Goal: Task Accomplishment & Management: Complete application form

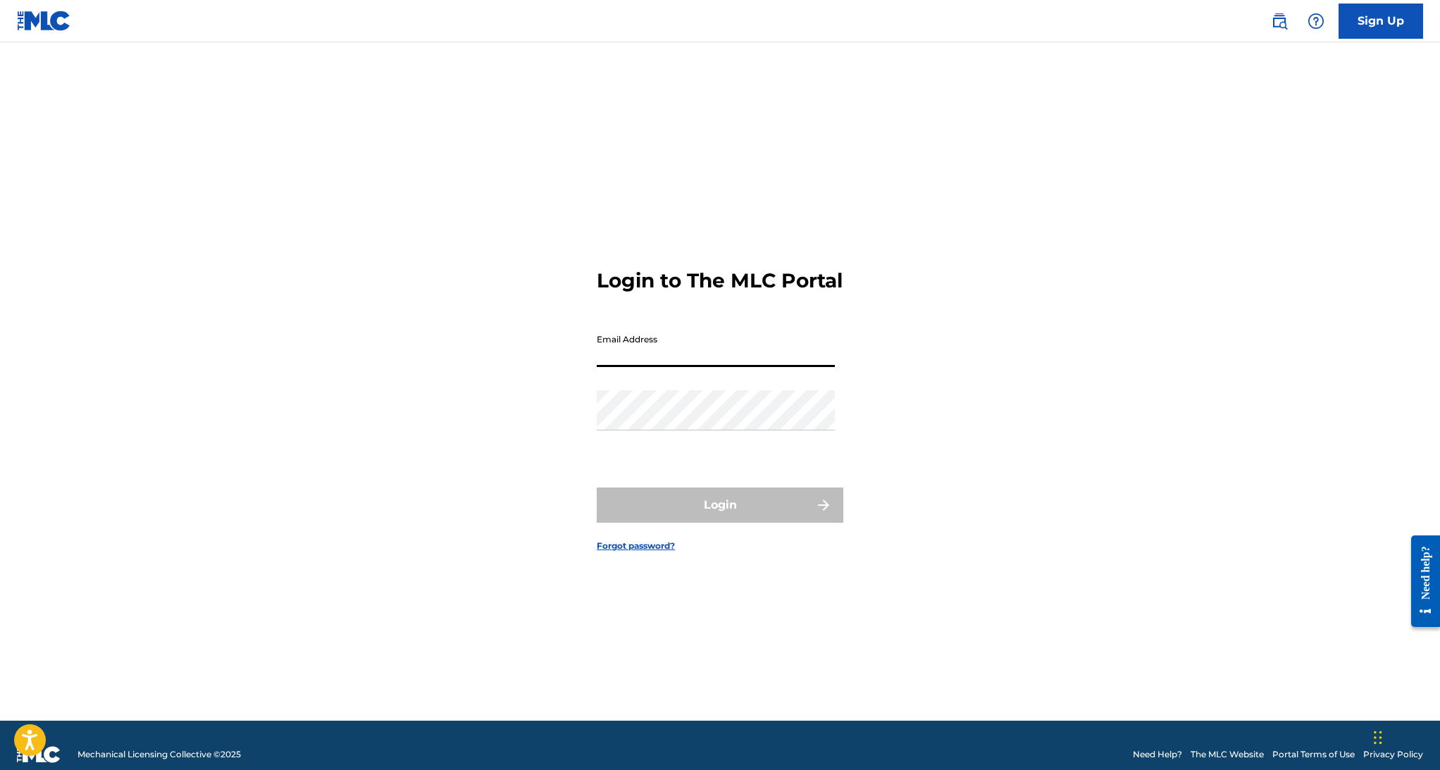
click at [661, 359] on input "Email Address" at bounding box center [716, 347] width 238 height 40
type input "[EMAIL_ADDRESS][DOMAIN_NAME]"
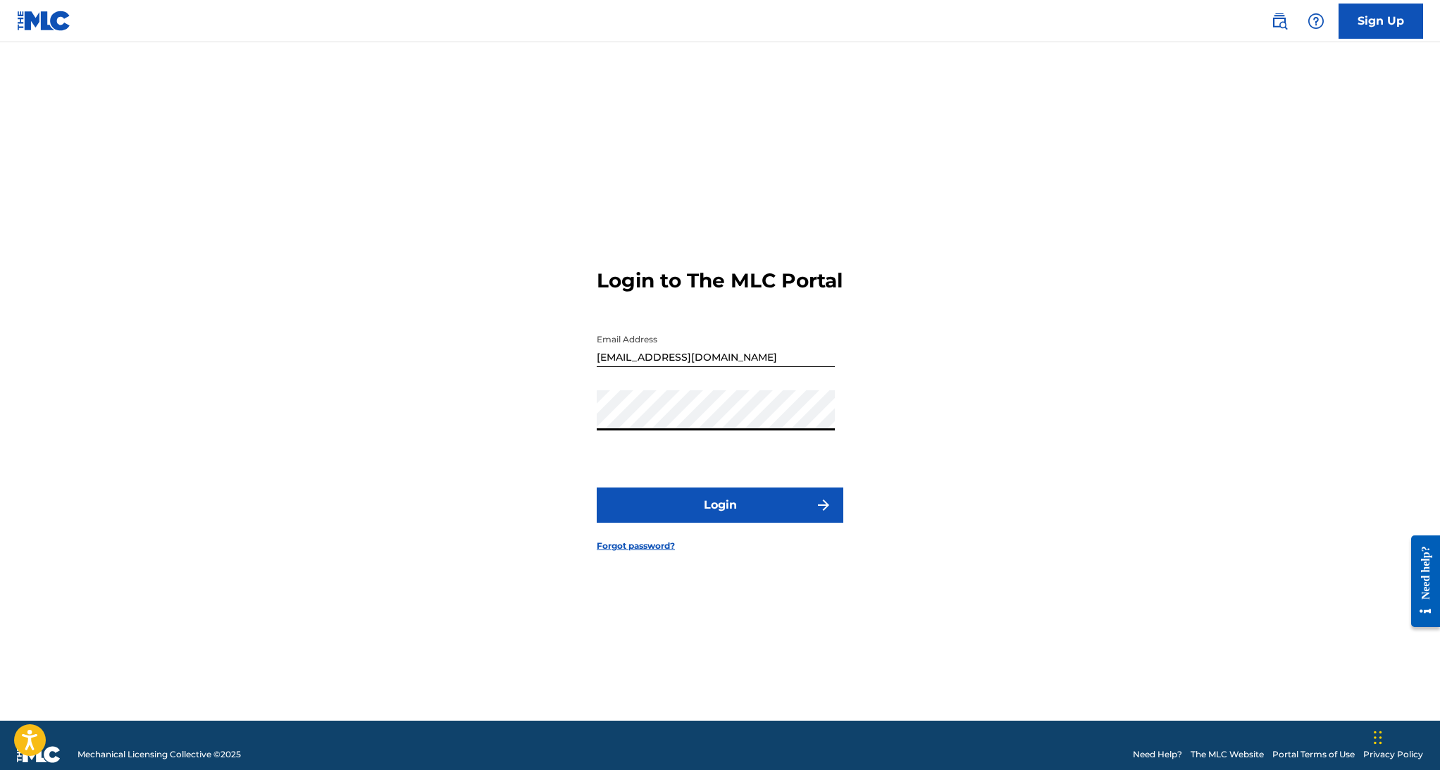
click at [737, 511] on button "Login" at bounding box center [720, 504] width 247 height 35
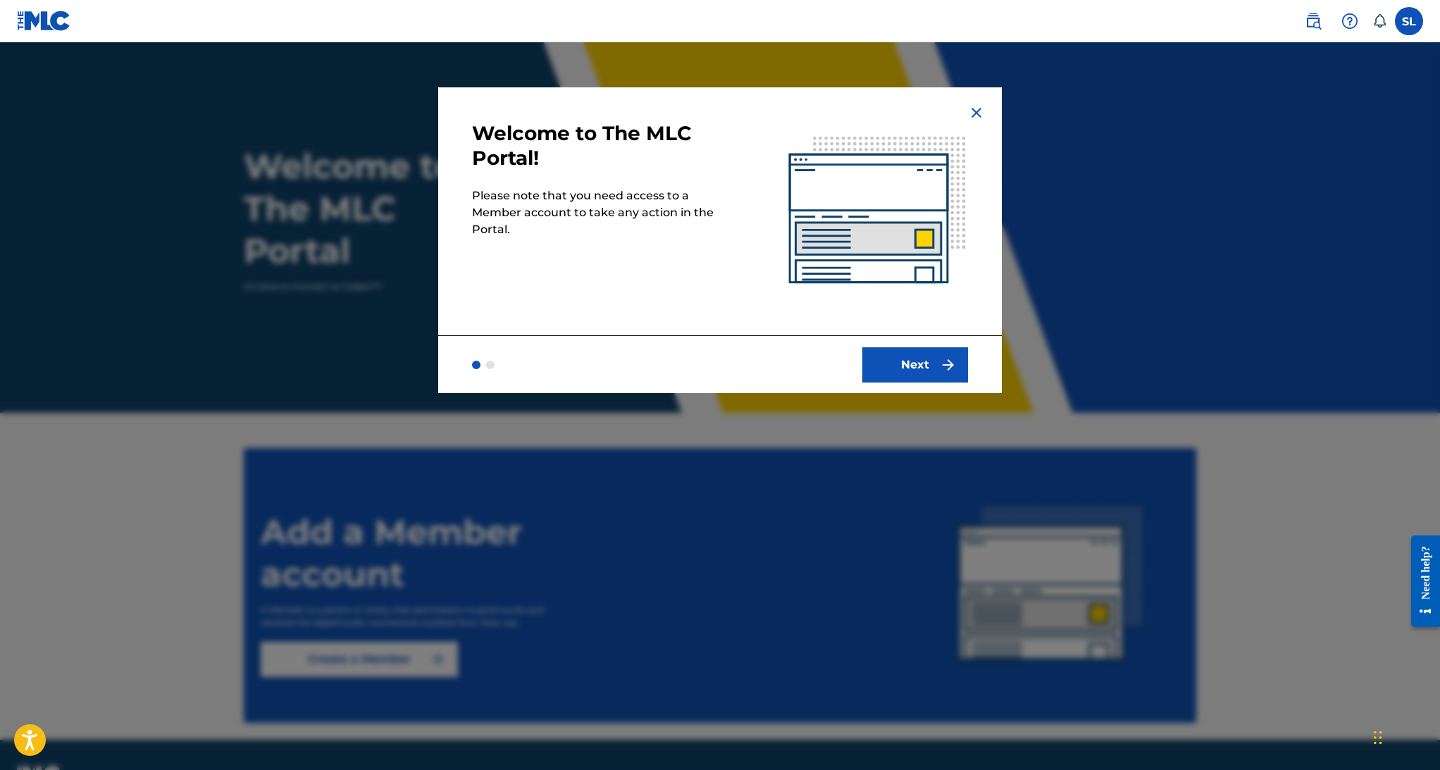
click at [928, 359] on button "Next" at bounding box center [915, 364] width 106 height 35
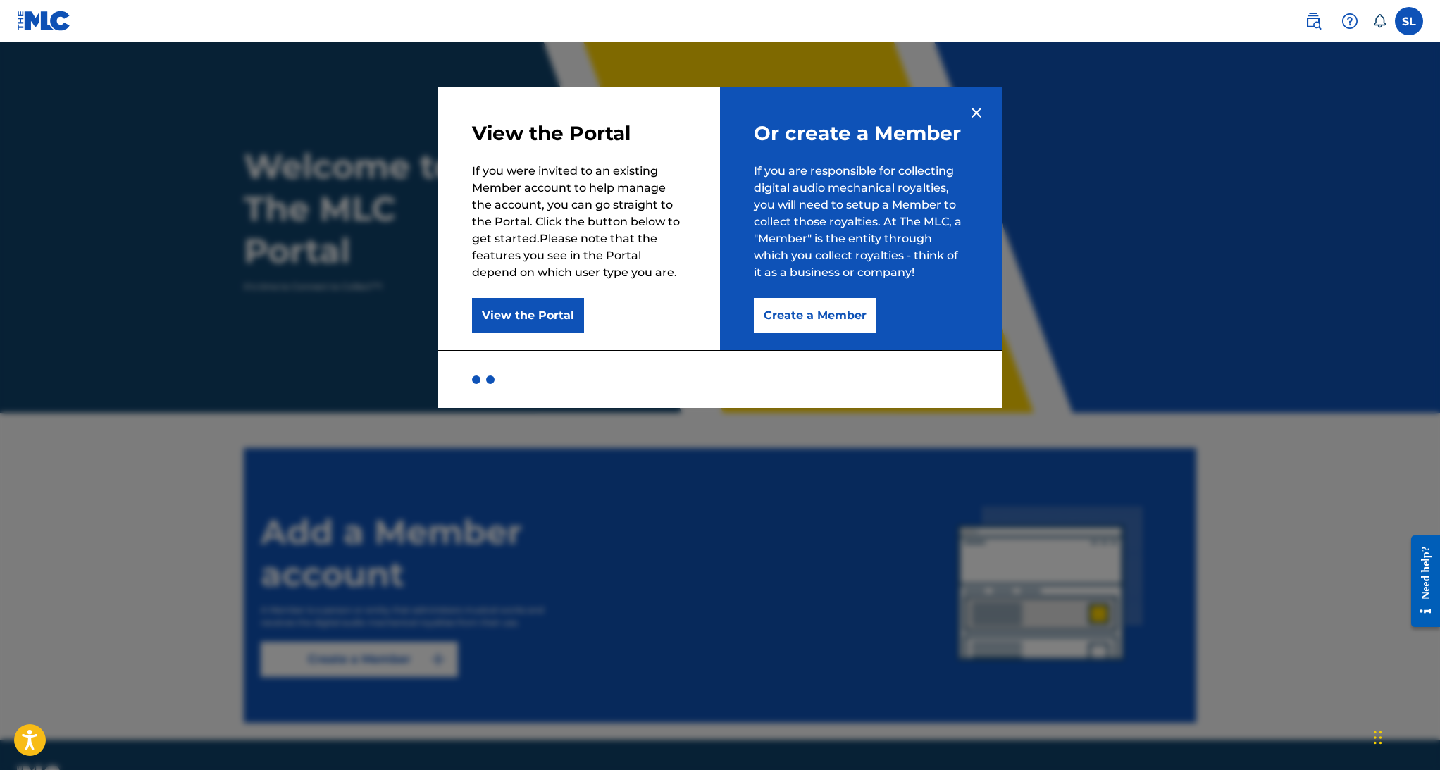
click at [520, 308] on button "View the Portal" at bounding box center [528, 315] width 112 height 35
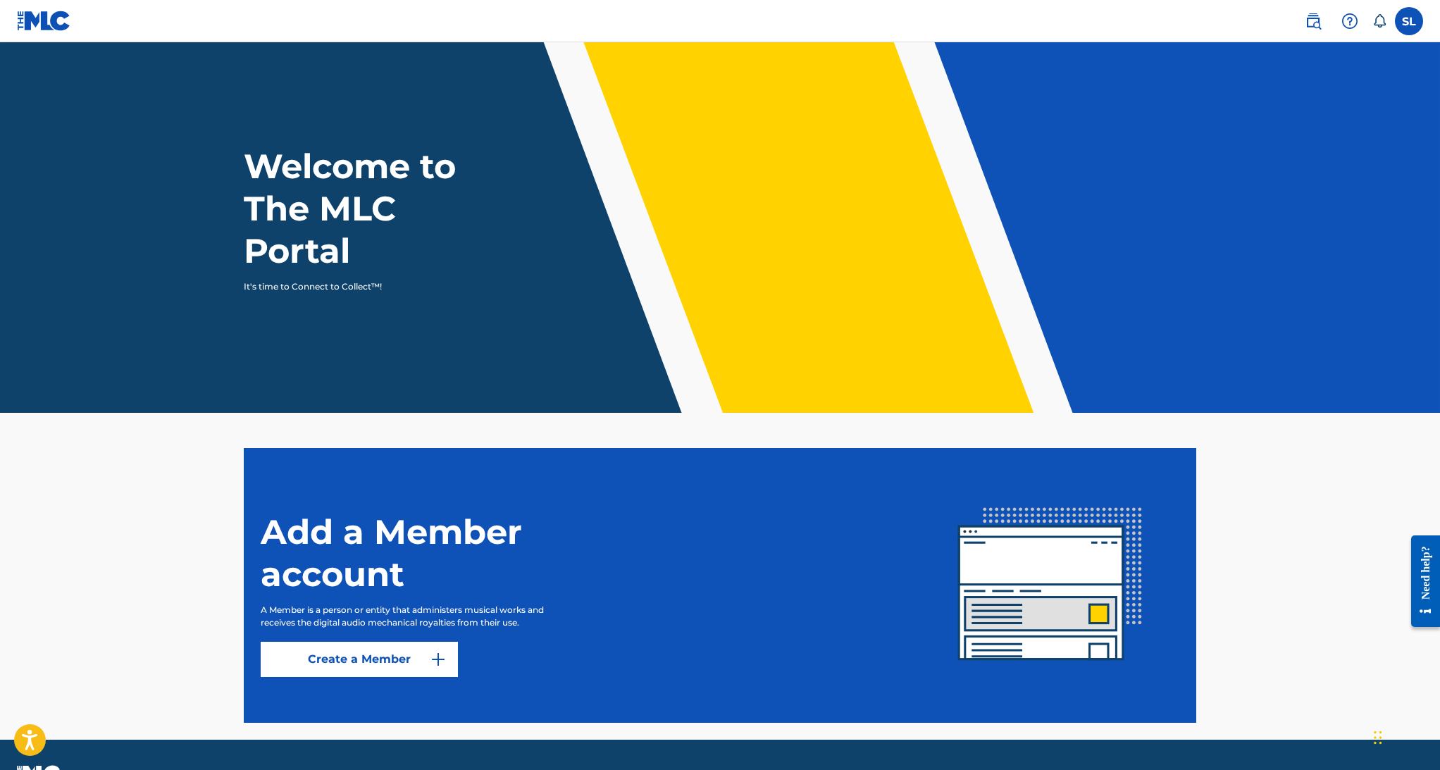
scroll to position [37, 0]
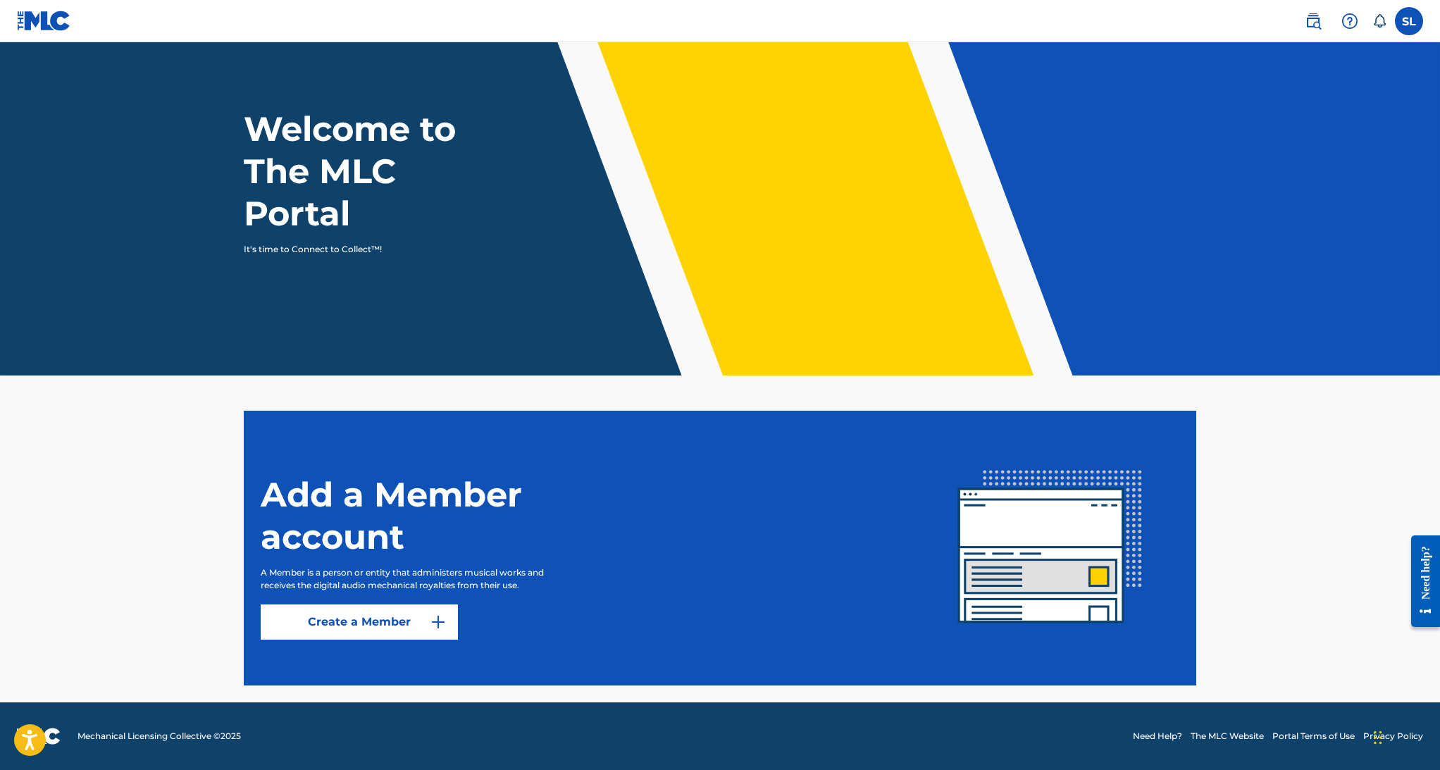
click at [415, 625] on link "Create a Member" at bounding box center [359, 621] width 197 height 35
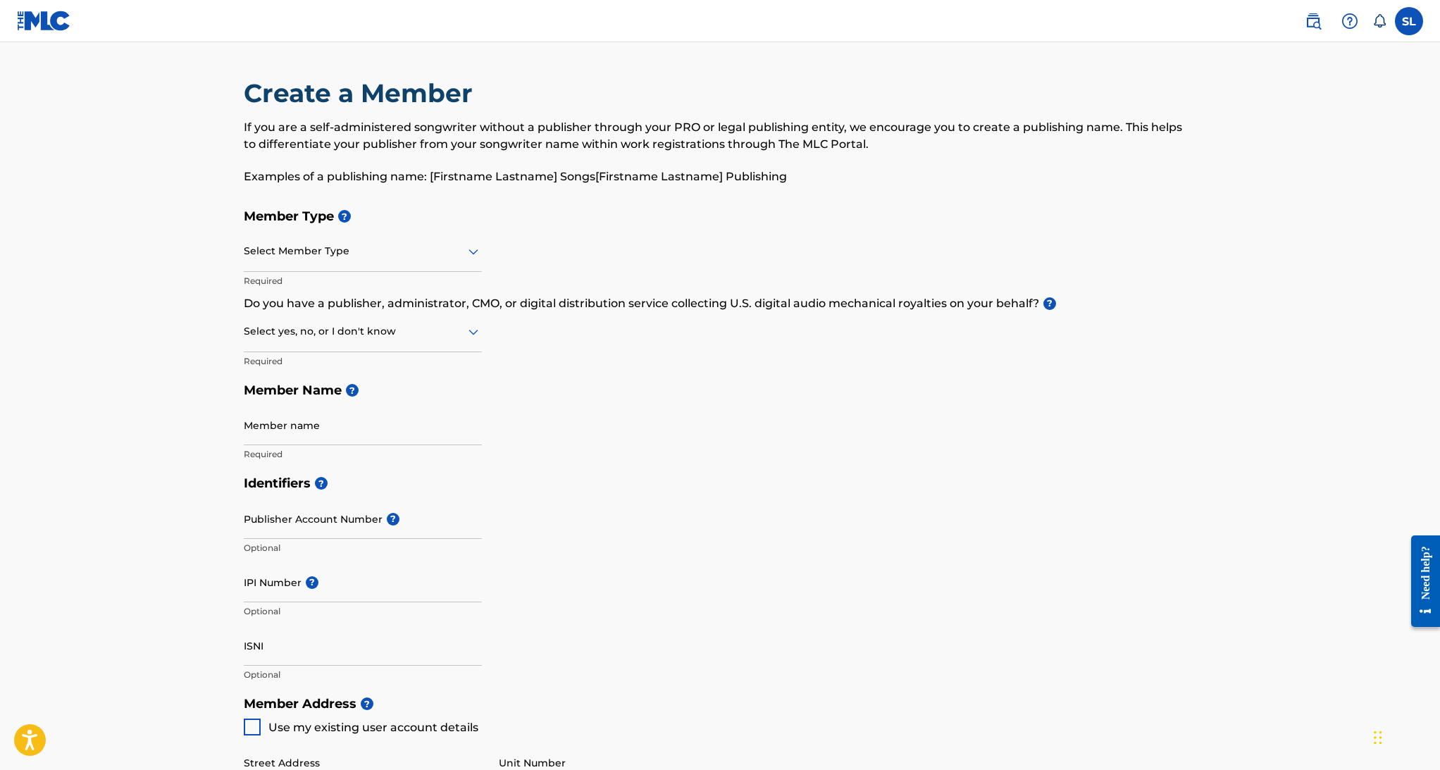
click at [426, 266] on div "Select Member Type" at bounding box center [363, 252] width 238 height 40
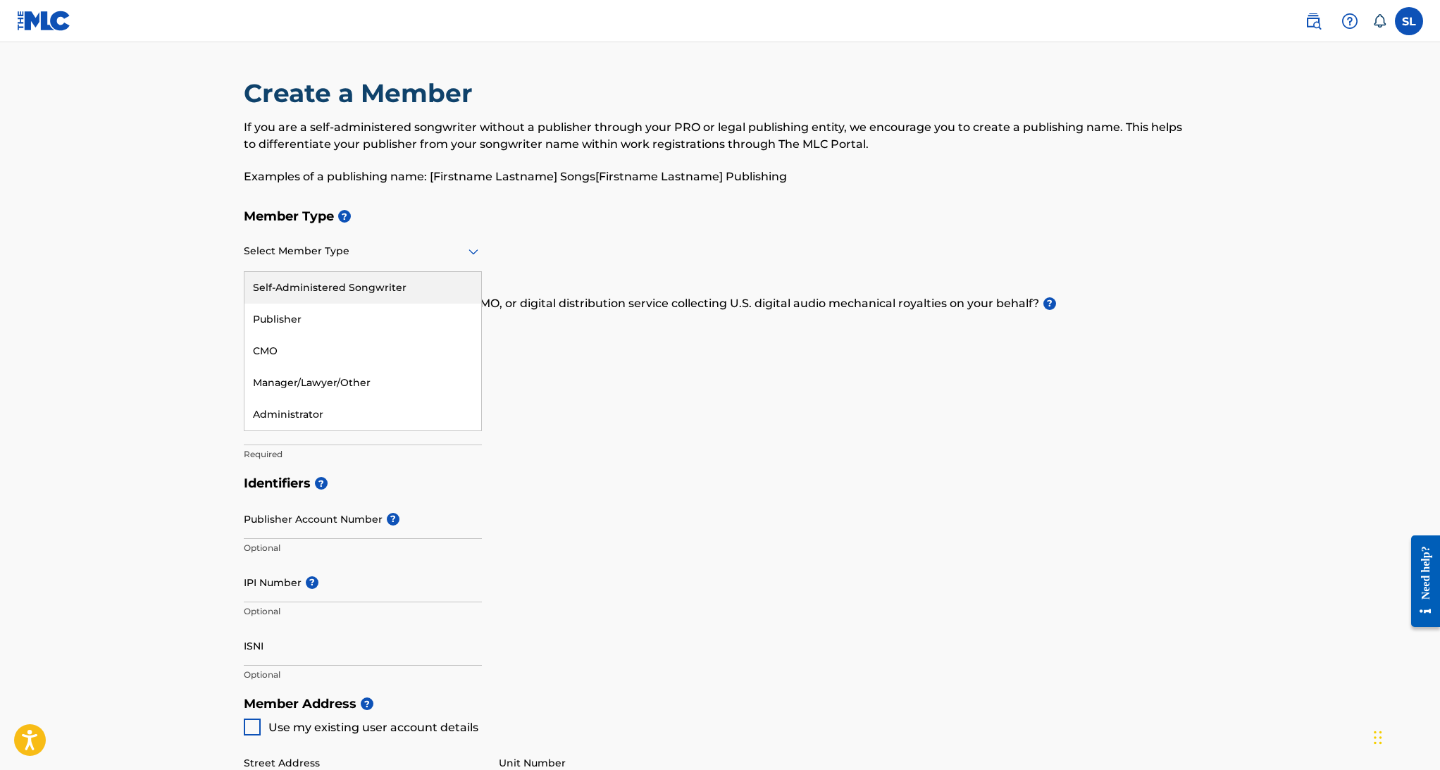
click at [301, 294] on div "Self-Administered Songwriter" at bounding box center [362, 288] width 237 height 32
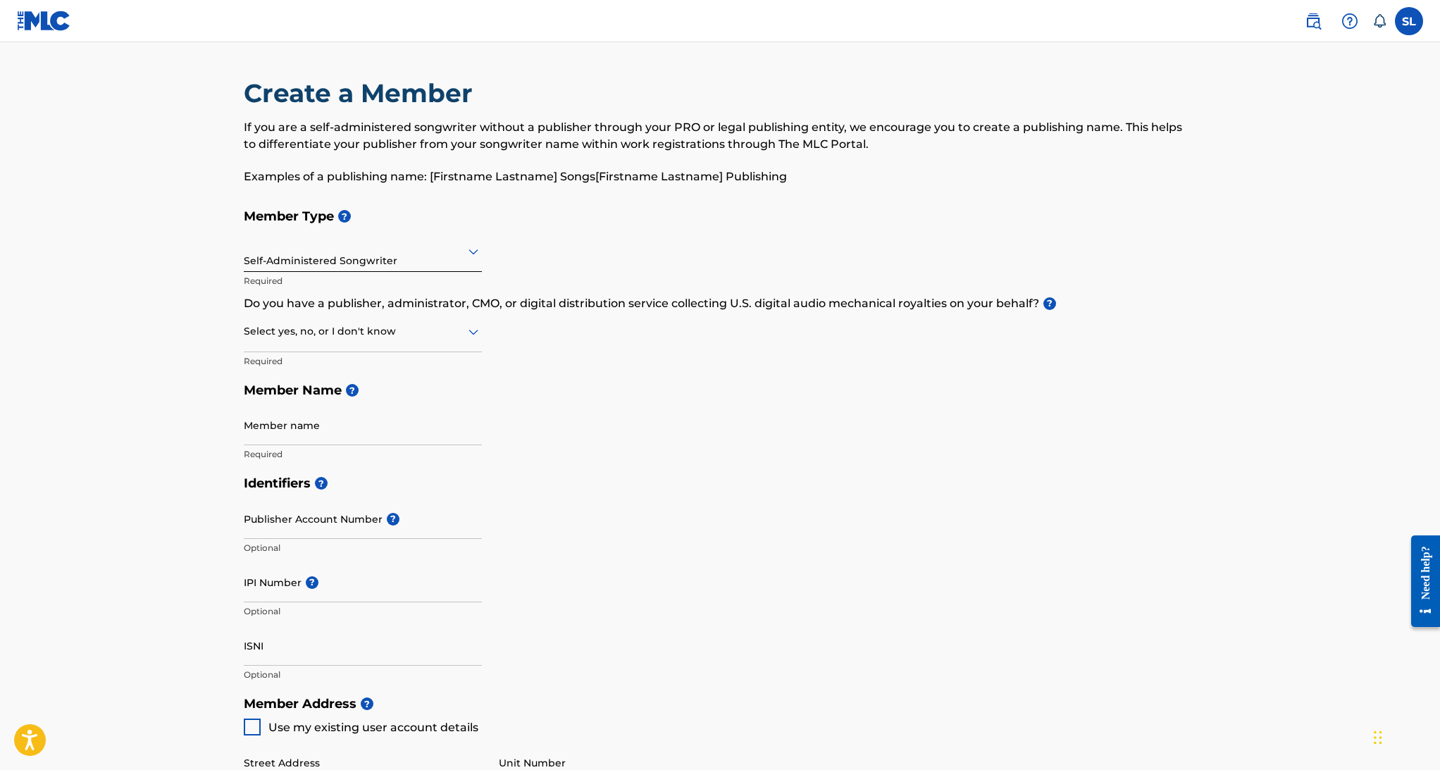
click at [313, 335] on div at bounding box center [363, 332] width 238 height 18
click at [298, 375] on div "Yes" at bounding box center [362, 368] width 237 height 32
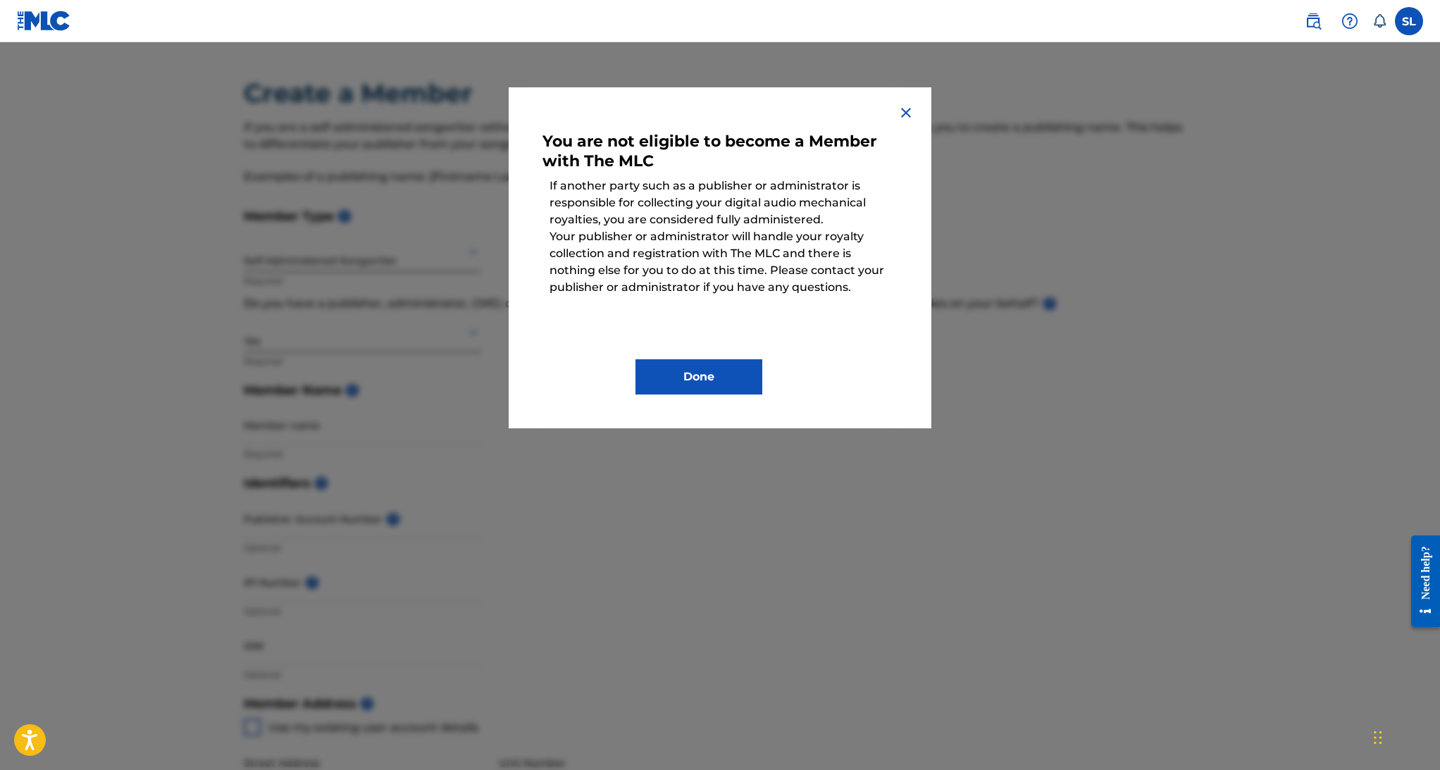
click at [714, 380] on button "Done" at bounding box center [698, 376] width 127 height 35
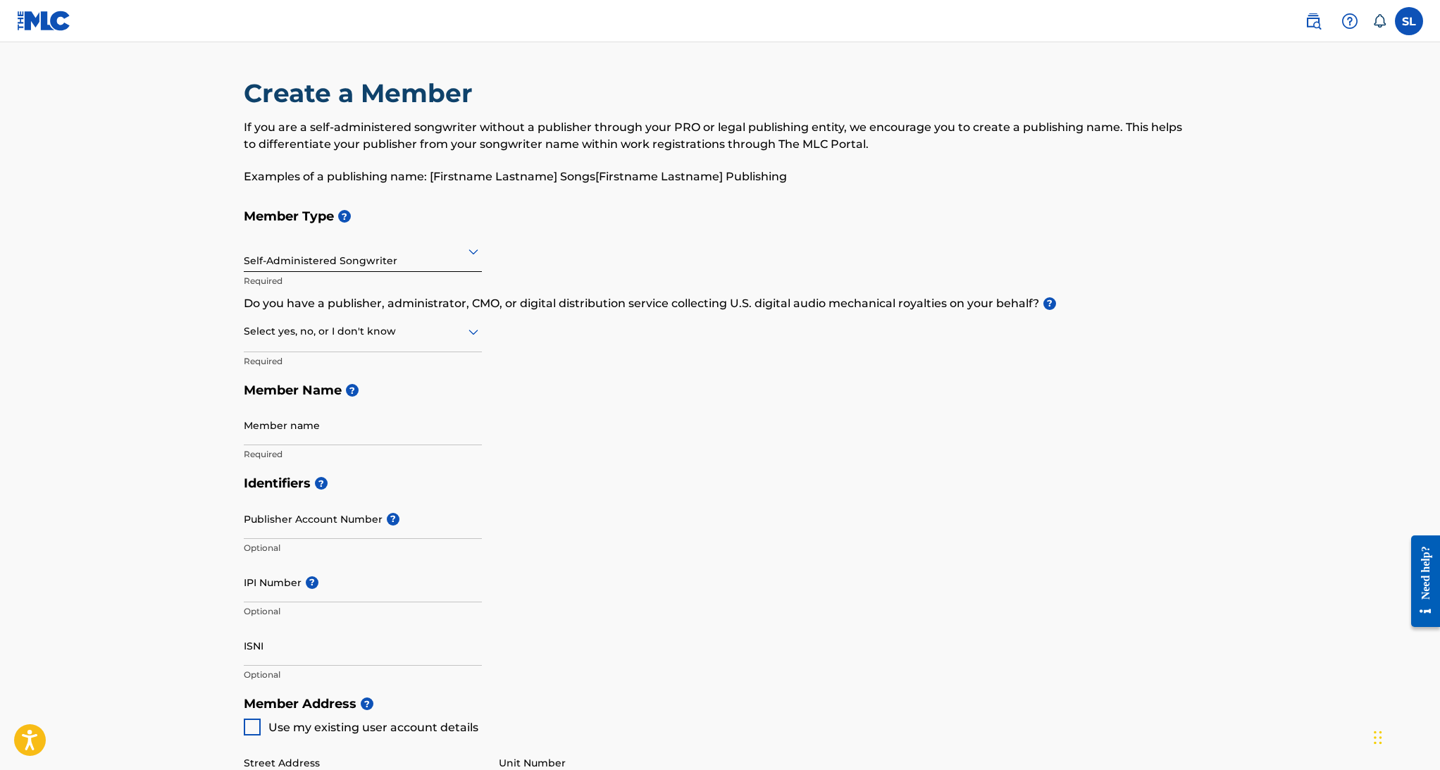
click at [439, 340] on div "Select yes, no, or I don't know" at bounding box center [363, 332] width 238 height 40
click at [363, 421] on div "I don't know" at bounding box center [362, 432] width 237 height 32
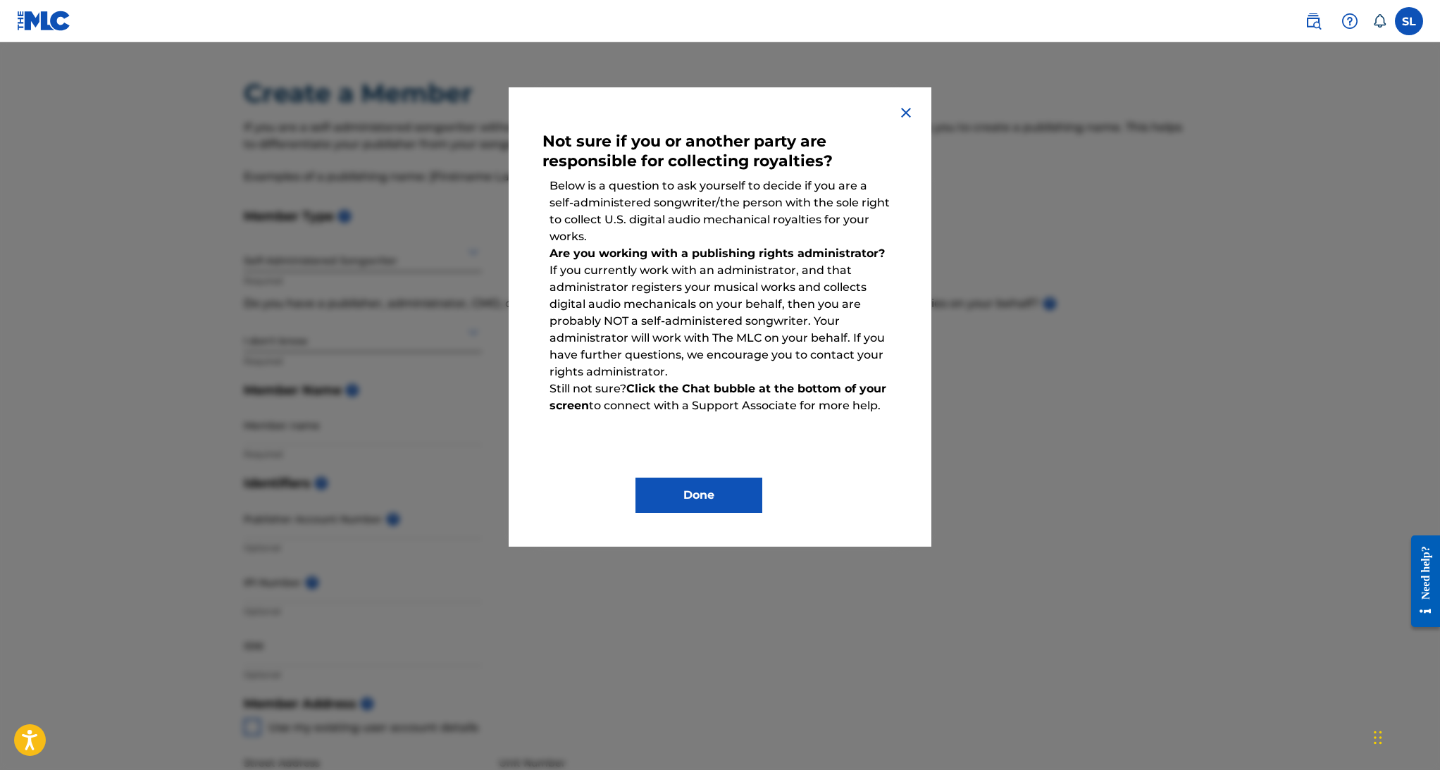
click at [683, 499] on button "Done" at bounding box center [698, 495] width 127 height 35
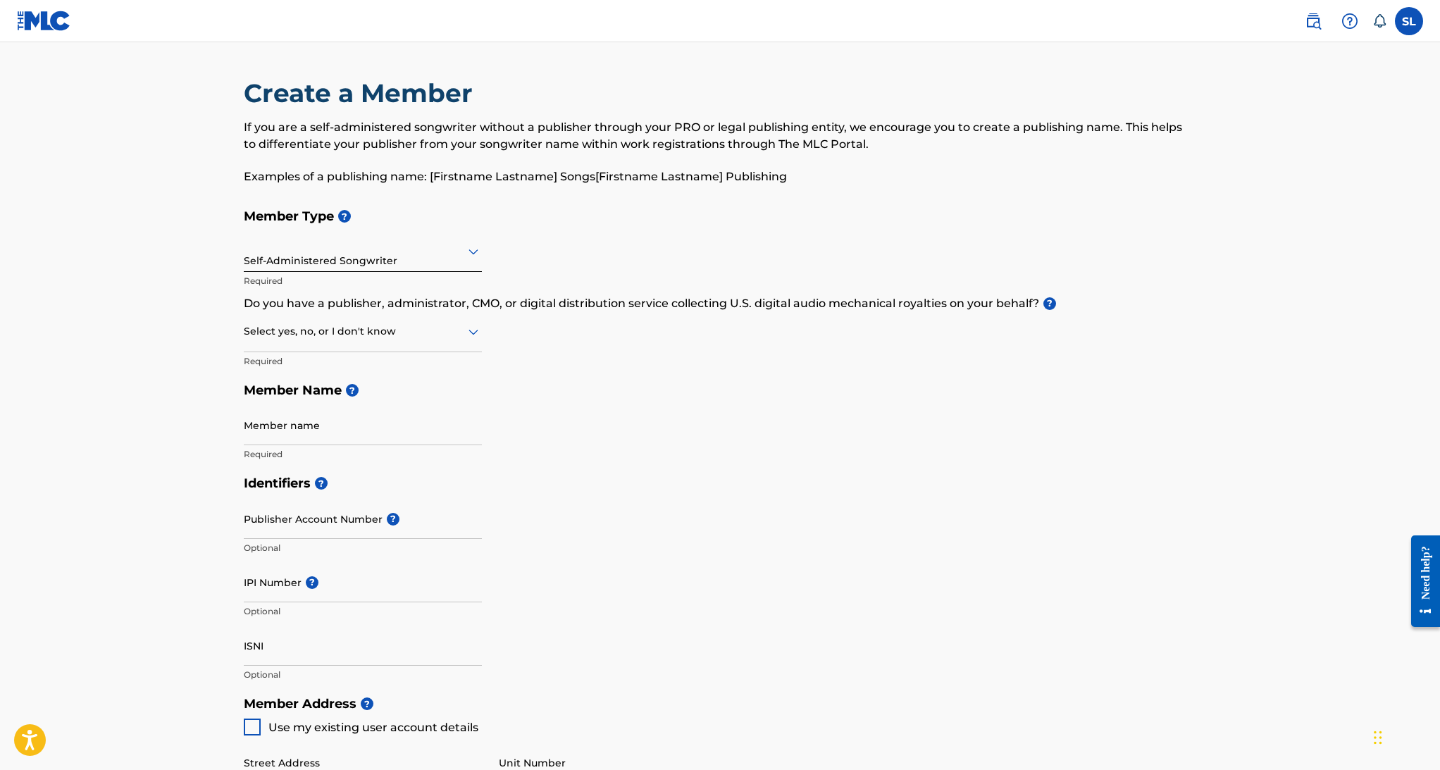
click at [376, 428] on input "Member name" at bounding box center [363, 425] width 238 height 40
click at [150, 421] on main "Create a Member If you are a self-administered songwriter without a publisher t…" at bounding box center [720, 674] width 1440 height 1265
click at [1415, 23] on label at bounding box center [1409, 21] width 28 height 28
click at [1409, 21] on input "SL [PERSON_NAME] [EMAIL_ADDRESS][DOMAIN_NAME] Notification Preferences Profile …" at bounding box center [1409, 21] width 0 height 0
click at [1404, 27] on label at bounding box center [1409, 21] width 28 height 28
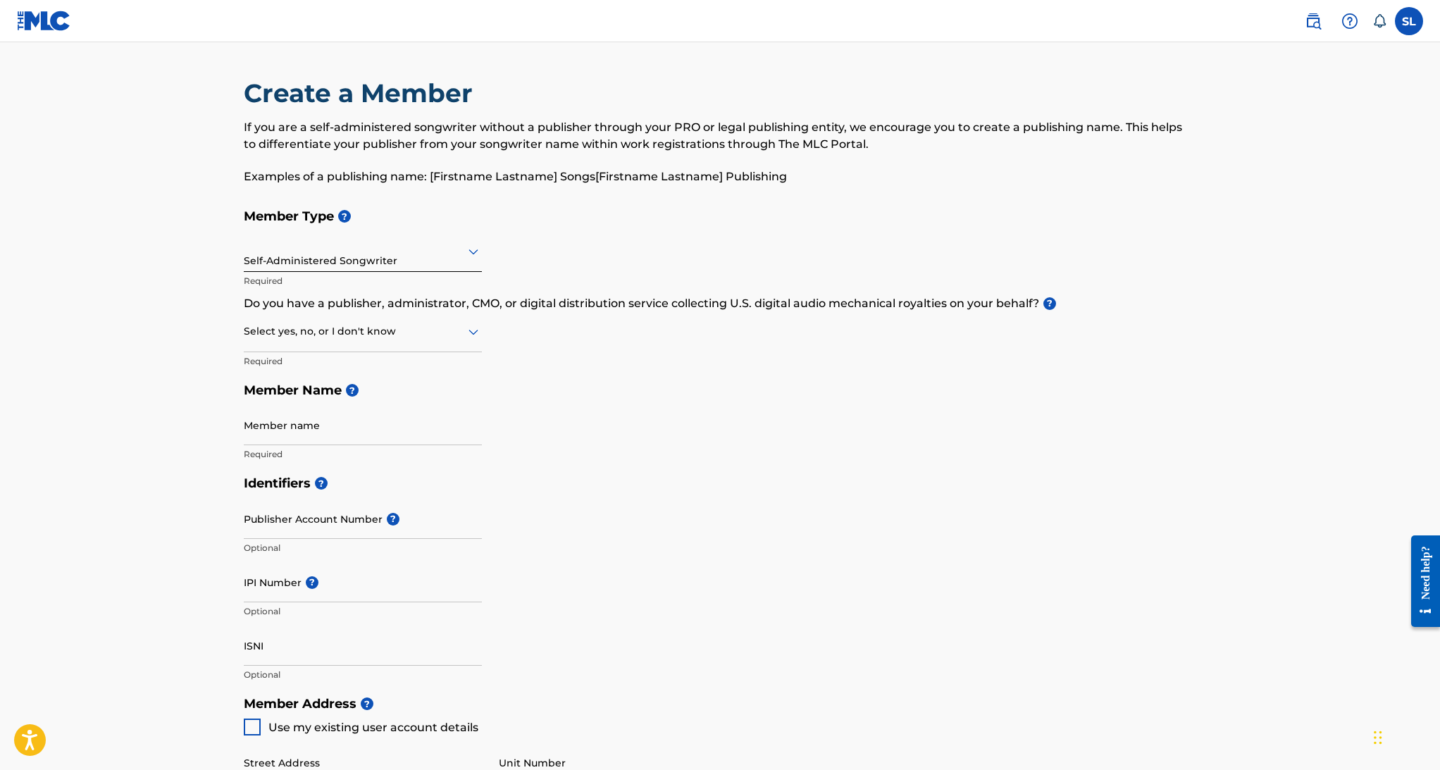
click at [1409, 21] on input "SL [PERSON_NAME] [EMAIL_ADDRESS][DOMAIN_NAME] Notification Preferences Profile …" at bounding box center [1409, 21] width 0 height 0
click at [1265, 180] on link "Profile" at bounding box center [1270, 175] width 28 height 13
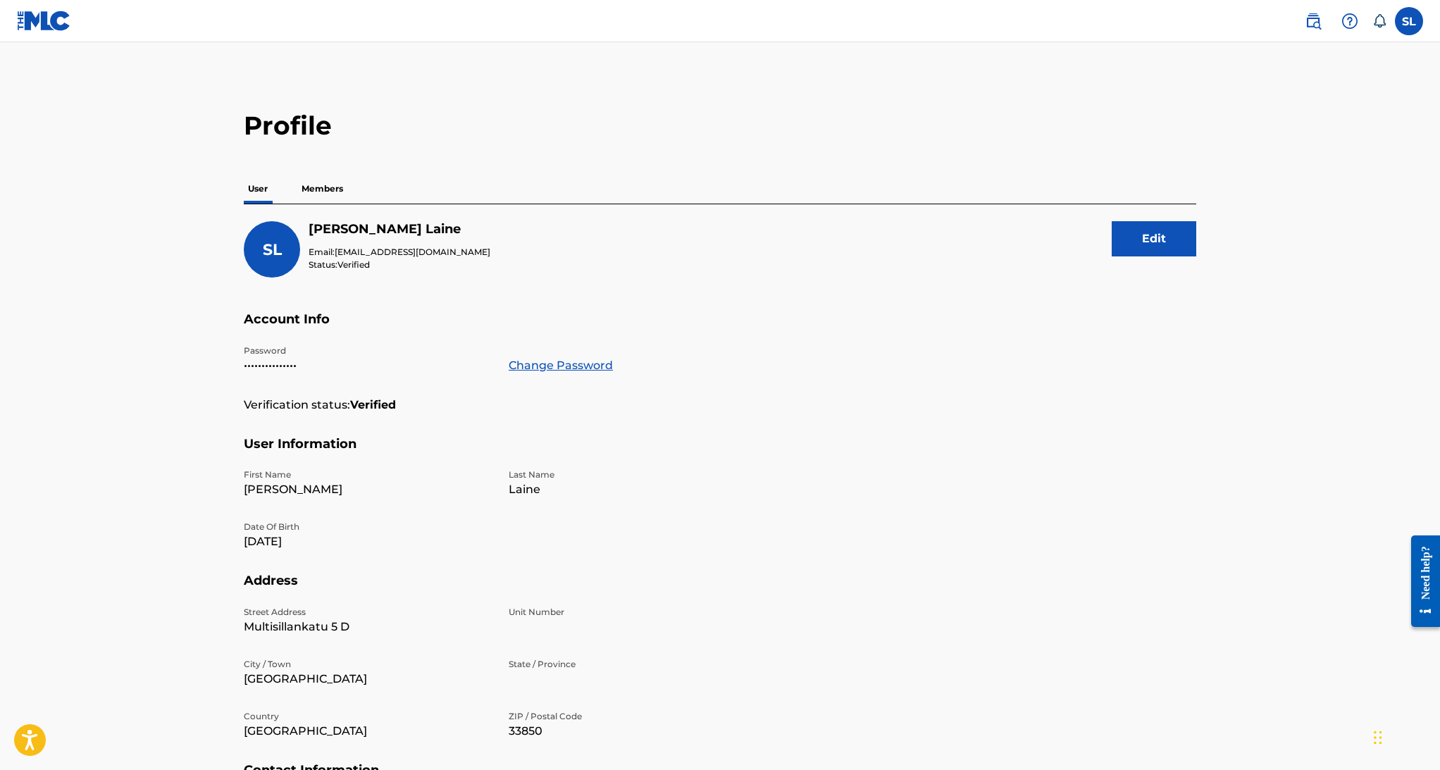
click at [320, 194] on p "Members" at bounding box center [322, 189] width 50 height 30
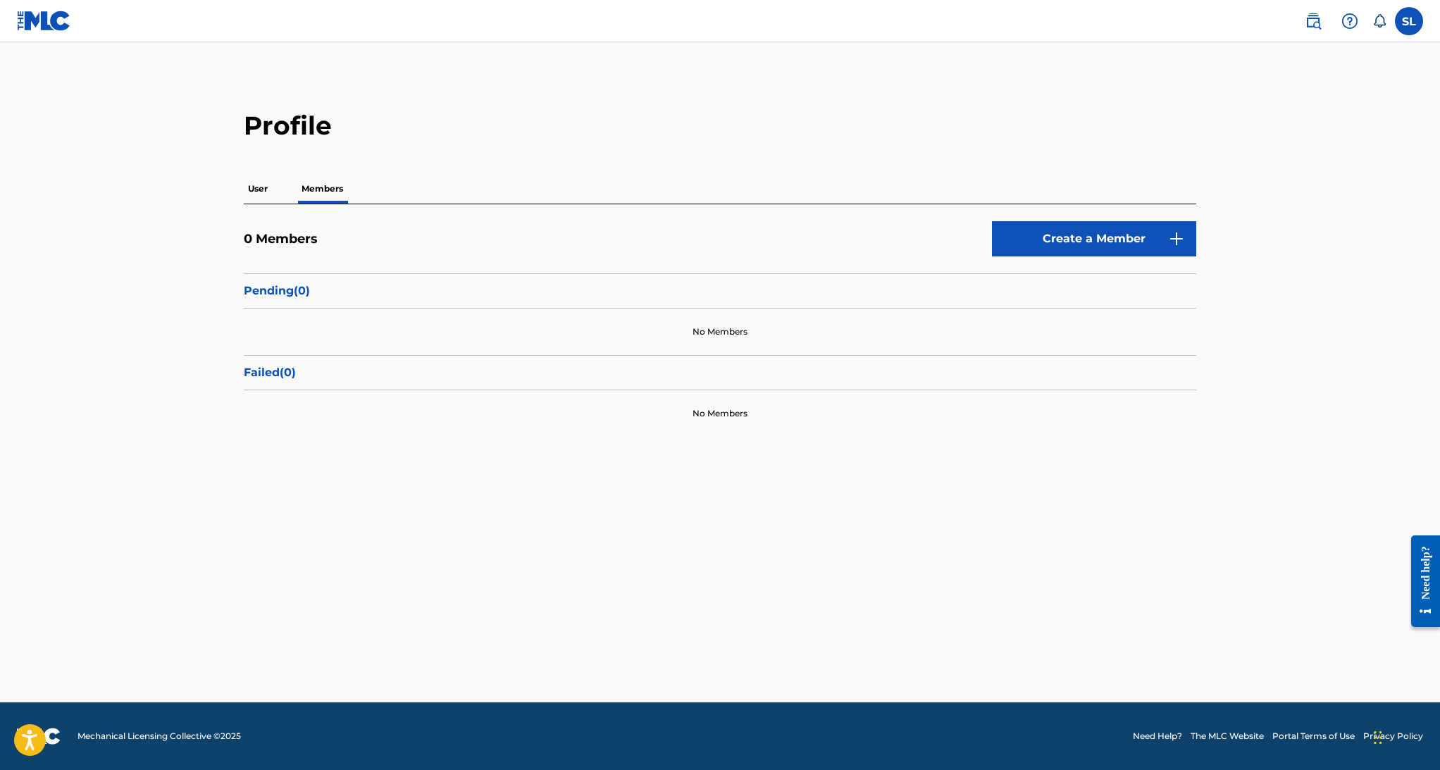
click at [1090, 254] on link "Create a Member" at bounding box center [1094, 238] width 204 height 35
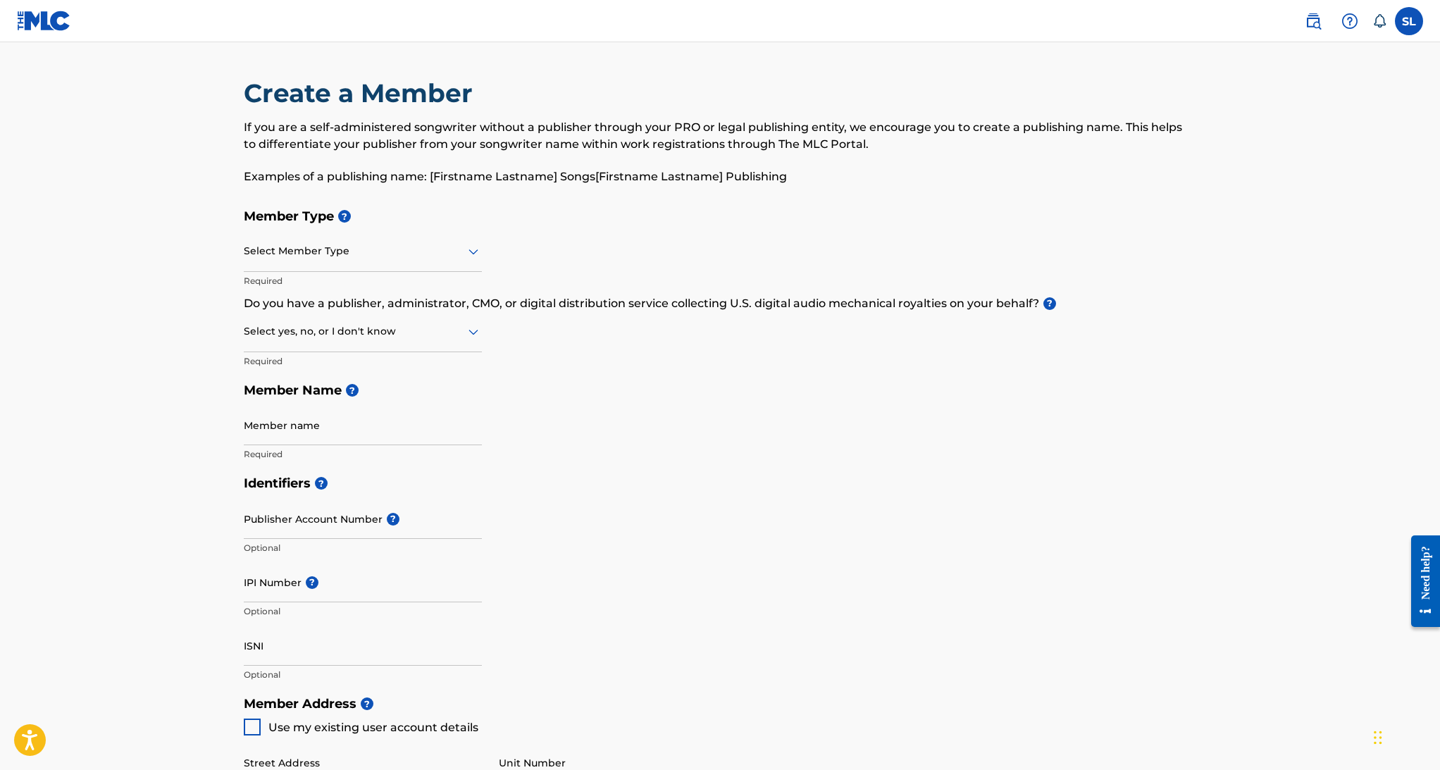
click at [376, 263] on div "Select Member Type" at bounding box center [363, 252] width 238 height 40
click at [168, 276] on main "Create a Member If you are a self-administered songwriter without a publisher t…" at bounding box center [720, 674] width 1440 height 1265
click at [360, 266] on div "Select Member Type" at bounding box center [363, 252] width 238 height 40
click at [301, 251] on div at bounding box center [363, 251] width 238 height 18
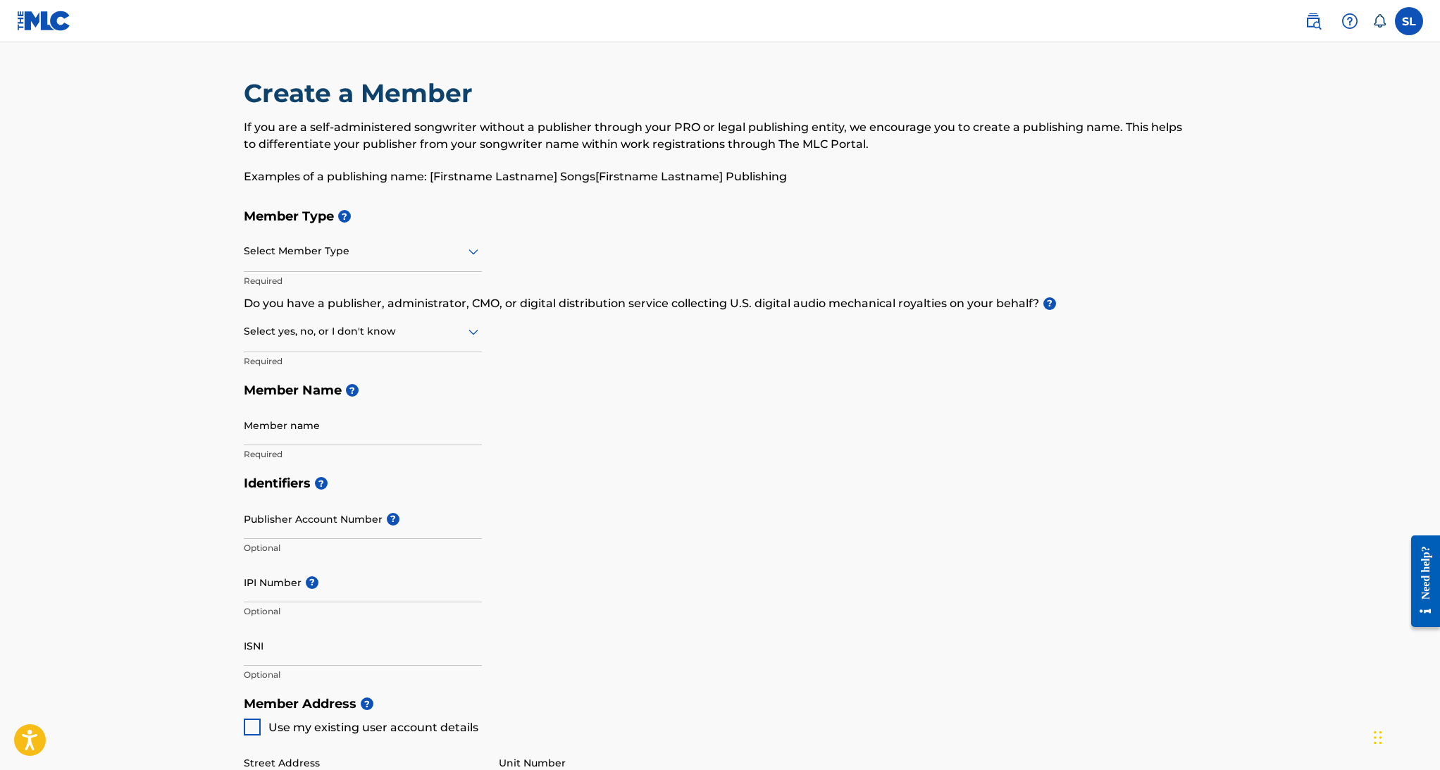
click at [337, 251] on div at bounding box center [363, 251] width 238 height 18
click at [299, 322] on div "Publisher" at bounding box center [362, 320] width 237 height 32
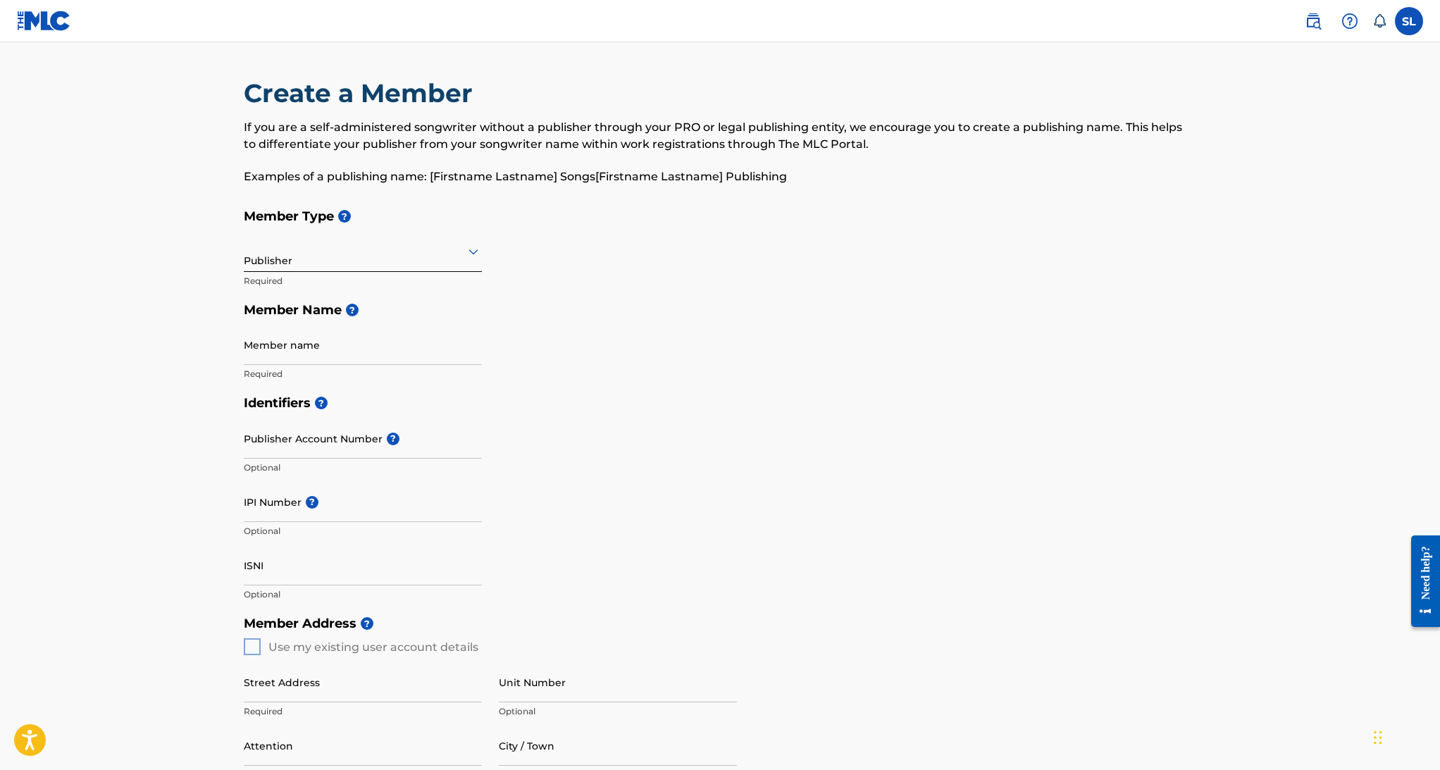
click at [312, 343] on input "Member name" at bounding box center [363, 345] width 238 height 40
type input "[PERSON_NAME] Music"
click at [113, 359] on main "Create a Member If you are a self-administered songwriter without a publisher t…" at bounding box center [720, 634] width 1440 height 1185
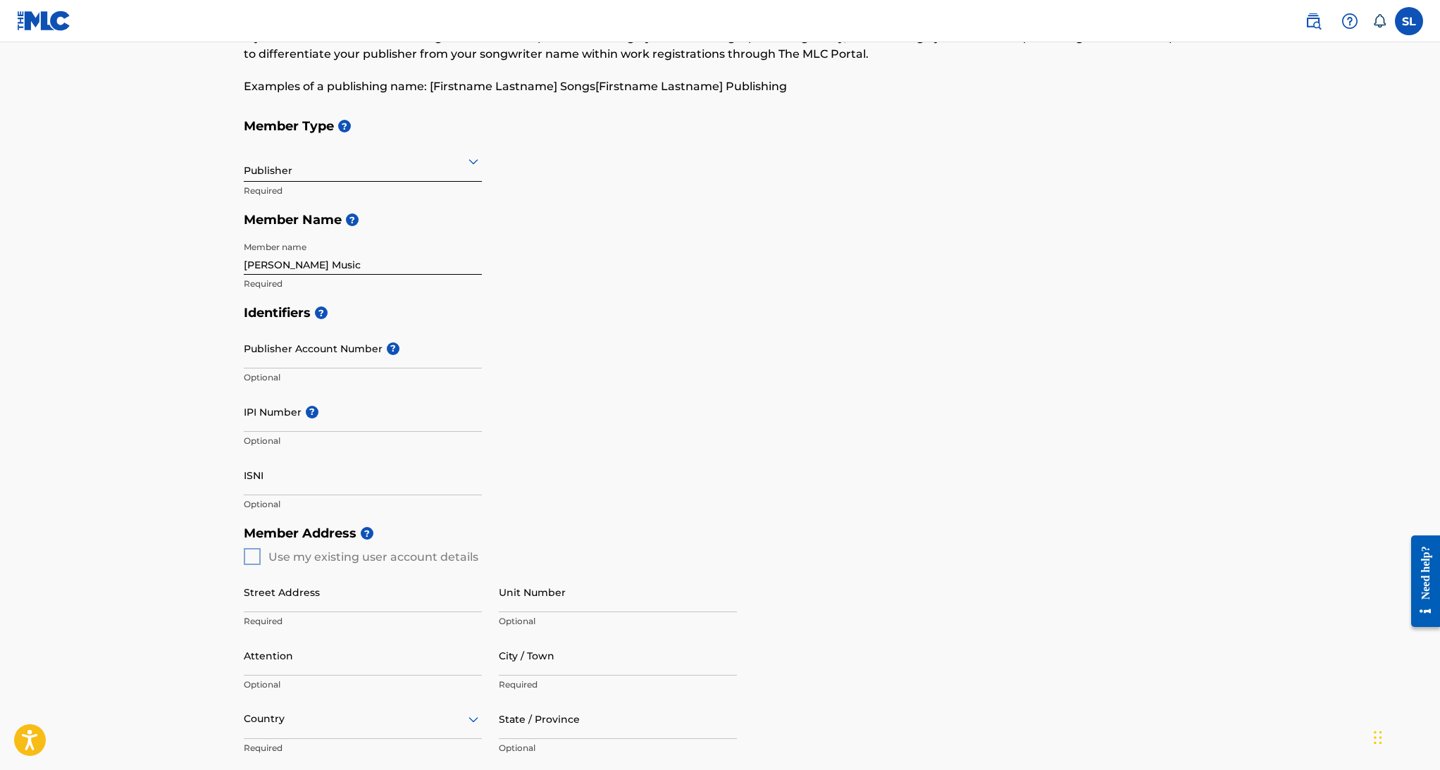
scroll to position [100, 0]
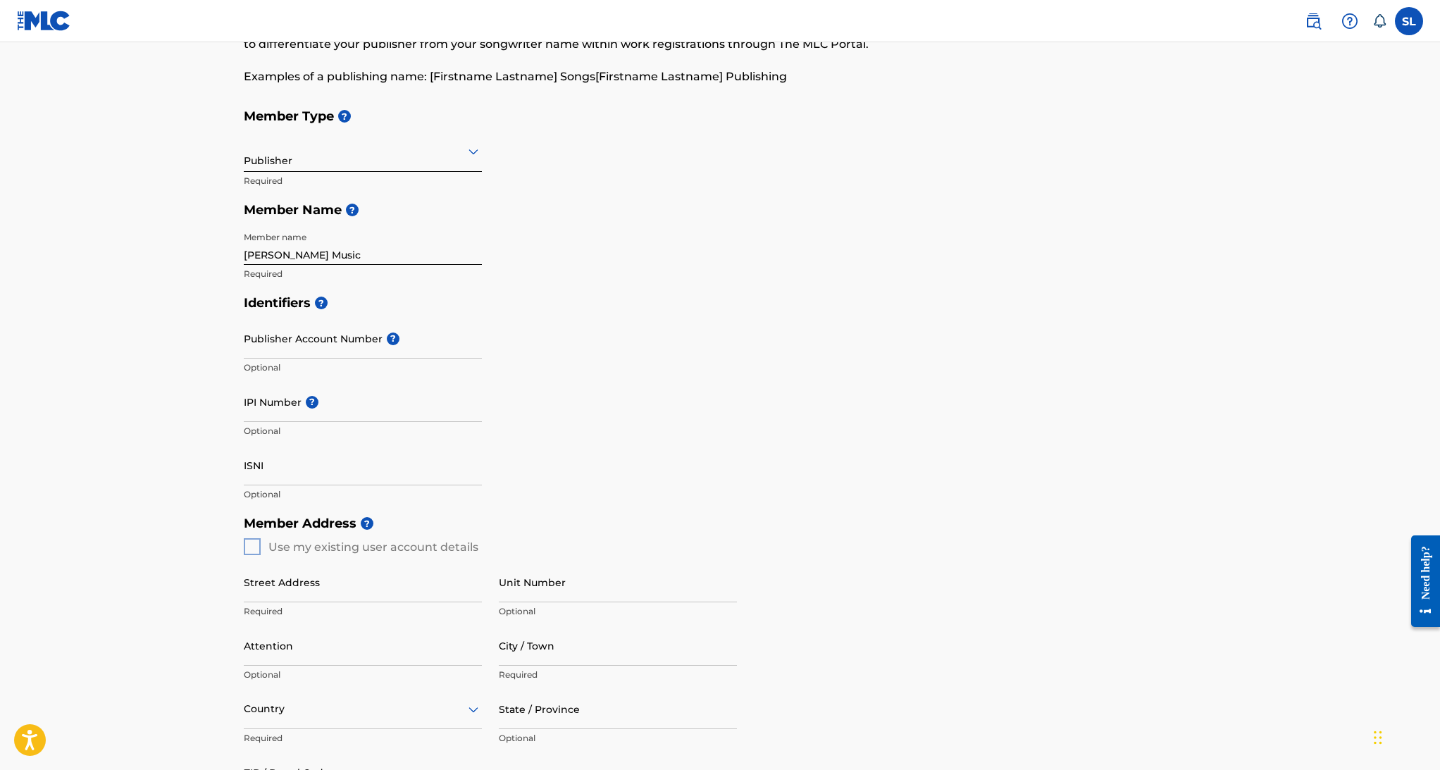
click at [292, 407] on input "IPI Number ?" at bounding box center [363, 402] width 238 height 40
click at [310, 349] on input "Publisher Account Number ?" at bounding box center [363, 338] width 238 height 40
click at [292, 411] on input "IPI Number ?" at bounding box center [363, 402] width 238 height 40
paste input "00369790798"
type input "00369790798"
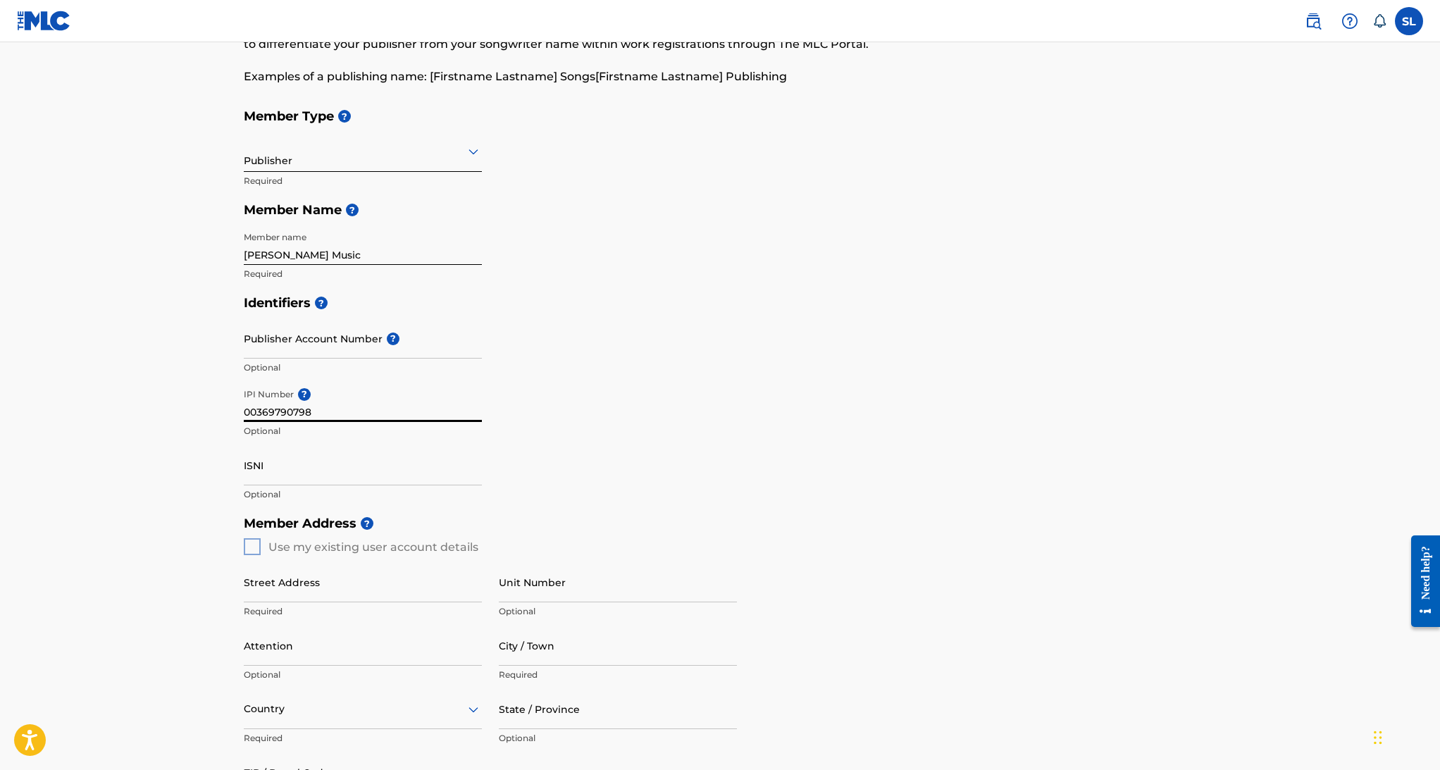
click at [169, 437] on main "Create a Member If you are a self-administered songwriter without a publisher t…" at bounding box center [720, 534] width 1440 height 1185
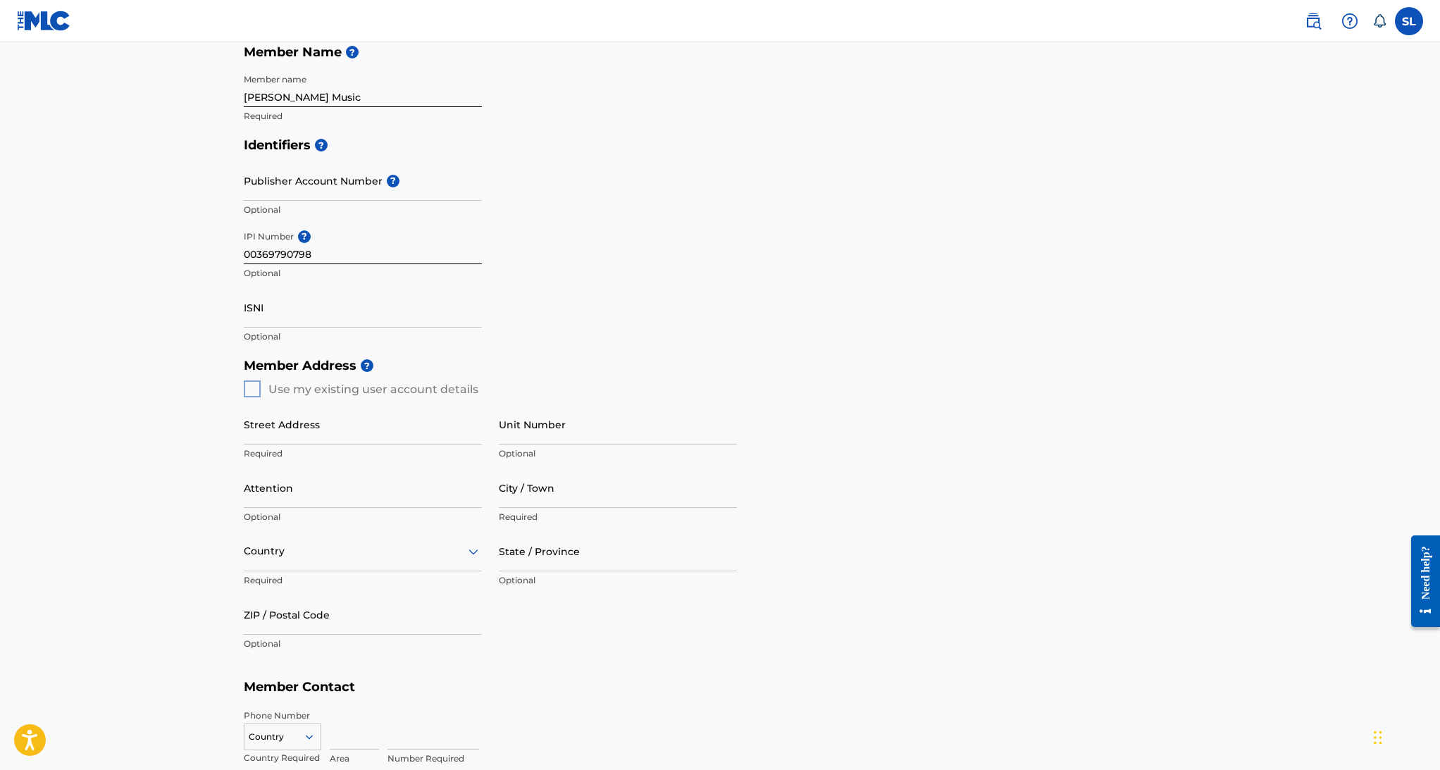
scroll to position [262, 0]
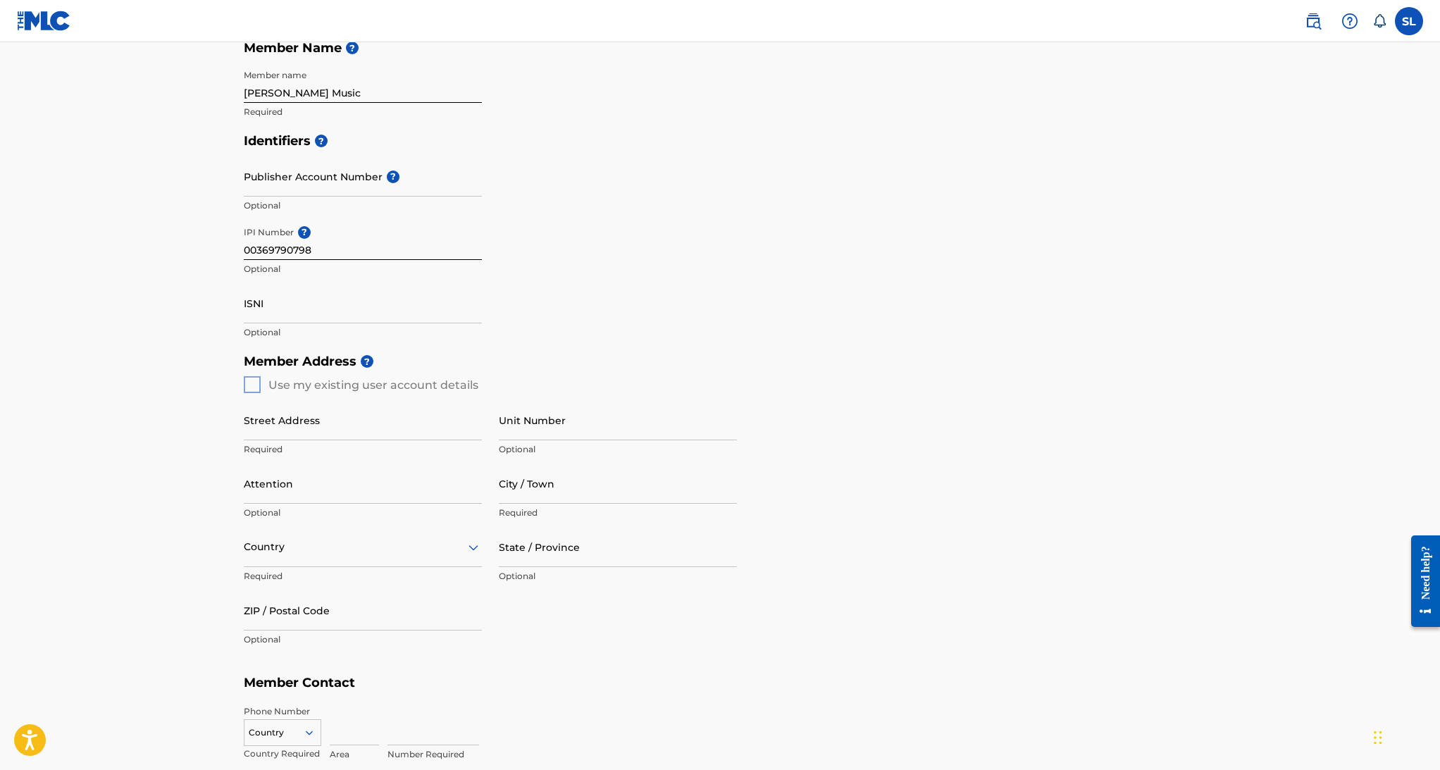
click at [152, 395] on main "Create a Member If you are a self-administered songwriter without a publisher t…" at bounding box center [720, 372] width 1440 height 1185
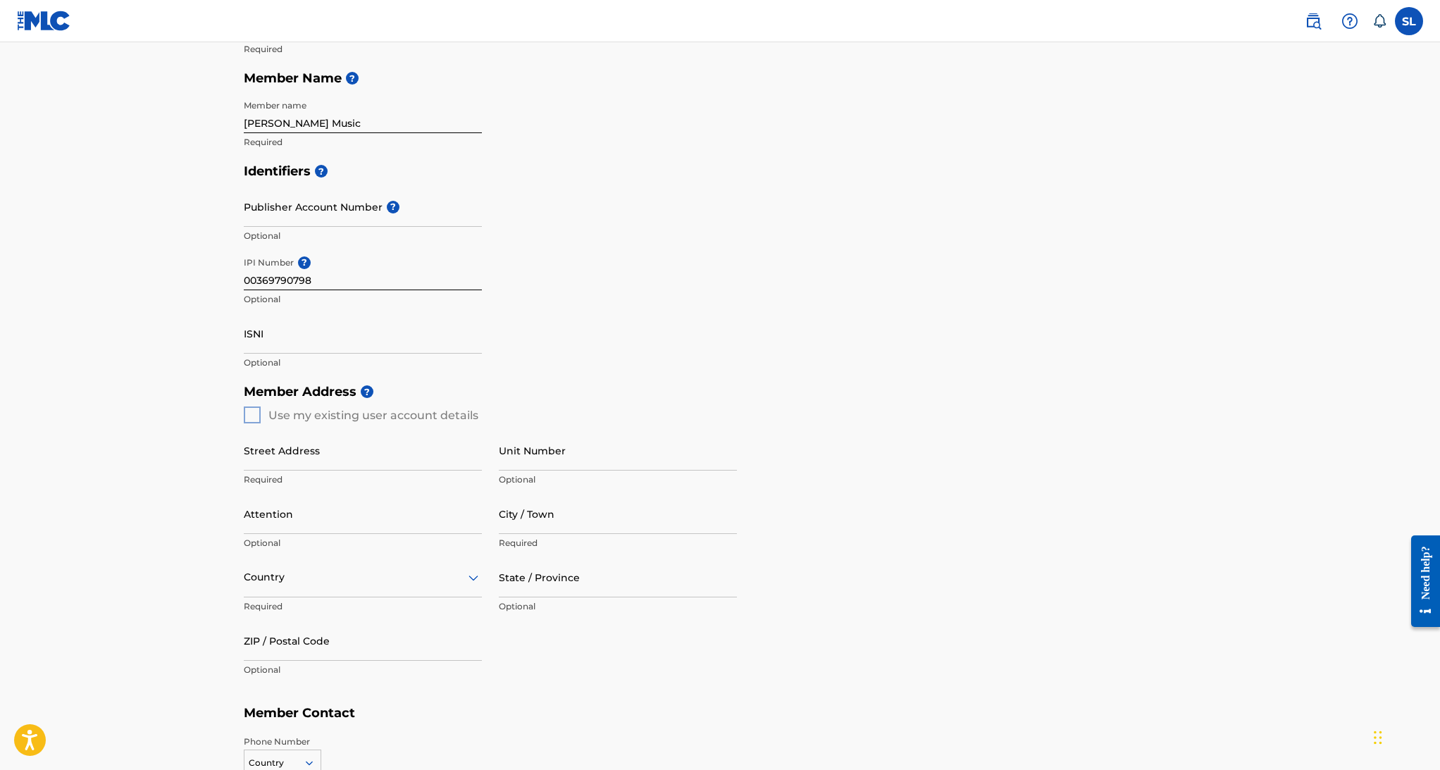
scroll to position [230, 0]
click at [251, 416] on div "Member Address ? Use my existing user account details Street Address Required U…" at bounding box center [720, 539] width 952 height 322
click at [248, 403] on h5 "Member Address ?" at bounding box center [720, 393] width 952 height 30
click at [249, 417] on div "Member Address ? Use my existing user account details Street Address Required U…" at bounding box center [720, 539] width 952 height 322
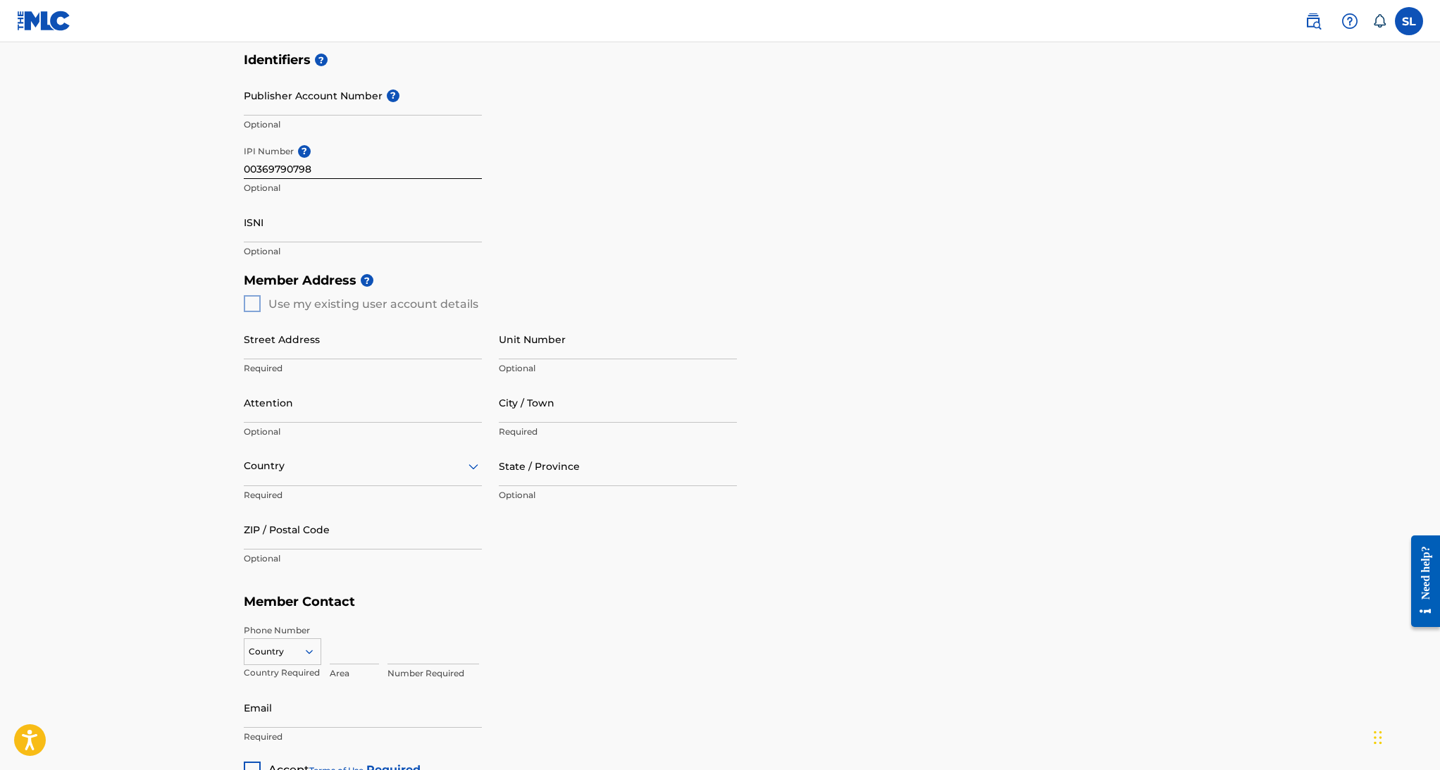
scroll to position [363, 0]
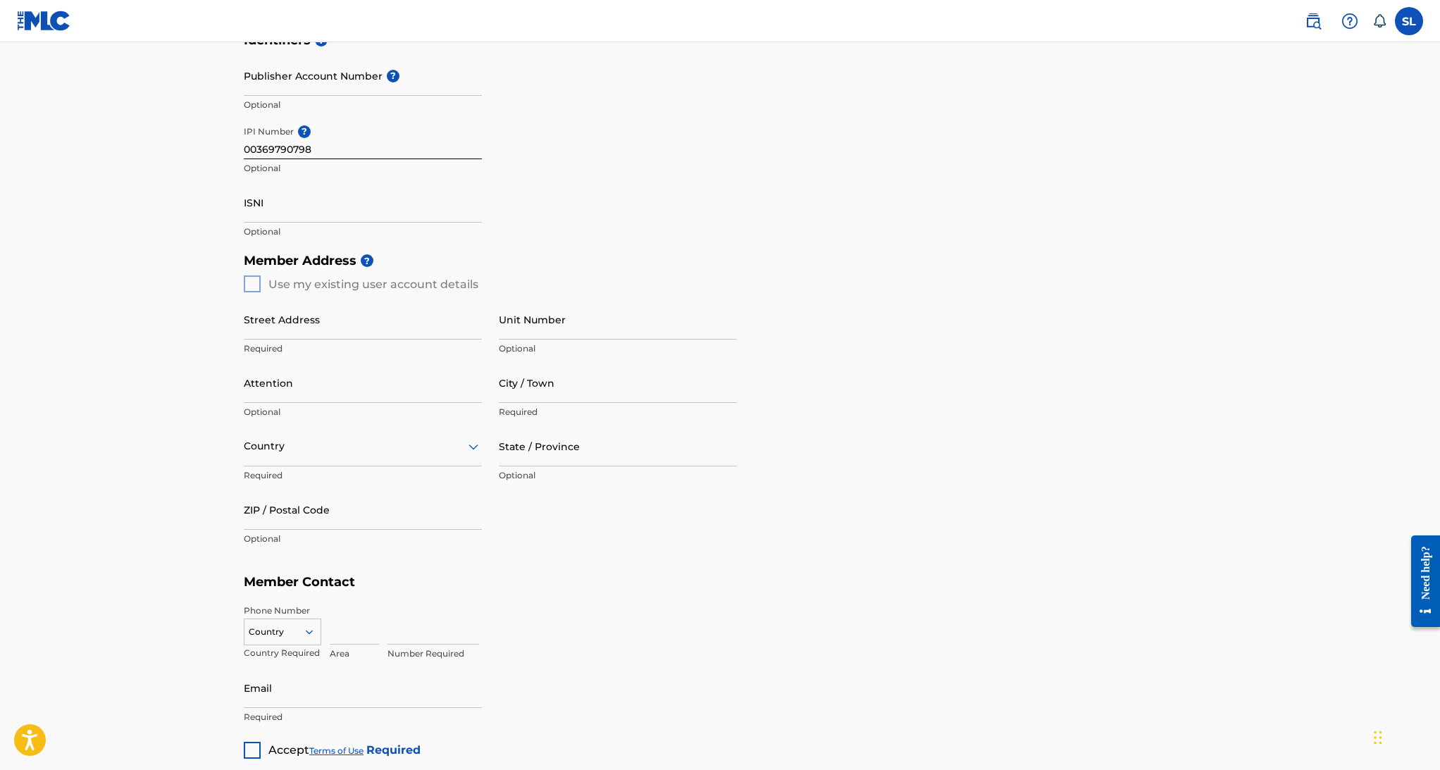
click at [230, 330] on div "Create a Member If you are a self-administered songwriter without a publisher t…" at bounding box center [720, 237] width 986 height 1044
click at [245, 292] on div "Member Address ? Use my existing user account details Street Address Required U…" at bounding box center [720, 407] width 952 height 322
click at [247, 289] on div "Member Address ? Use my existing user account details Street Address Required U…" at bounding box center [720, 407] width 952 height 322
click at [261, 325] on input "Street Address" at bounding box center [363, 319] width 238 height 40
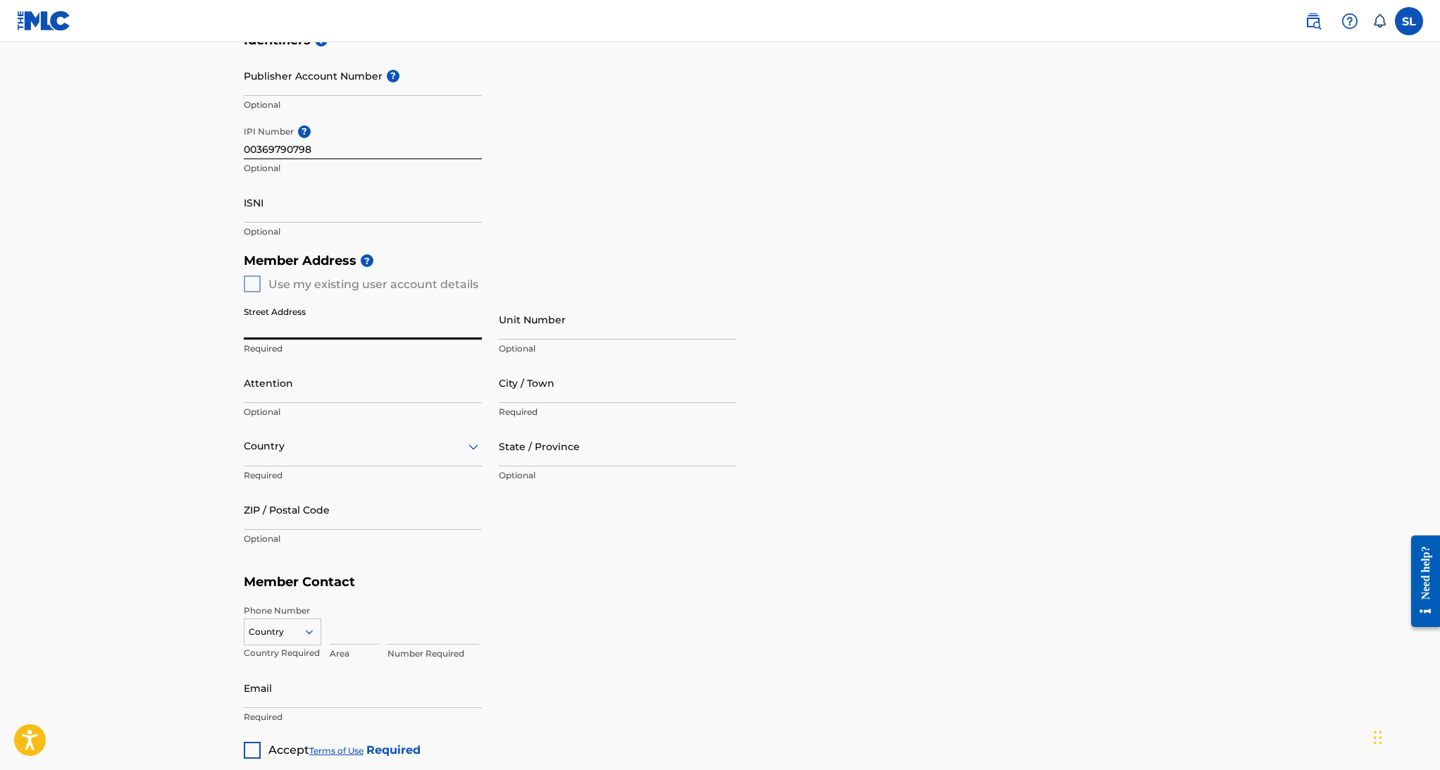
type input "Multisillankatu 5 D 41"
click at [510, 395] on input "City / Town" at bounding box center [618, 383] width 238 height 40
type input "[GEOGRAPHIC_DATA]"
type input "[PERSON_NAME]"
type input "[GEOGRAPHIC_DATA]"
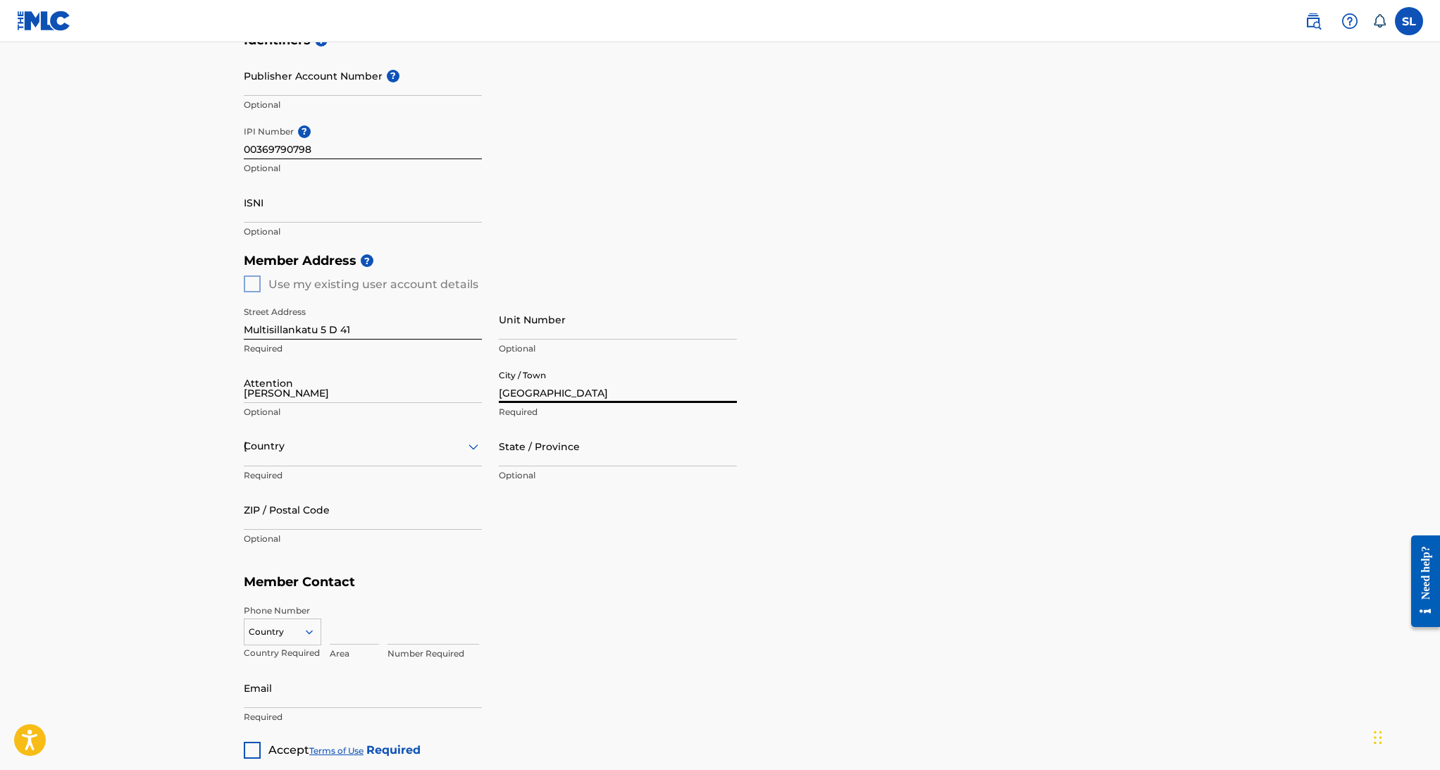
type input "33850"
type input "358"
type input "44"
type input "9972729"
type input "[EMAIL_ADDRESS][DOMAIN_NAME]"
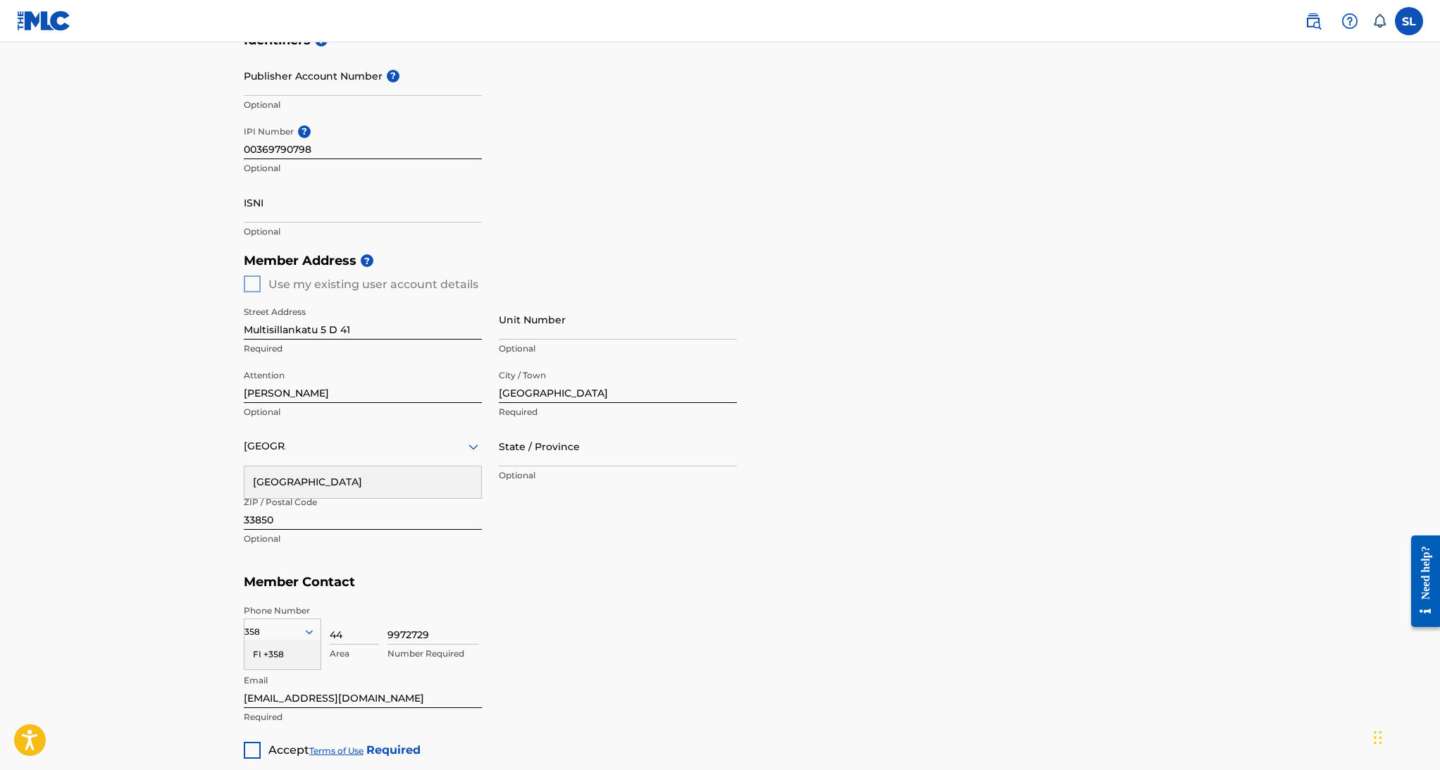
click at [354, 476] on div "[GEOGRAPHIC_DATA]" at bounding box center [362, 482] width 237 height 32
click at [137, 494] on main "Create a Member If you are a self-administered songwriter without a publisher t…" at bounding box center [720, 272] width 1440 height 1185
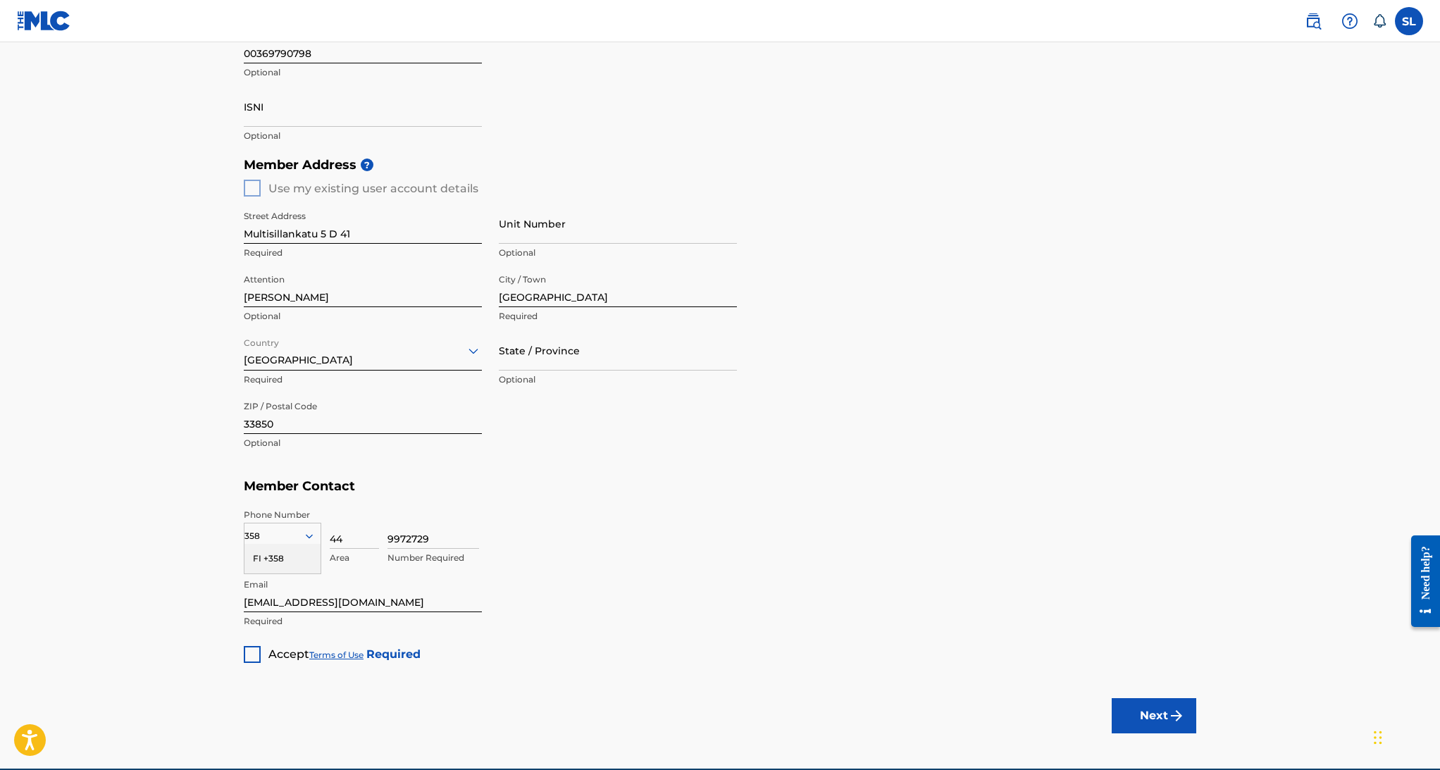
scroll to position [473, 0]
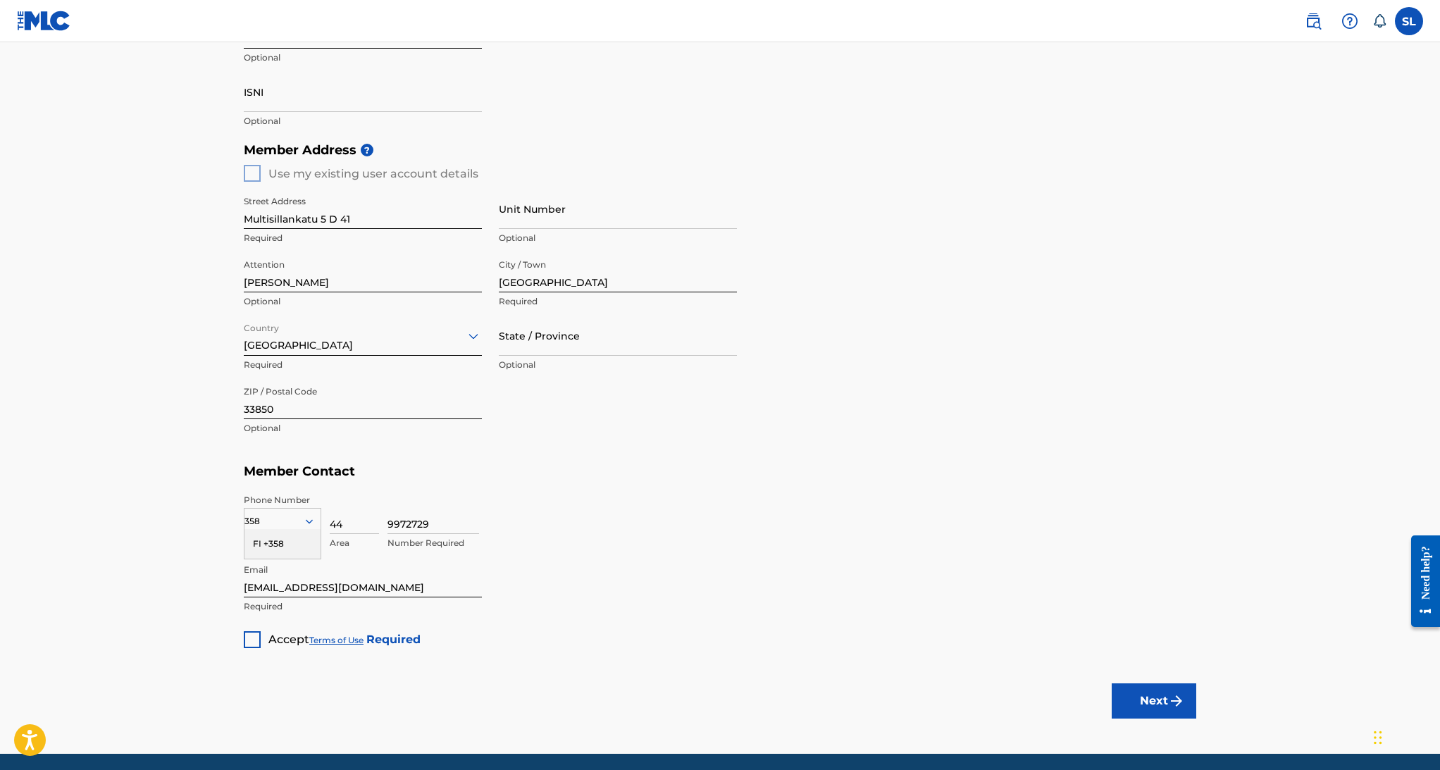
drag, startPoint x: 311, startPoint y: 420, endPoint x: 304, endPoint y: 420, distance: 7.7
click at [304, 420] on div "ZIP / Postal Code 33850 Optional" at bounding box center [363, 410] width 238 height 63
drag, startPoint x: 287, startPoint y: 411, endPoint x: 151, endPoint y: 415, distance: 136.0
click at [151, 415] on main "Create a Member If you are a self-administered songwriter without a publisher t…" at bounding box center [720, 161] width 1440 height 1185
click at [158, 390] on main "Create a Member If you are a self-administered songwriter without a publisher t…" at bounding box center [720, 161] width 1440 height 1185
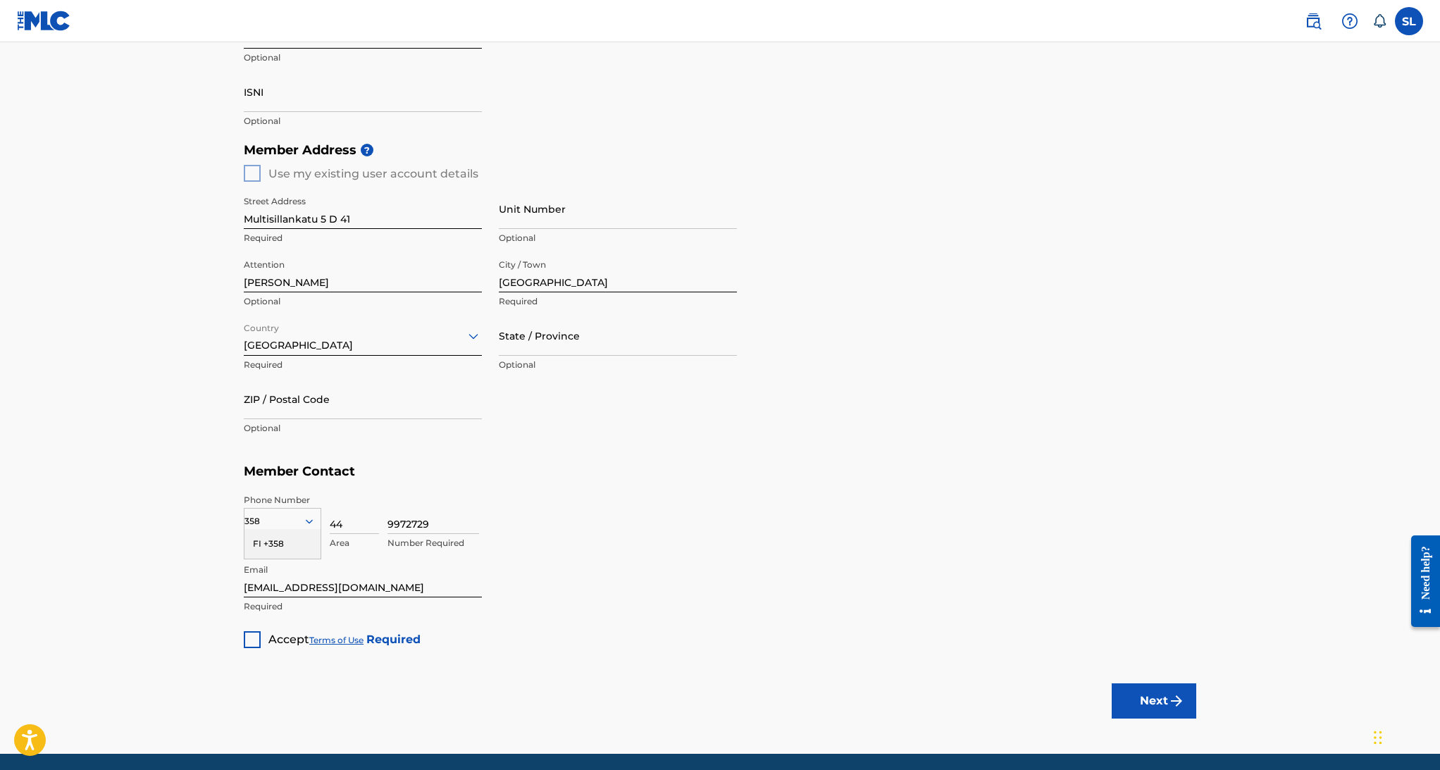
click at [356, 519] on input "44" at bounding box center [354, 514] width 49 height 40
click at [518, 540] on div "9972729 Number Required" at bounding box center [791, 525] width 809 height 63
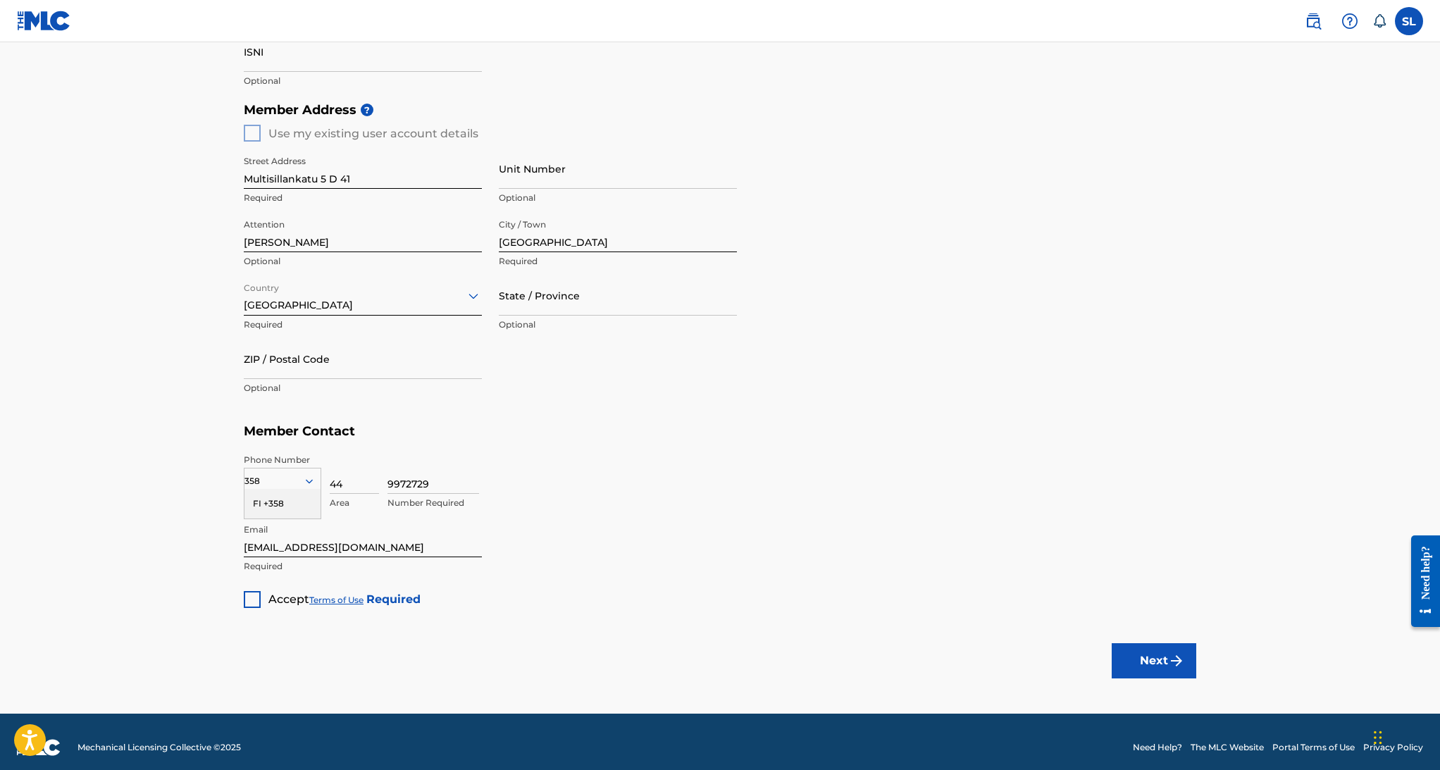
scroll to position [524, 0]
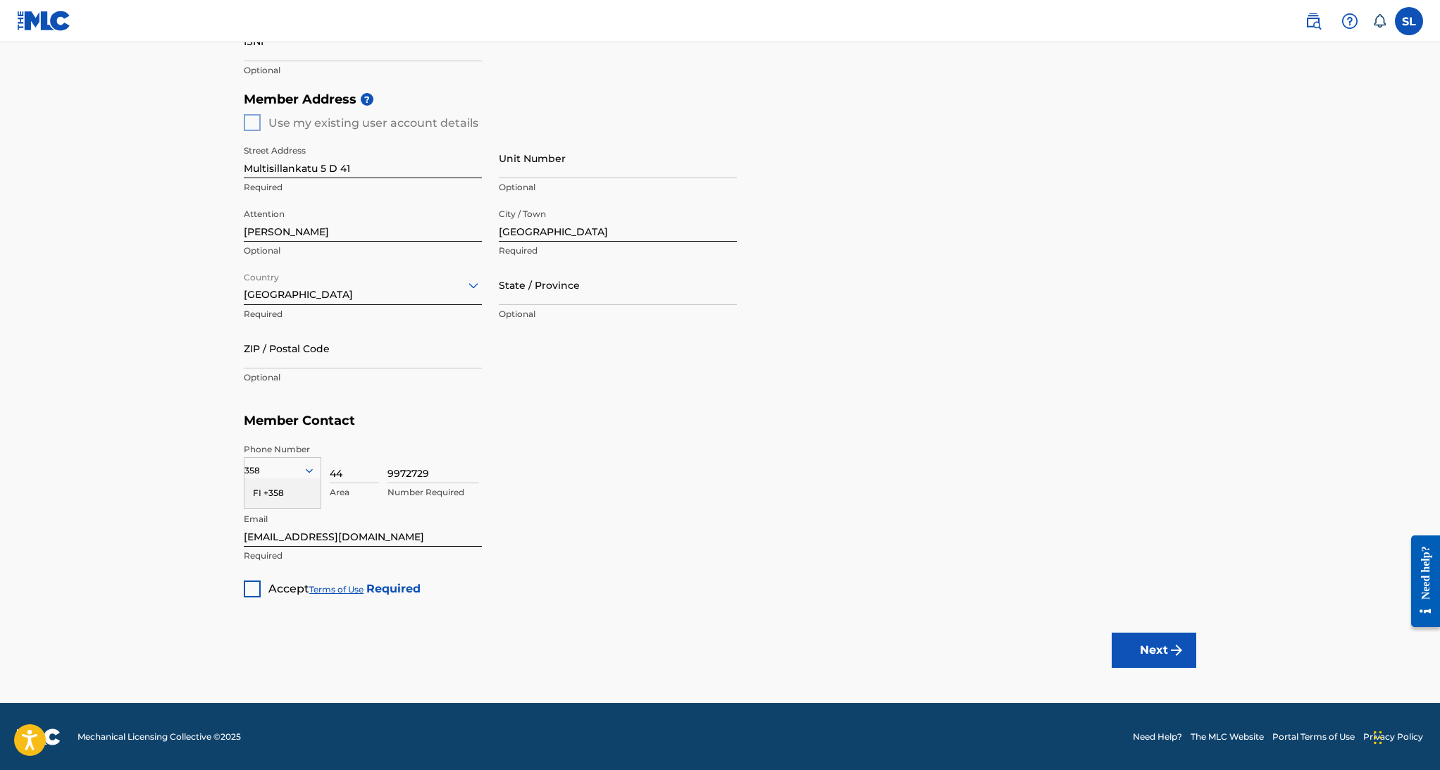
click at [250, 592] on div at bounding box center [252, 588] width 17 height 17
click at [1178, 647] on img "submit" at bounding box center [1176, 650] width 17 height 17
click at [285, 495] on div "FI +358" at bounding box center [282, 493] width 76 height 30
click at [1180, 631] on div "Next" at bounding box center [1153, 650] width 85 height 106
click at [1173, 638] on button "Next" at bounding box center [1153, 650] width 85 height 35
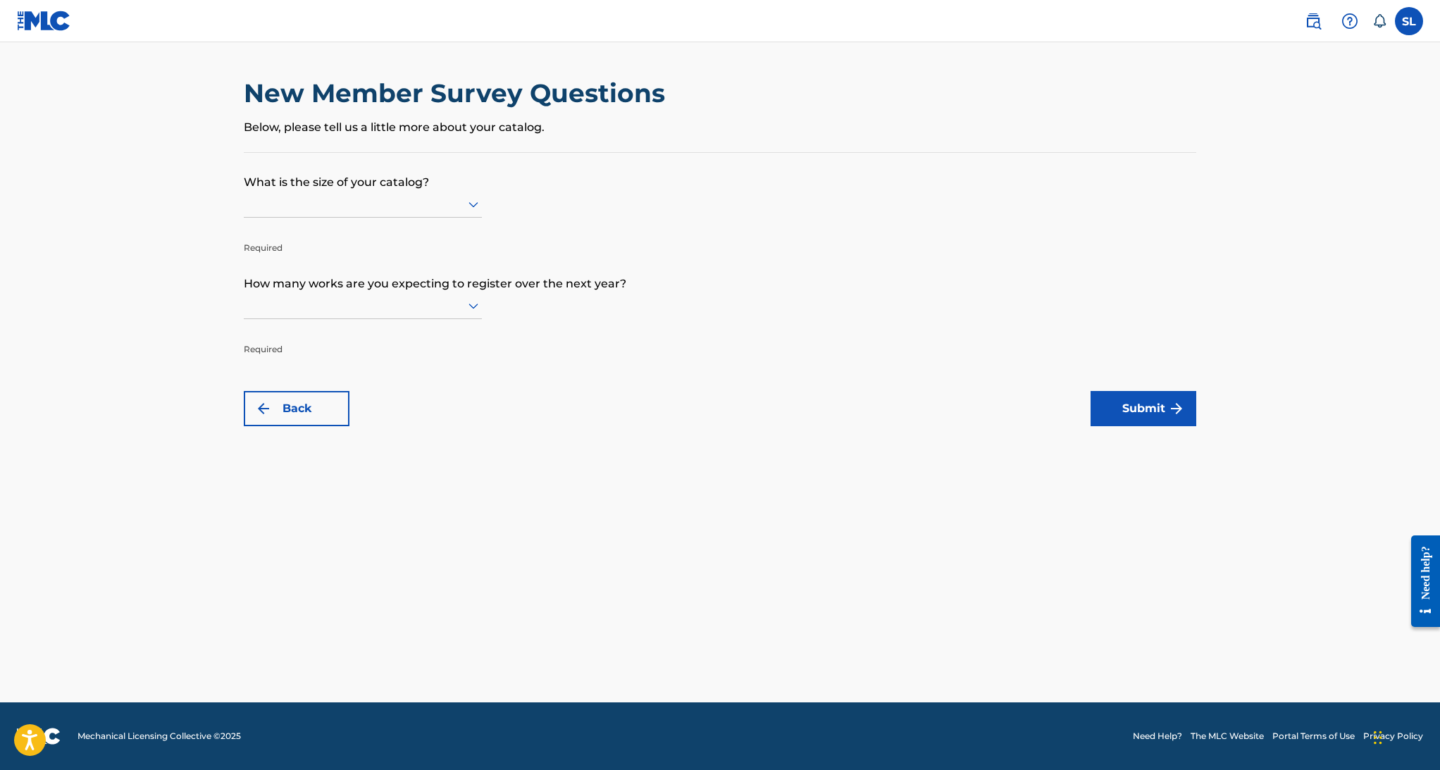
click at [447, 214] on div at bounding box center [363, 204] width 238 height 27
click at [395, 269] on div "101 to 300" at bounding box center [362, 265] width 237 height 32
click at [381, 308] on div at bounding box center [363, 306] width 238 height 18
click at [351, 337] on div "Up to 100" at bounding box center [362, 335] width 237 height 32
click at [1135, 409] on button "Submit" at bounding box center [1143, 408] width 106 height 35
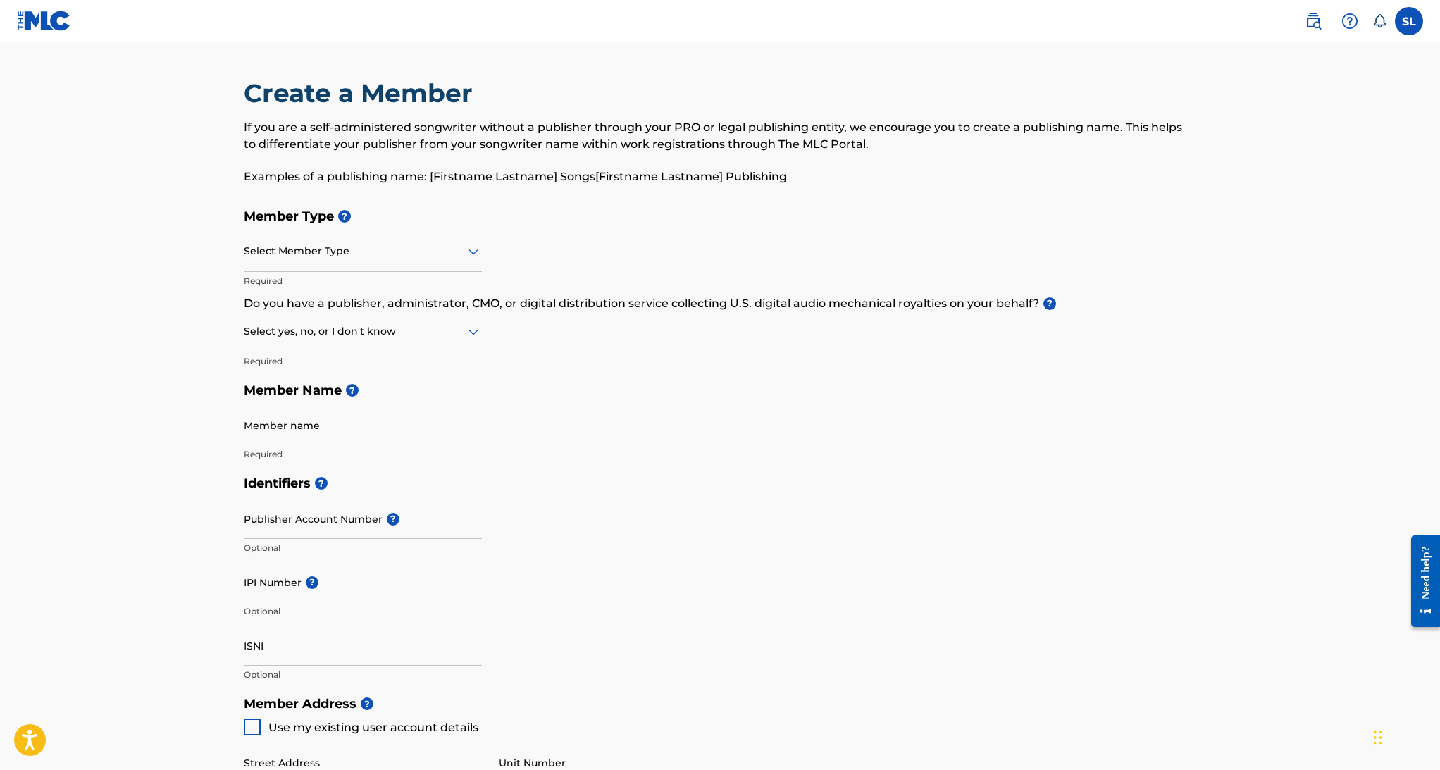
click at [1409, 23] on label at bounding box center [1409, 21] width 28 height 28
click at [1409, 21] on input "SL [PERSON_NAME] [EMAIL_ADDRESS][DOMAIN_NAME] Notification Preferences Profile …" at bounding box center [1409, 21] width 0 height 0
click at [1275, 179] on link "Profile" at bounding box center [1270, 175] width 28 height 13
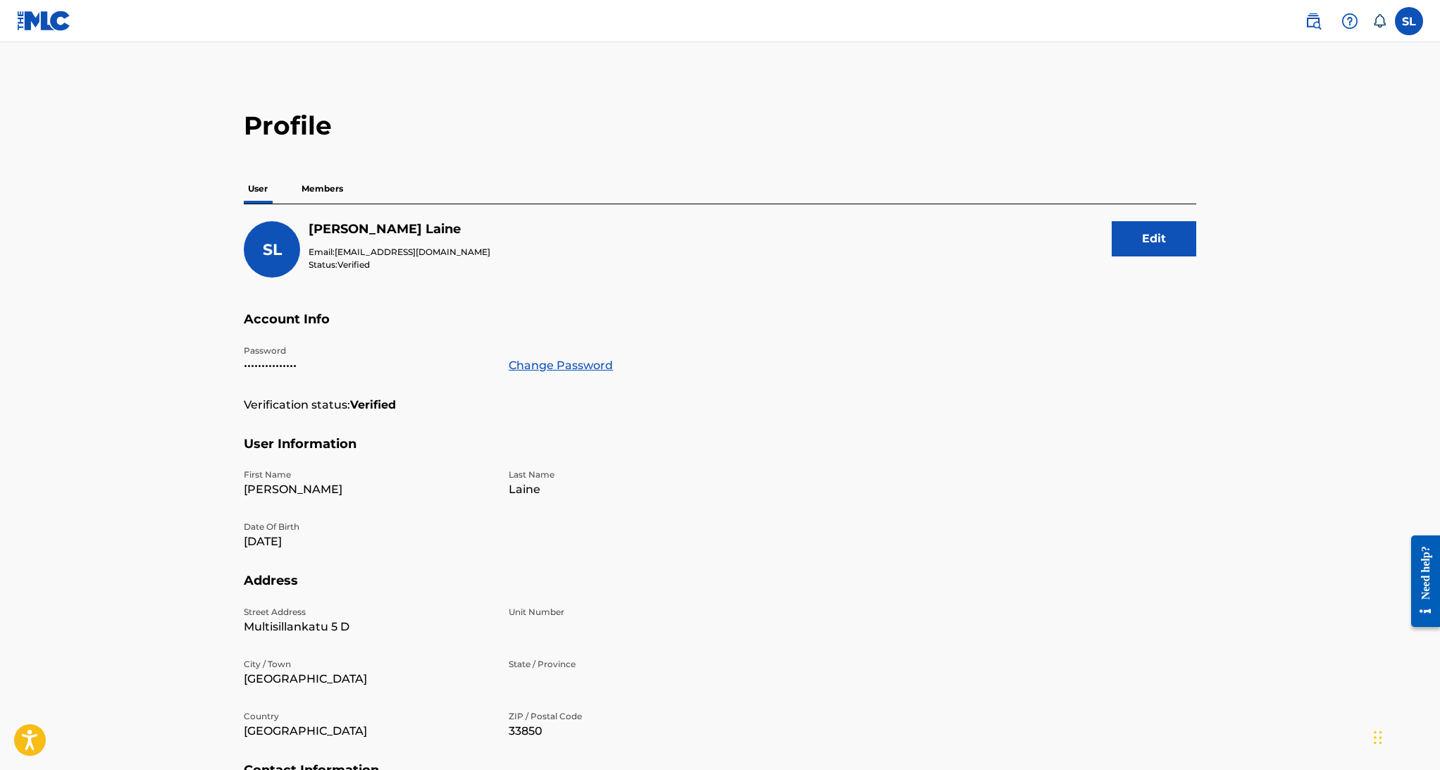
click at [325, 189] on p "Members" at bounding box center [322, 189] width 50 height 30
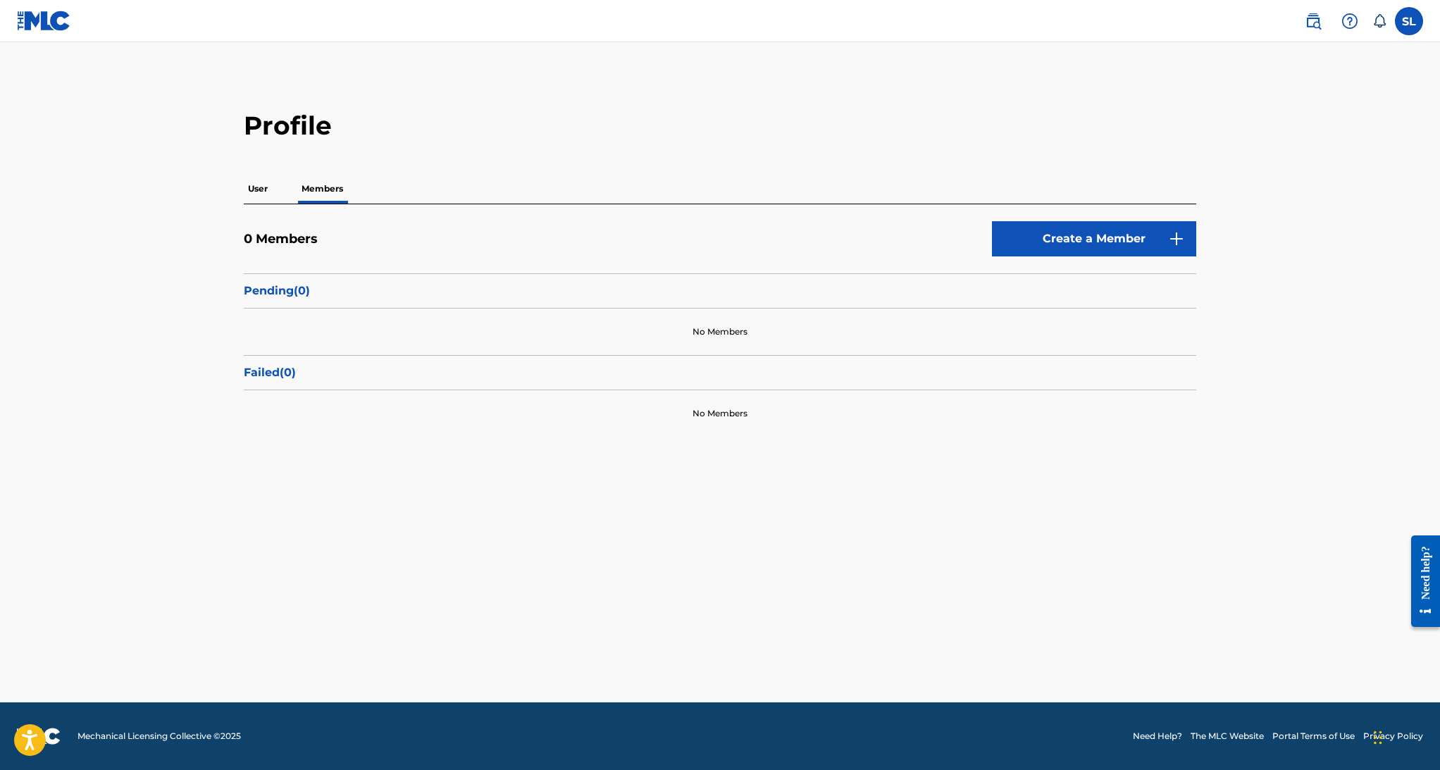
click at [253, 192] on p "User" at bounding box center [258, 189] width 28 height 30
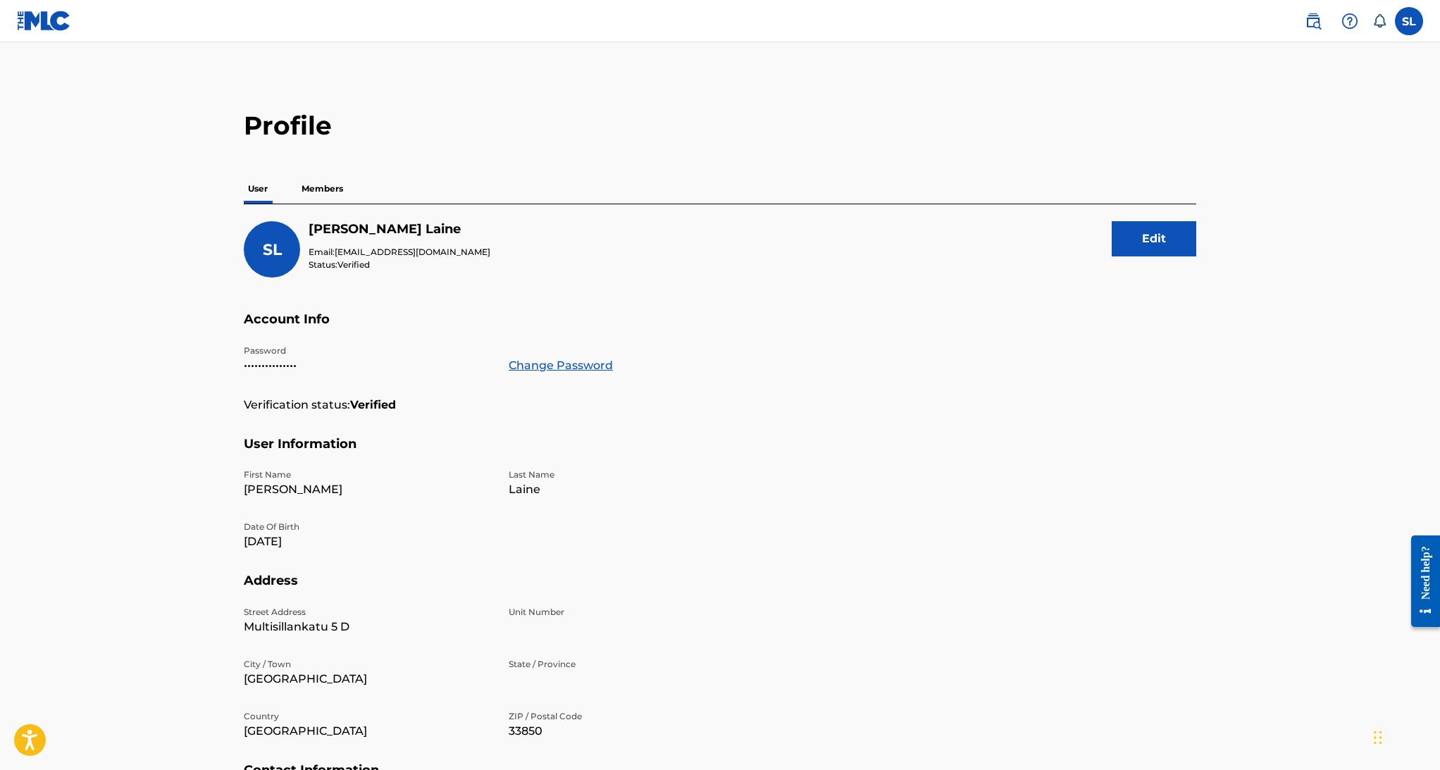
click at [334, 190] on p "Members" at bounding box center [322, 189] width 50 height 30
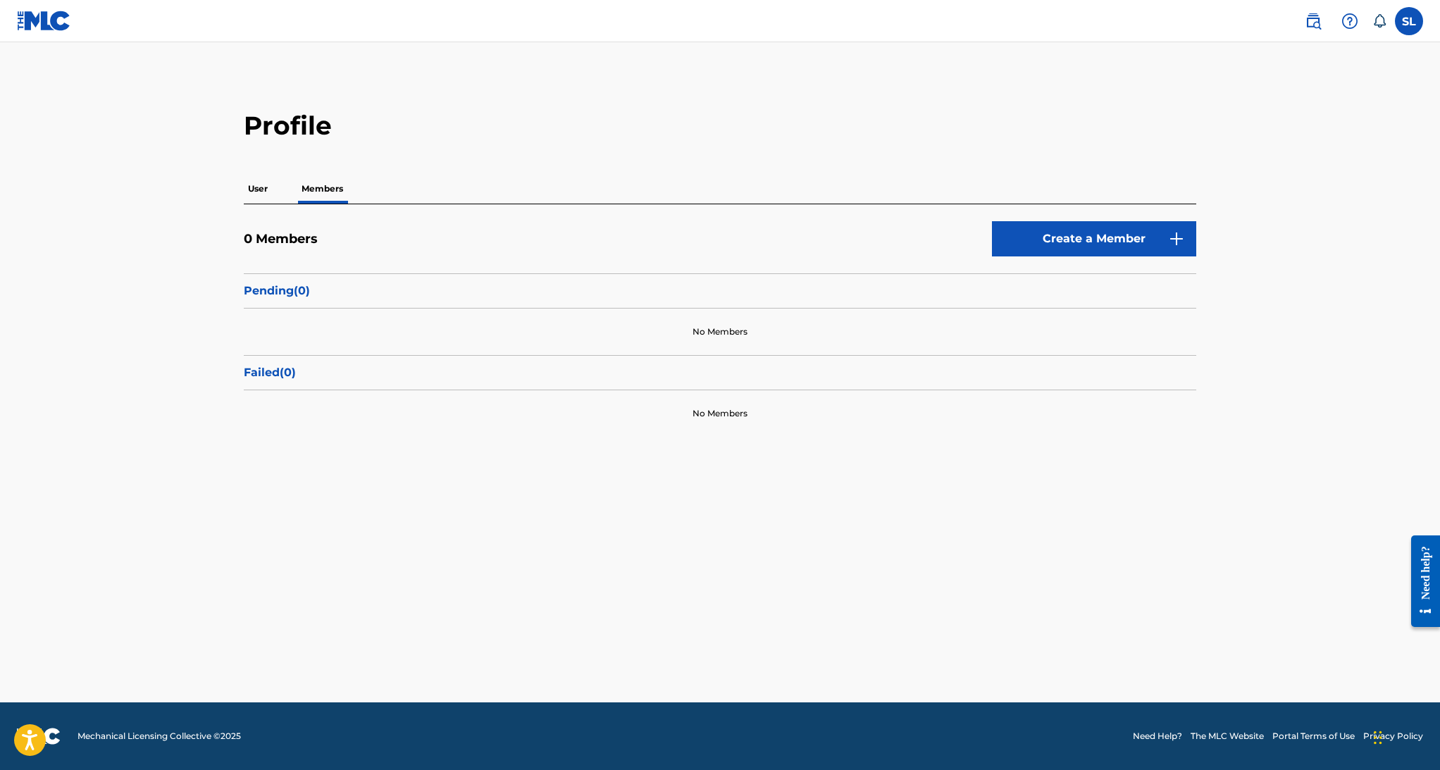
click at [1138, 239] on link "Create a Member" at bounding box center [1094, 238] width 204 height 35
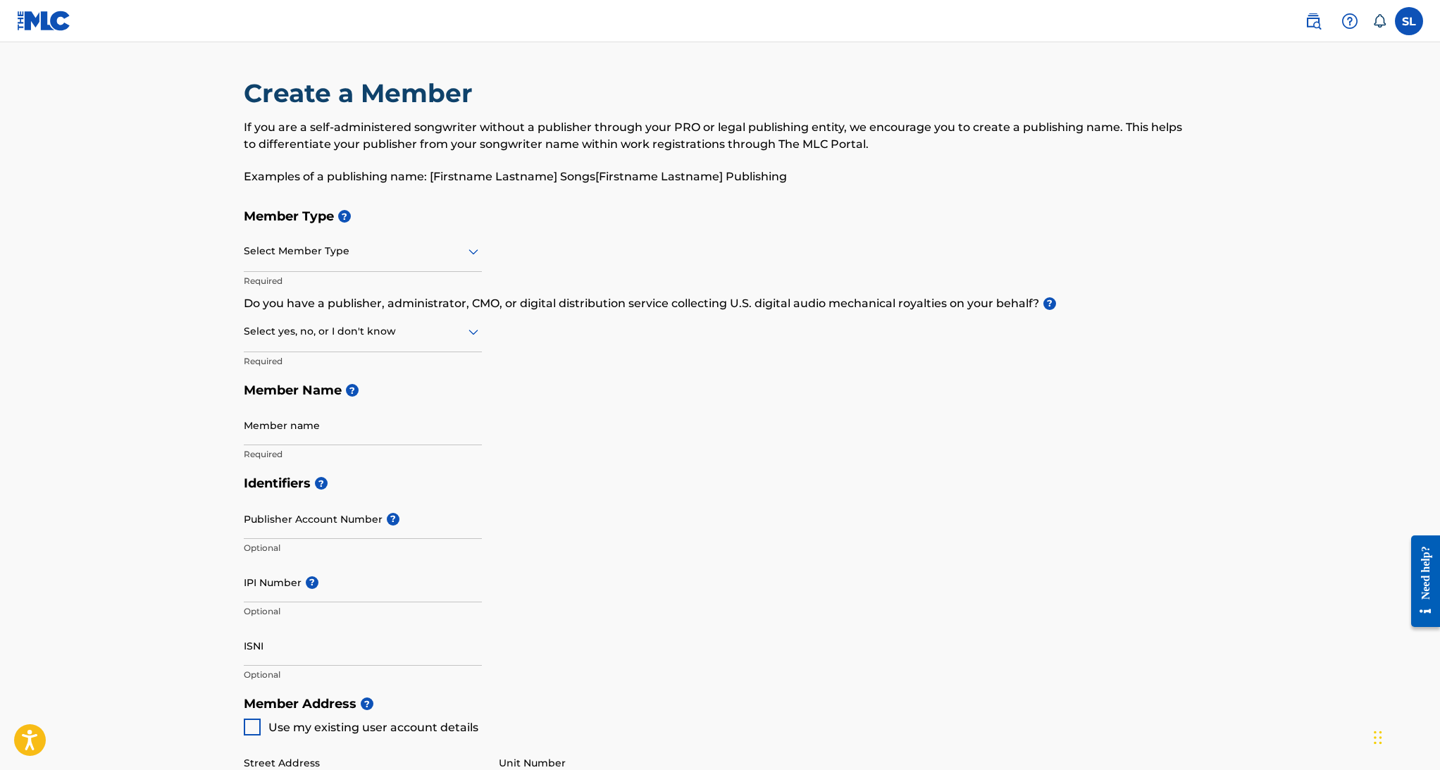
drag, startPoint x: 313, startPoint y: 278, endPoint x: 313, endPoint y: 261, distance: 17.6
click at [313, 278] on p "Required" at bounding box center [363, 281] width 238 height 13
click at [313, 261] on div "Select Member Type" at bounding box center [363, 252] width 238 height 40
click at [301, 319] on div "Publisher" at bounding box center [362, 320] width 237 height 32
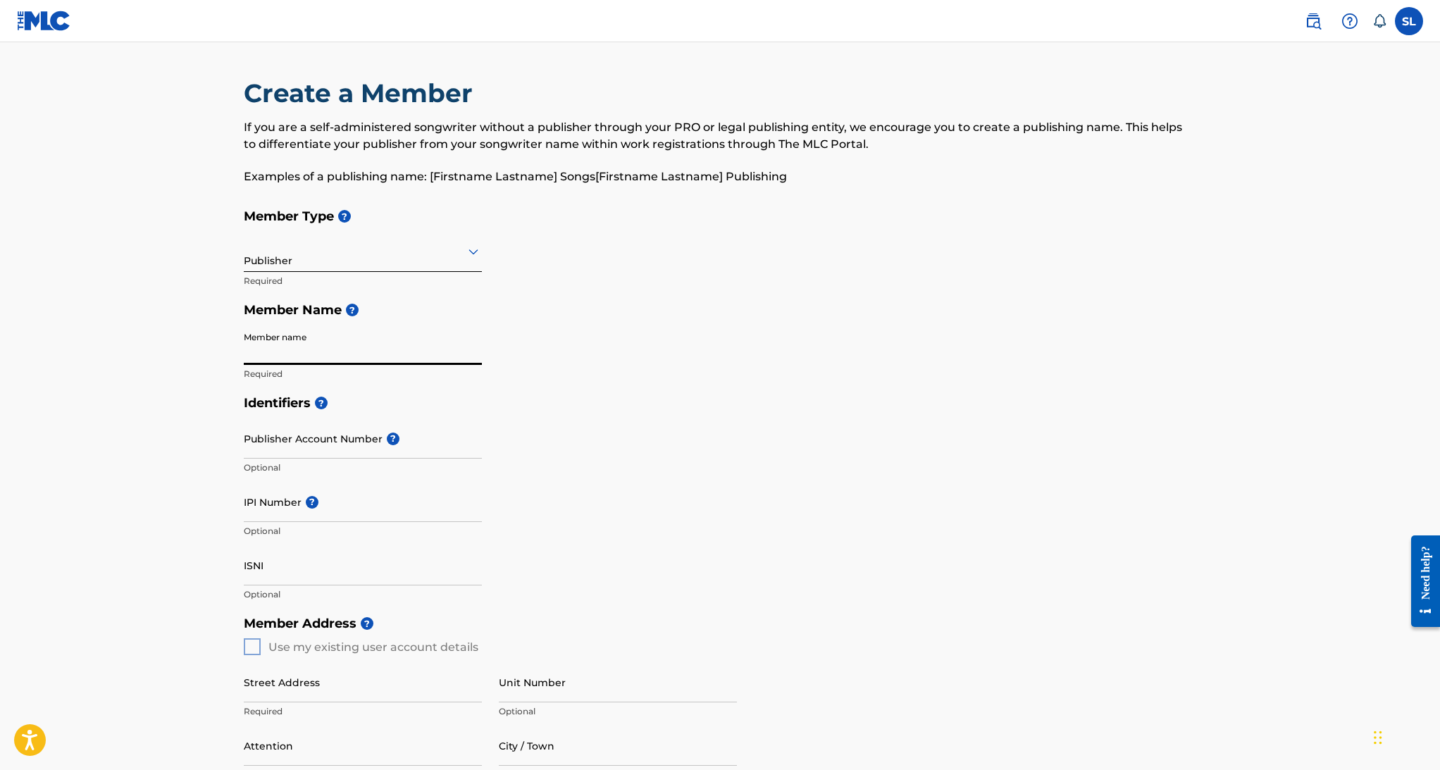
click at [298, 344] on input "Member name" at bounding box center [363, 345] width 238 height 40
type input "[PERSON_NAME] Music"
click at [280, 512] on input "IPI Number ?" at bounding box center [363, 502] width 238 height 40
type input "00369790798"
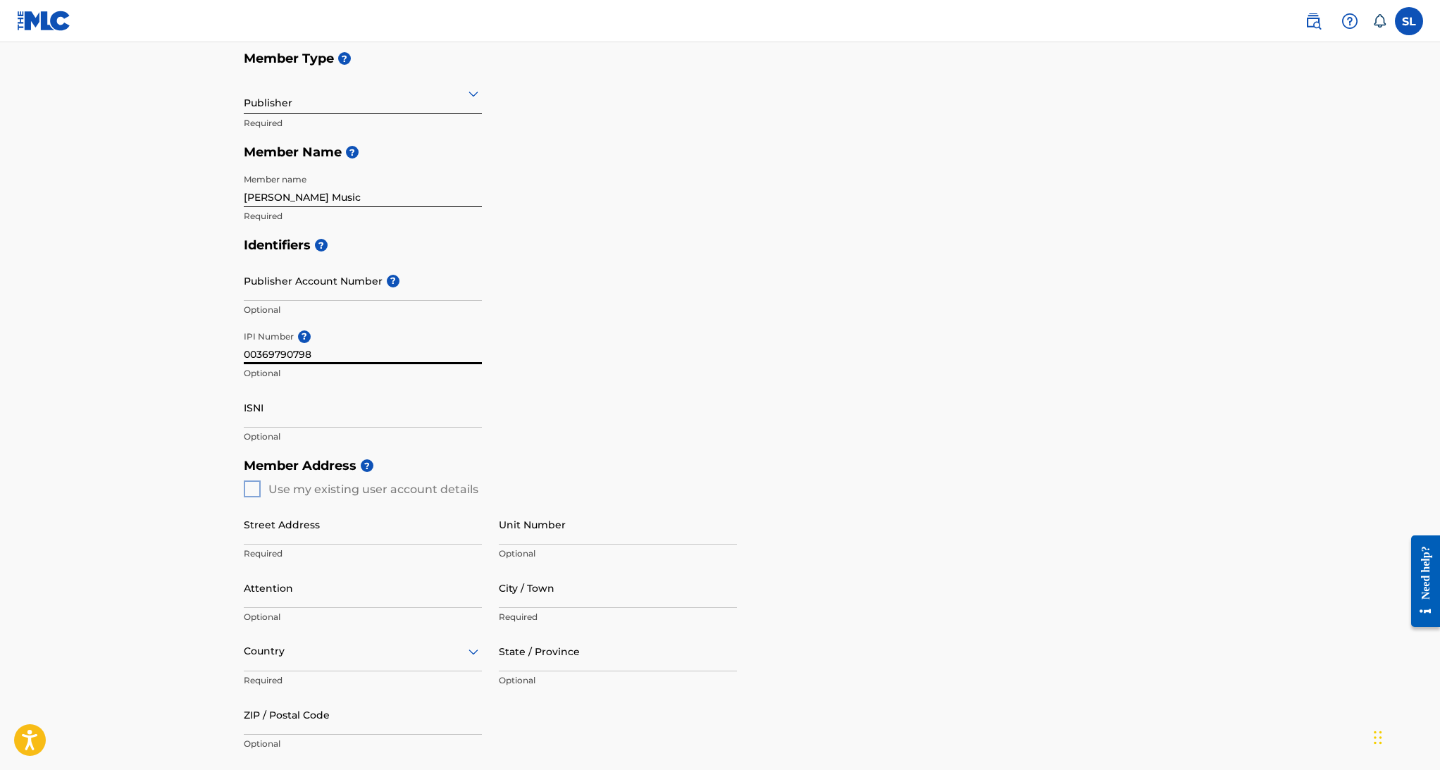
scroll to position [162, 0]
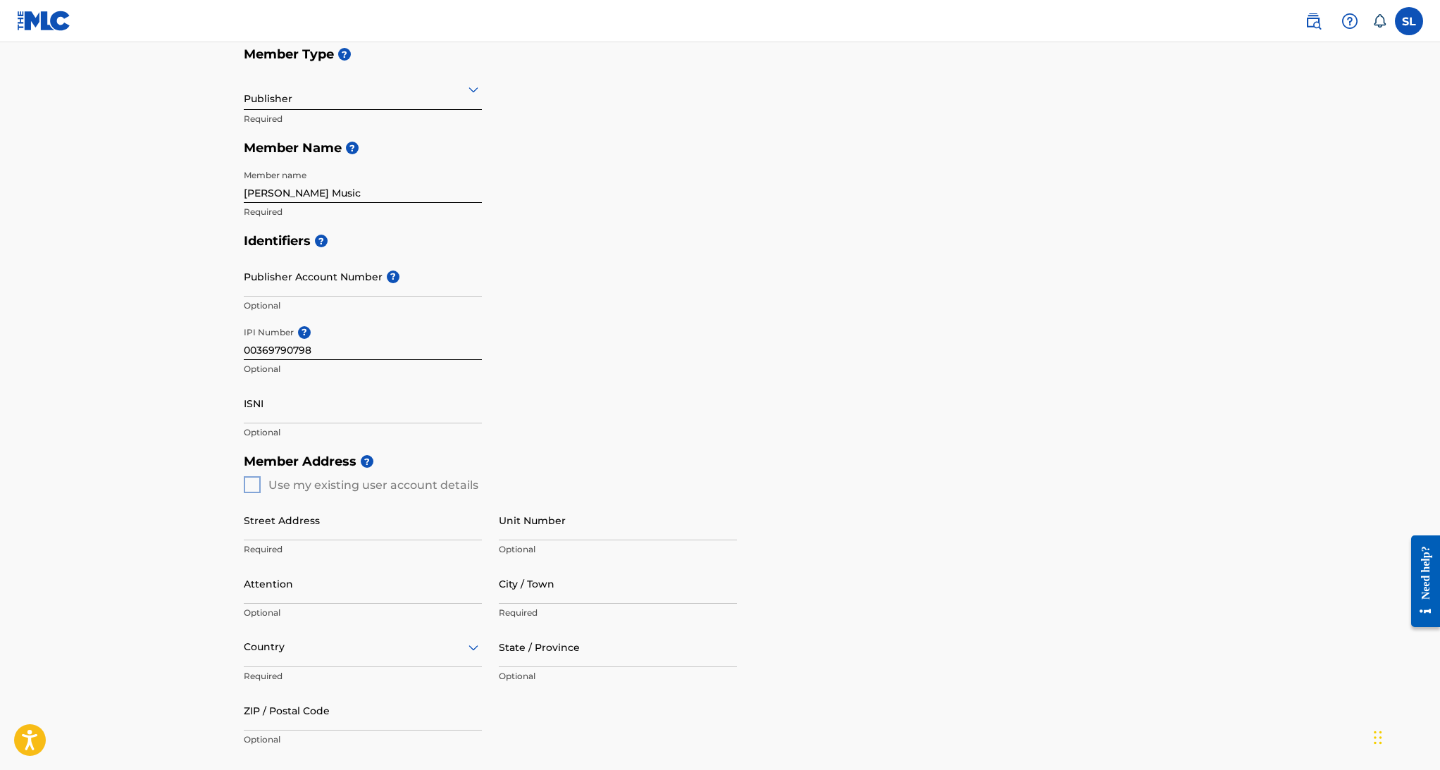
click at [249, 494] on div "Street Address Required Unit Number Optional Attention Optional City / Town Req…" at bounding box center [490, 627] width 493 height 268
click at [261, 525] on input "Street Address" at bounding box center [363, 520] width 238 height 40
type input "Multisillankatu 5 D 41"
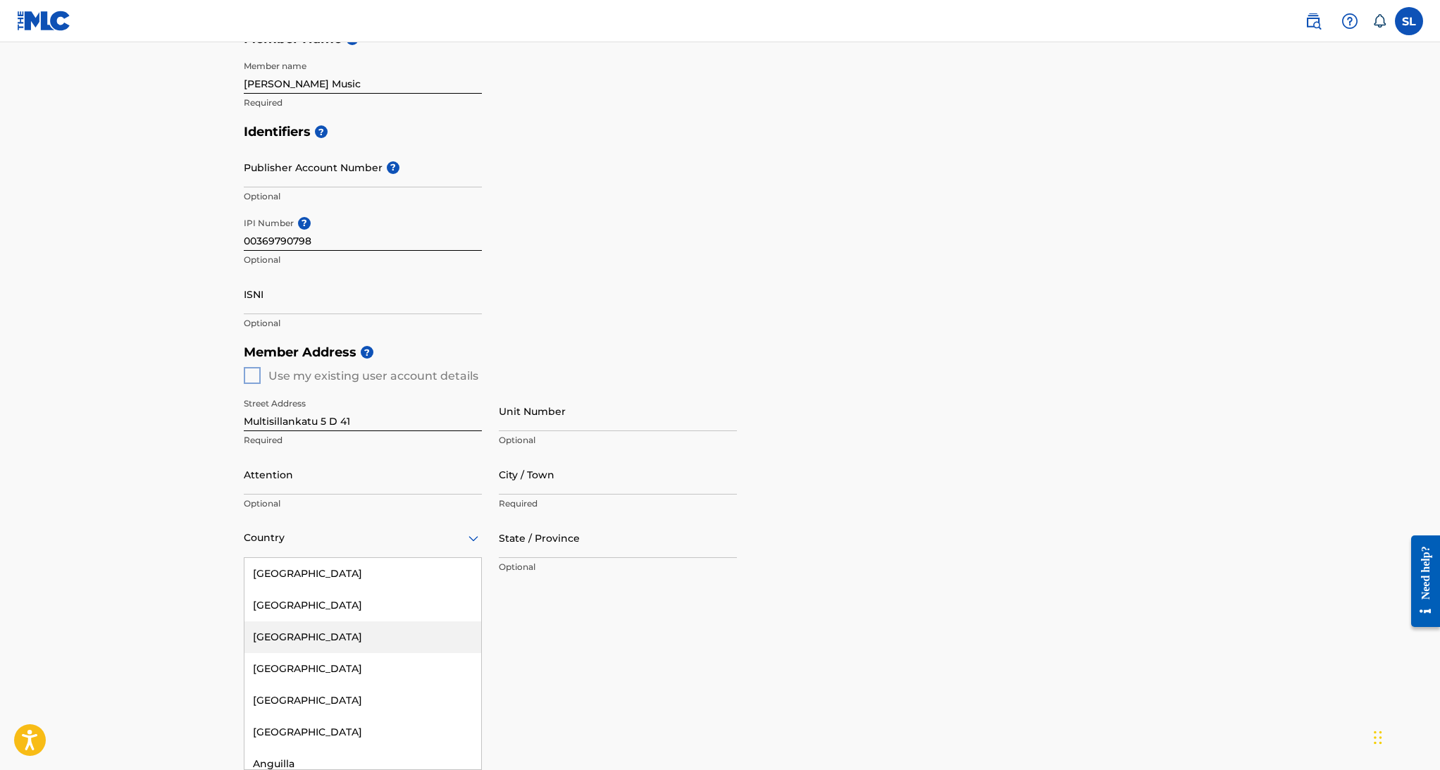
click at [300, 558] on div "[GEOGRAPHIC_DATA], 3 of 223. 223 results available. Use Up and Down to choose o…" at bounding box center [363, 538] width 238 height 40
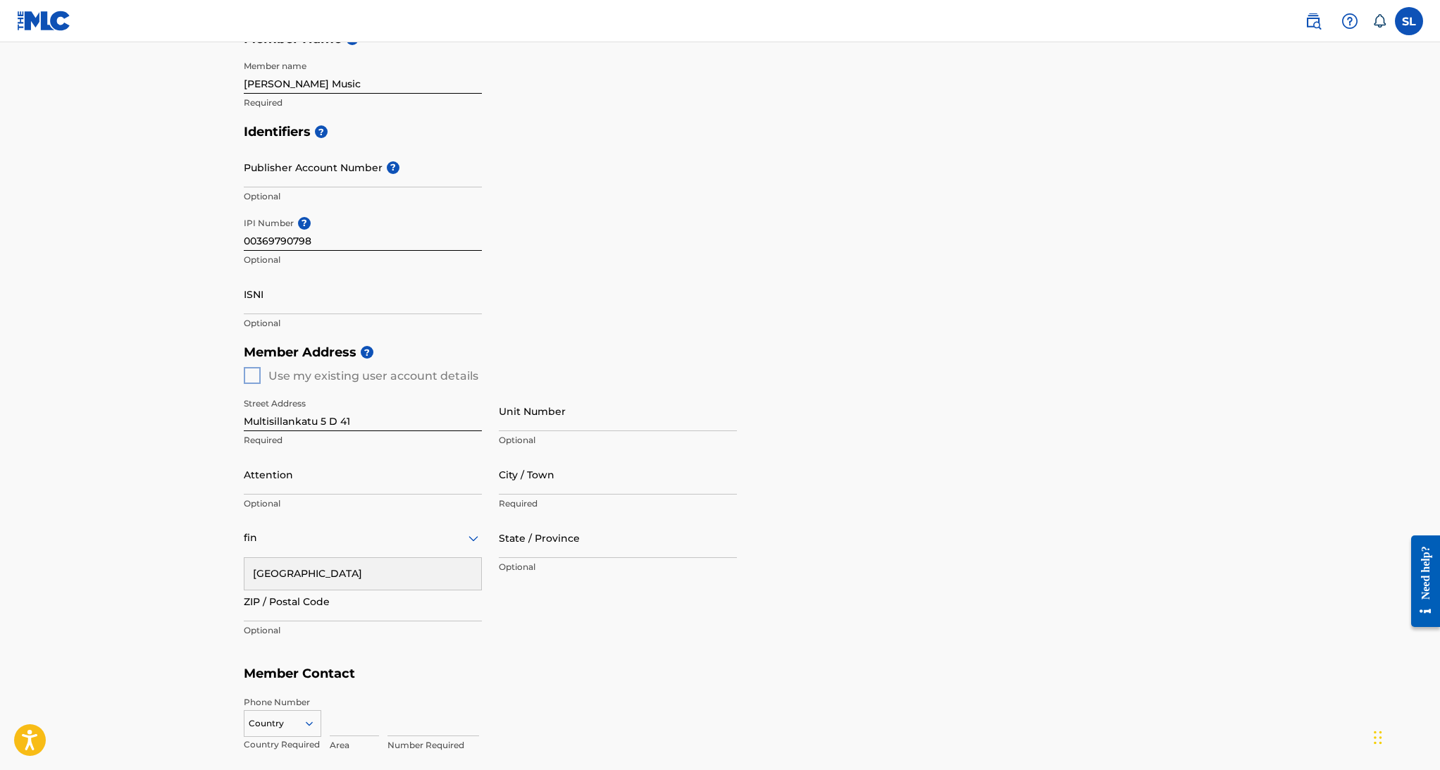
type input "fin"
click at [169, 580] on main "Create a Member If you are a self-administered songwriter without a publisher t…" at bounding box center [720, 363] width 1440 height 1185
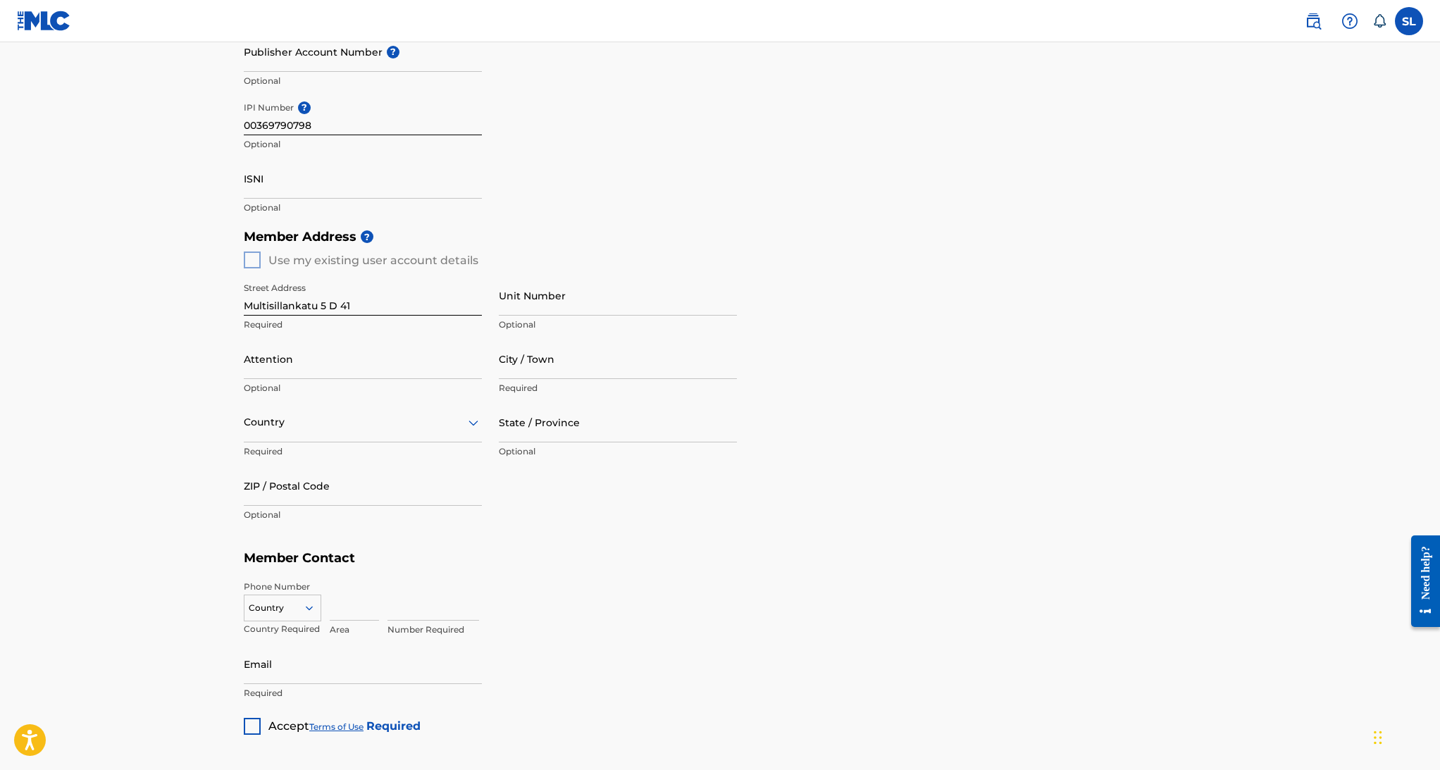
scroll to position [405, 0]
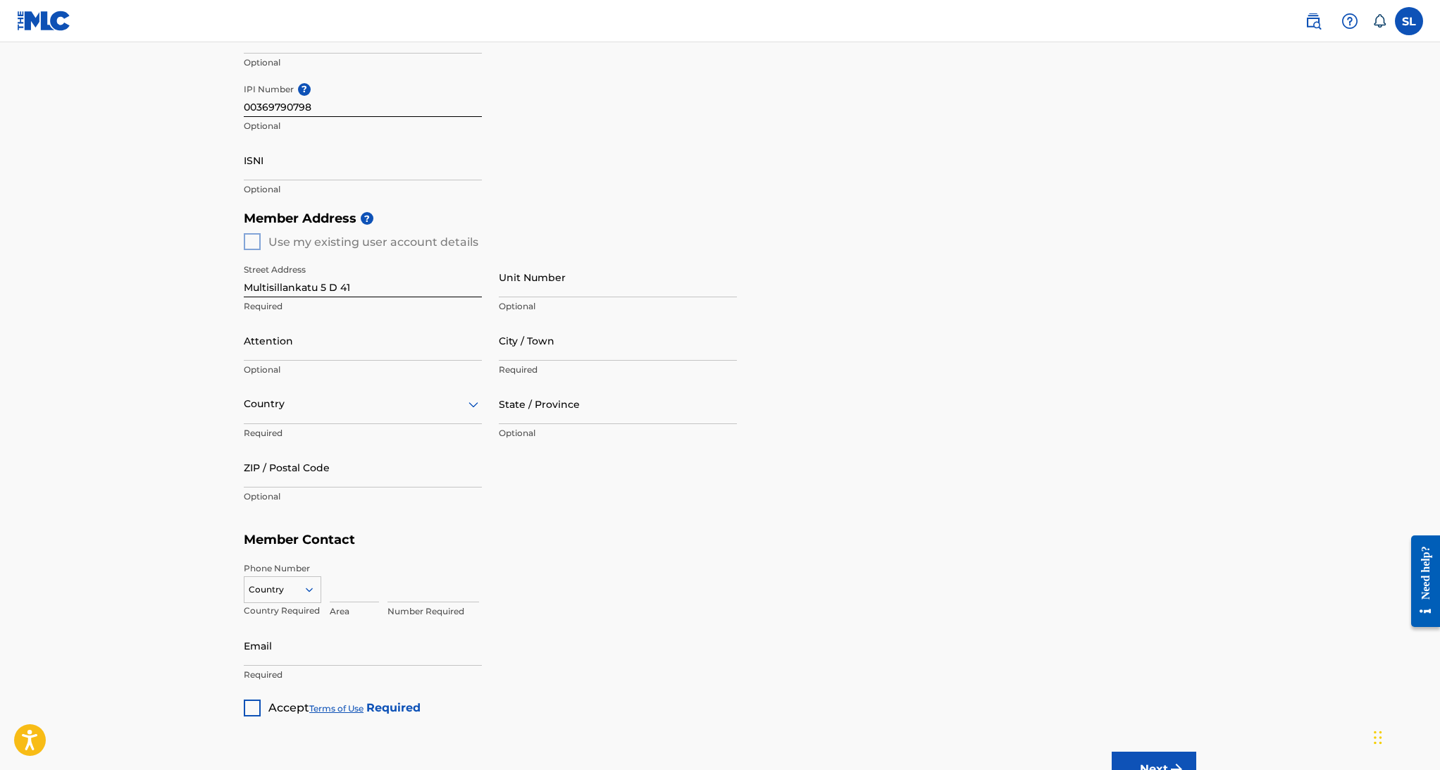
click at [292, 423] on div "Country Required" at bounding box center [363, 415] width 238 height 63
click at [296, 415] on div "Country" at bounding box center [363, 404] width 238 height 40
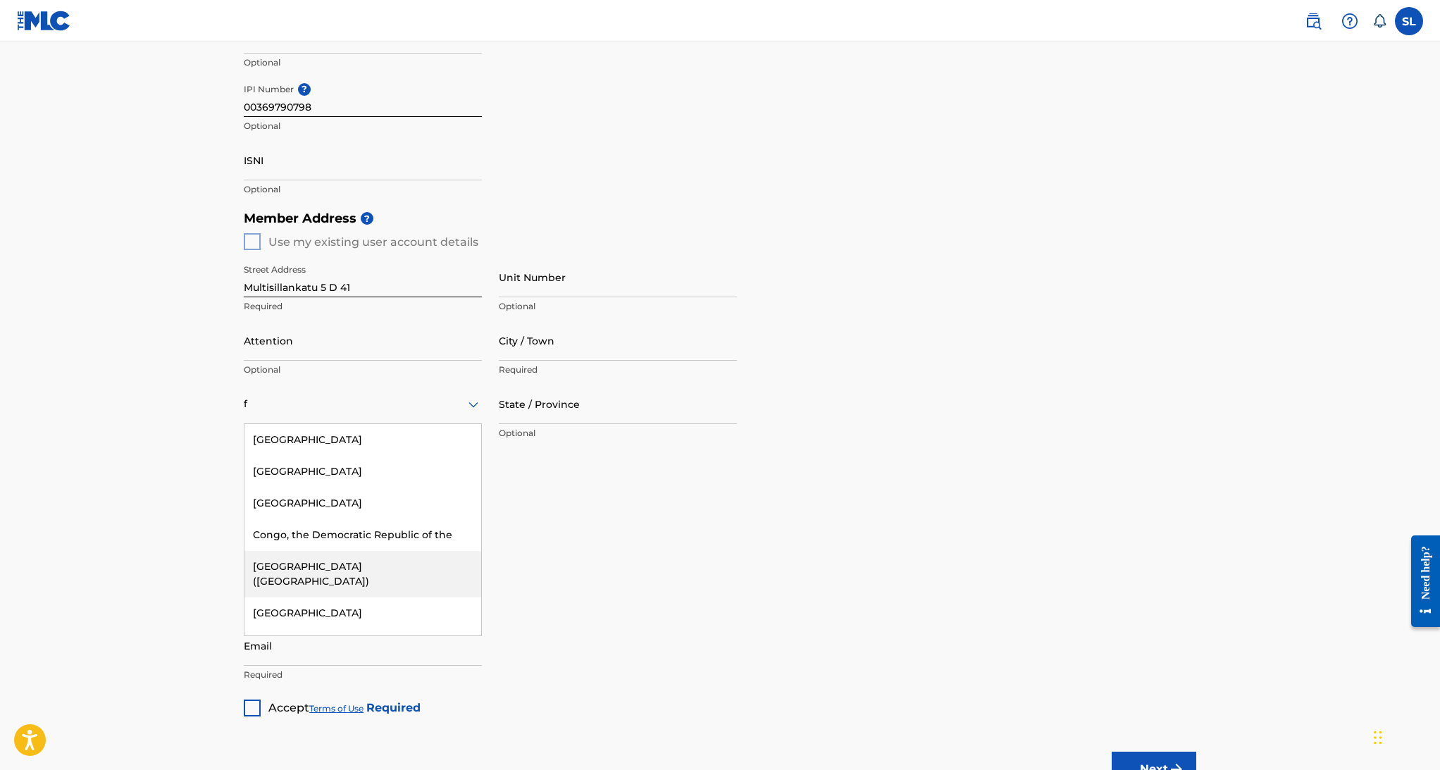
scroll to position [0, 0]
type input "f"
click at [521, 520] on div "Member Address ? Use my existing user account details Street Address Multisilla…" at bounding box center [720, 365] width 952 height 322
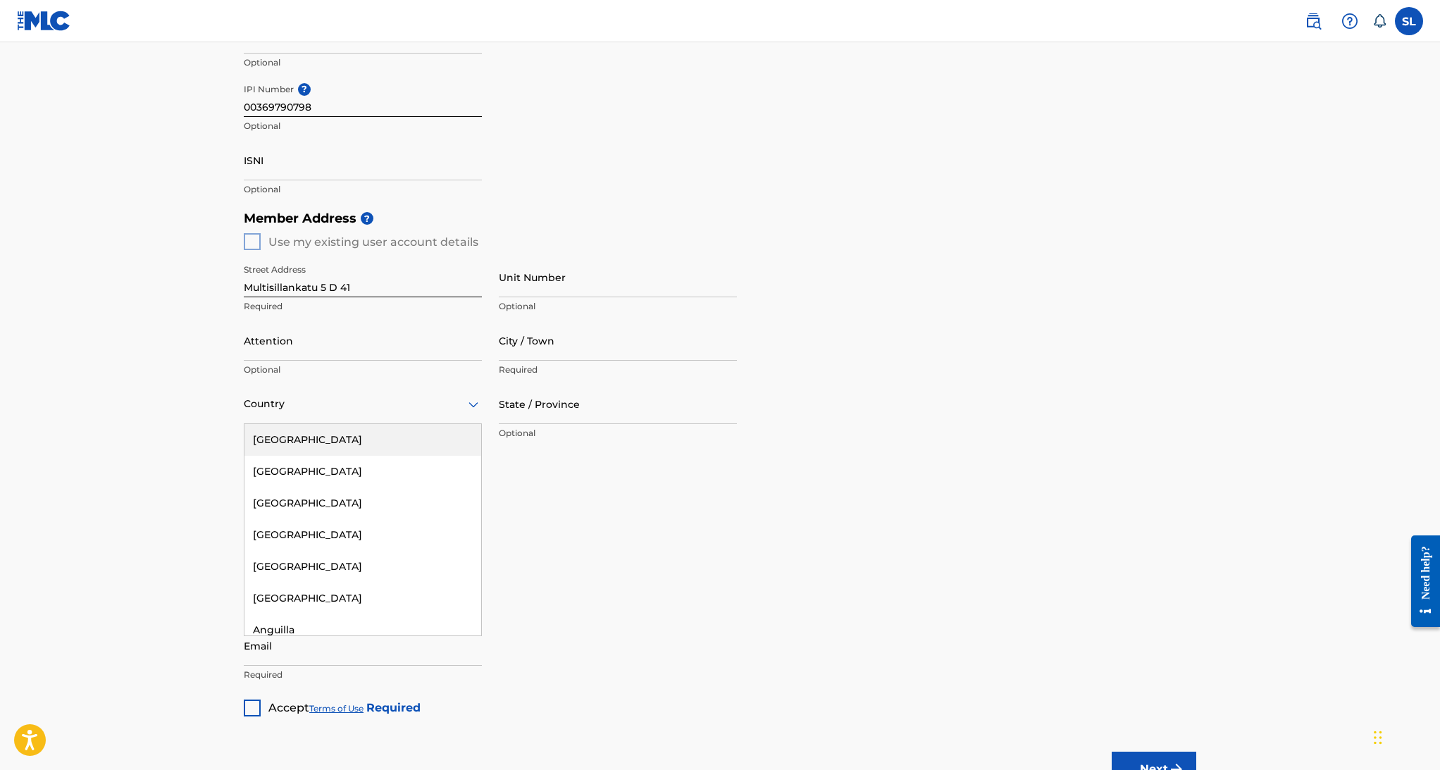
click at [370, 409] on div at bounding box center [363, 404] width 238 height 18
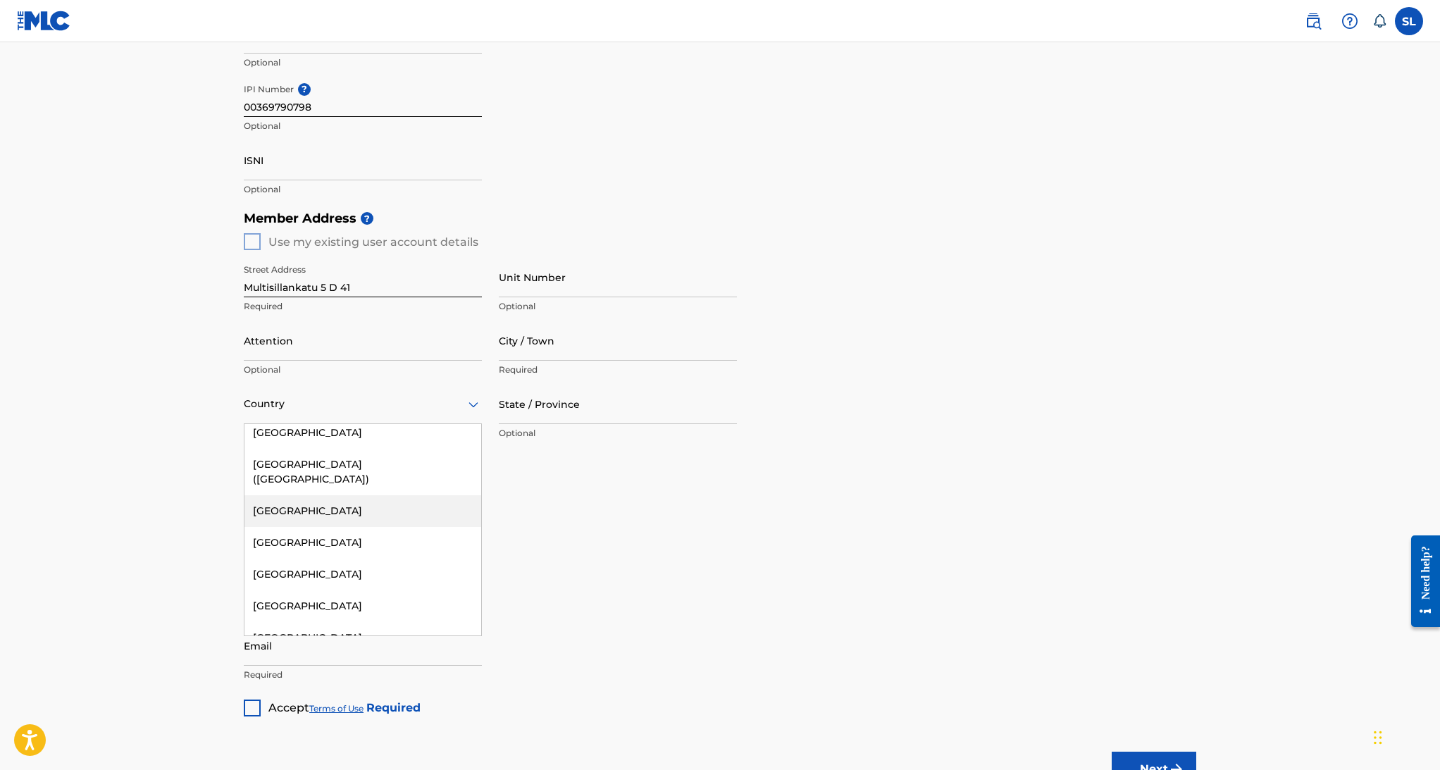
scroll to position [2000, 0]
click at [353, 530] on div "[GEOGRAPHIC_DATA]" at bounding box center [362, 546] width 237 height 32
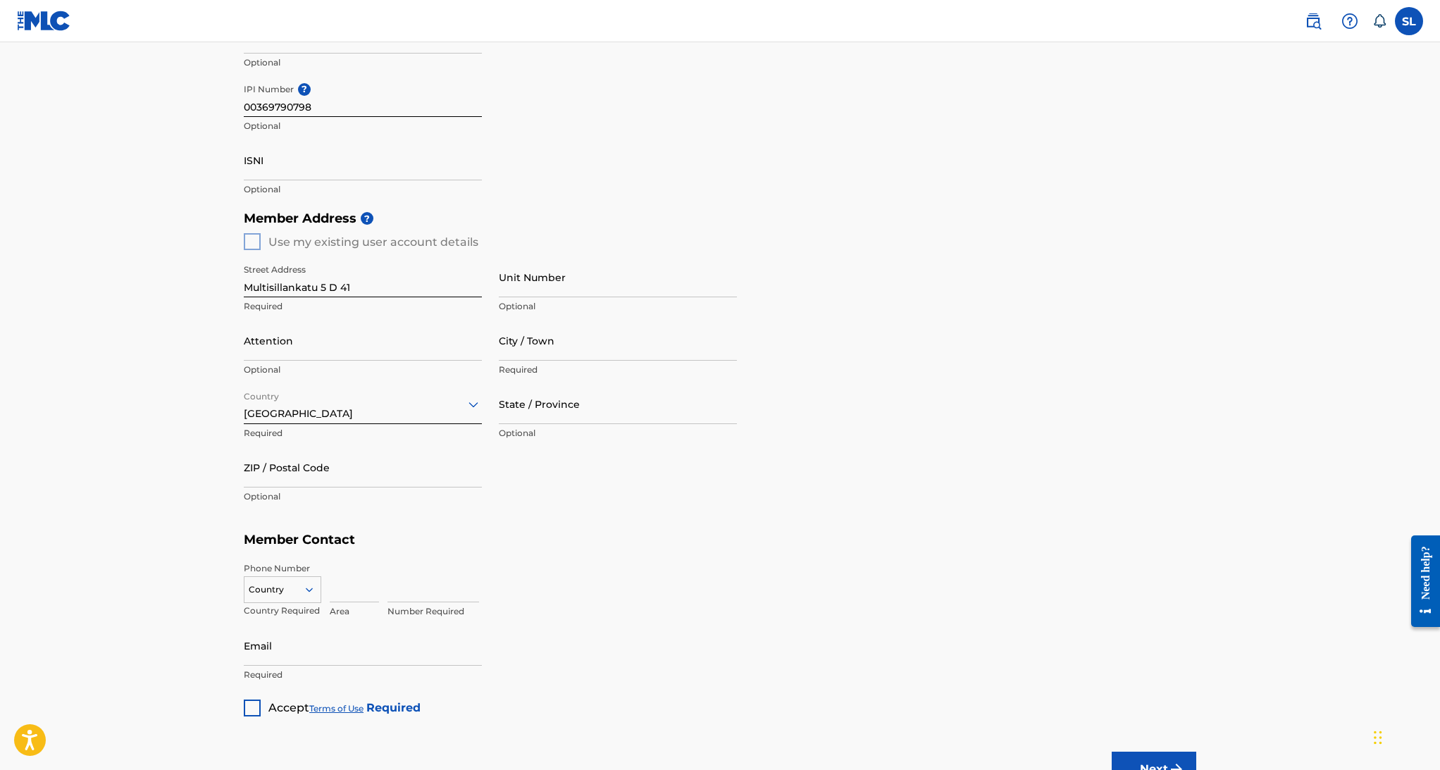
click at [554, 357] on input "City / Town" at bounding box center [618, 340] width 238 height 40
type input "[GEOGRAPHIC_DATA]"
click at [75, 394] on main "Create a Member If you are a self-administered songwriter without a publisher t…" at bounding box center [720, 229] width 1440 height 1185
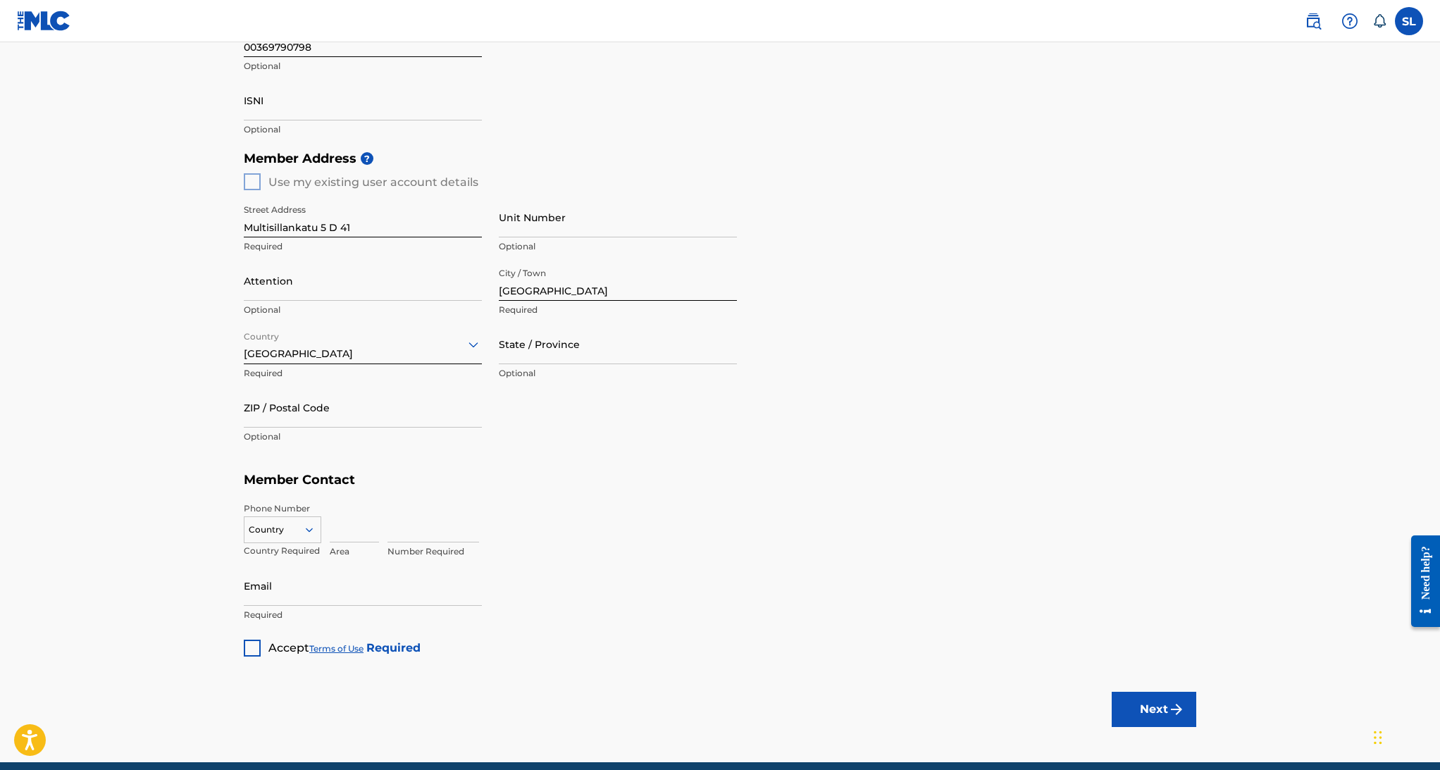
scroll to position [466, 0]
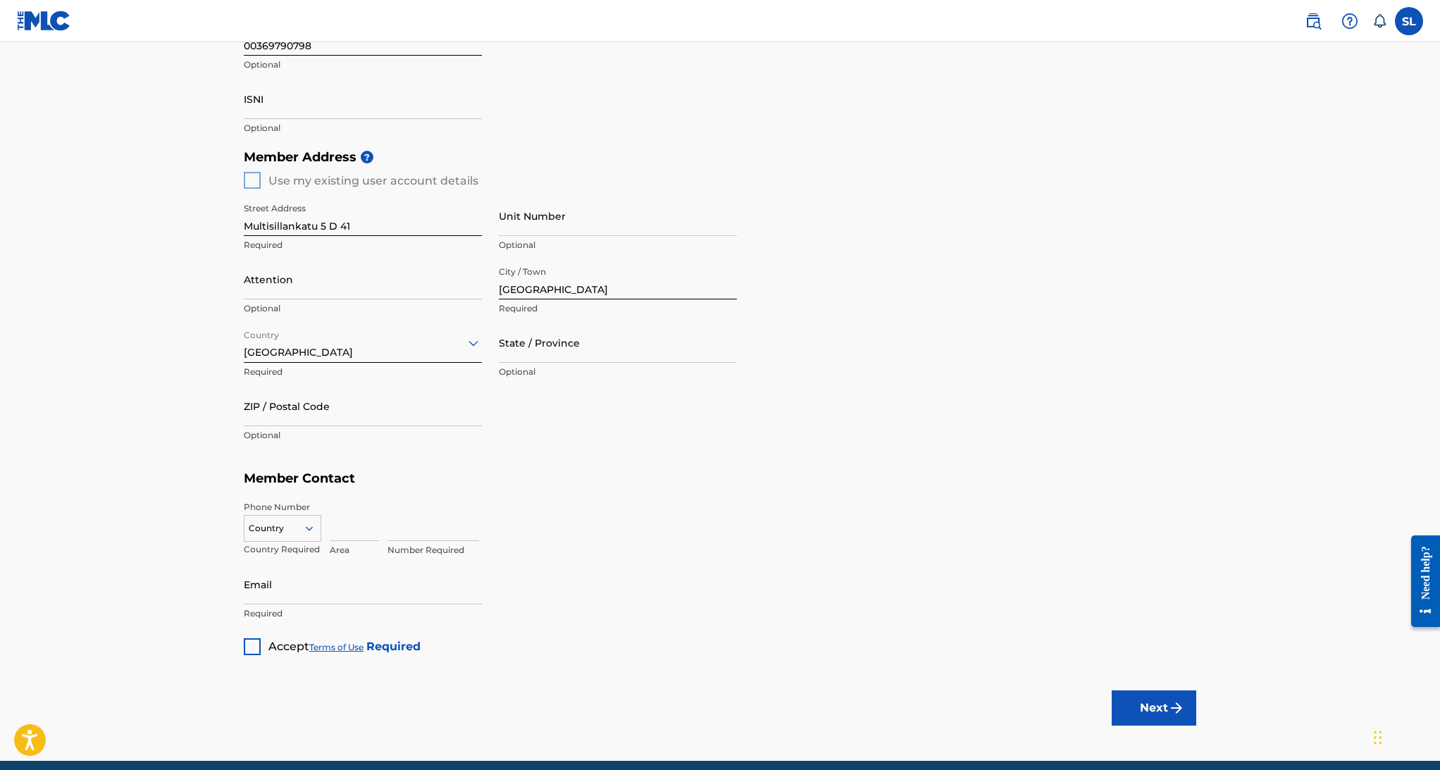
click at [292, 517] on div "Country" at bounding box center [282, 528] width 77 height 27
click at [268, 681] on div "FI +358" at bounding box center [282, 696] width 76 height 30
click at [345, 542] on div "Area" at bounding box center [354, 532] width 49 height 63
click at [349, 528] on input at bounding box center [354, 521] width 49 height 40
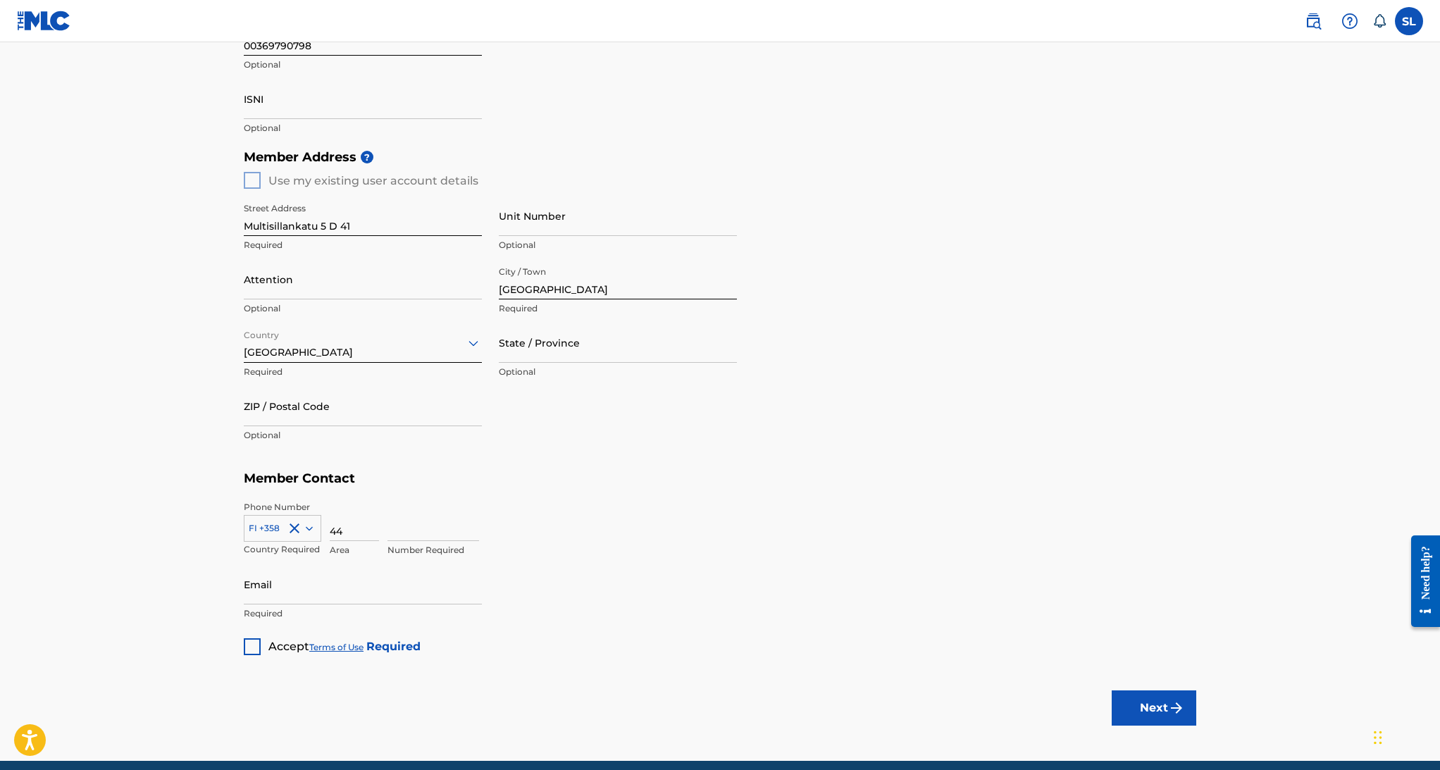
type input "44"
click at [389, 528] on input at bounding box center [433, 521] width 92 height 40
click at [411, 531] on input at bounding box center [433, 521] width 92 height 40
type input "9972729"
click at [647, 447] on div "Street Address Multisillankatu 5 D 41 Required Unit Number Optional Attention O…" at bounding box center [490, 323] width 493 height 268
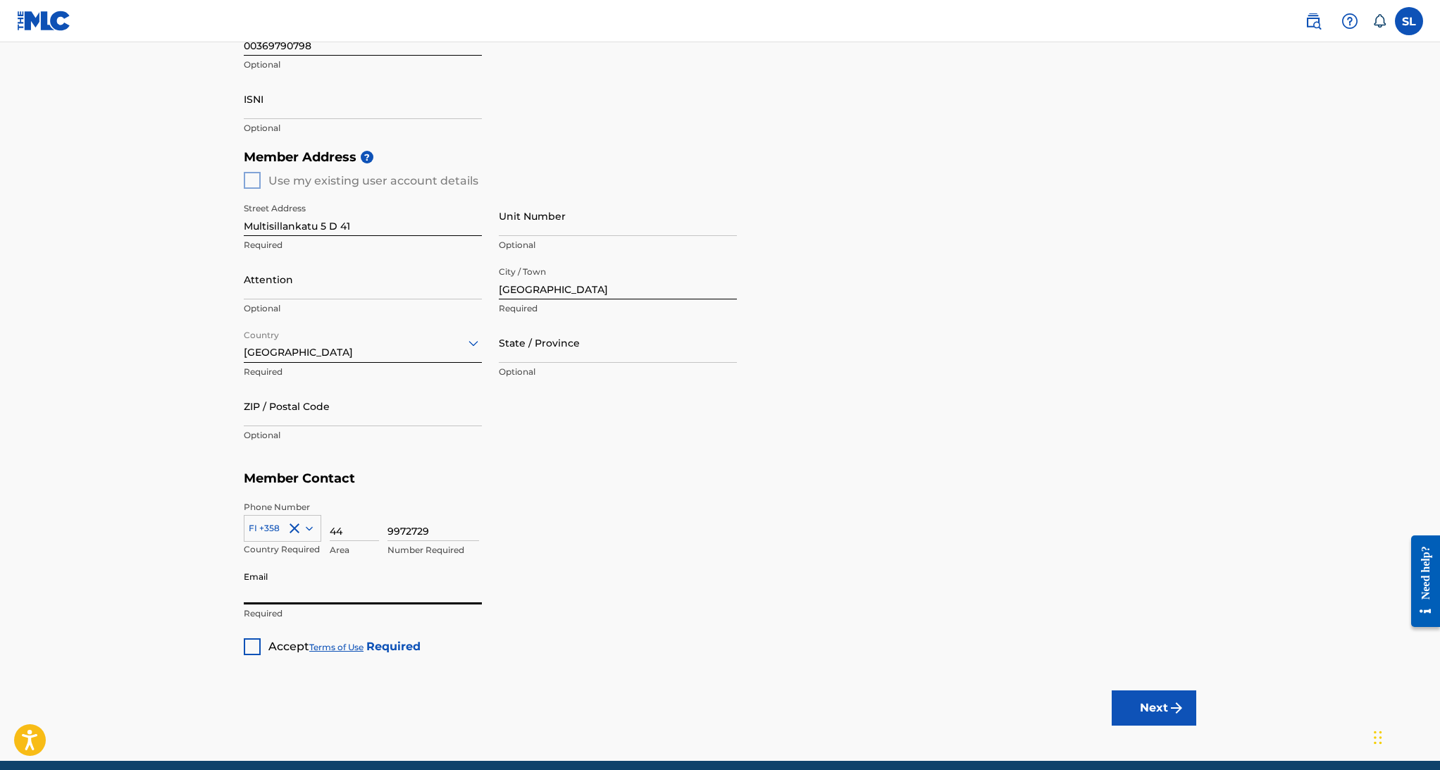
click at [401, 599] on input "Email" at bounding box center [363, 584] width 238 height 40
type input "[EMAIL_ADDRESS][DOMAIN_NAME]"
type input "[PERSON_NAME]"
type input "[GEOGRAPHIC_DATA]"
type input "33850"
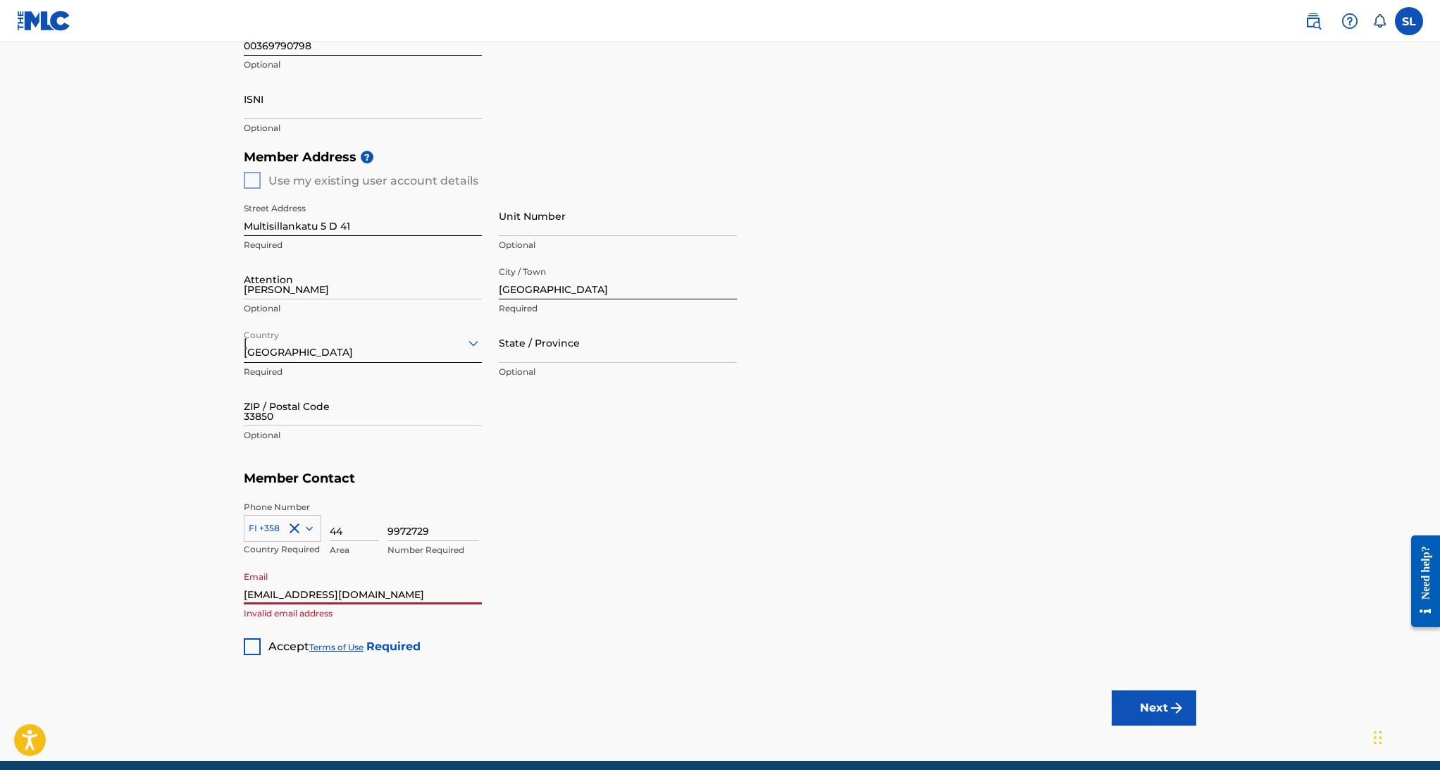
type input "358"
click at [285, 380] on div "[GEOGRAPHIC_DATA]" at bounding box center [362, 379] width 237 height 32
click at [113, 380] on main "Create a Member If you are a self-administered songwriter without a publisher t…" at bounding box center [720, 168] width 1440 height 1185
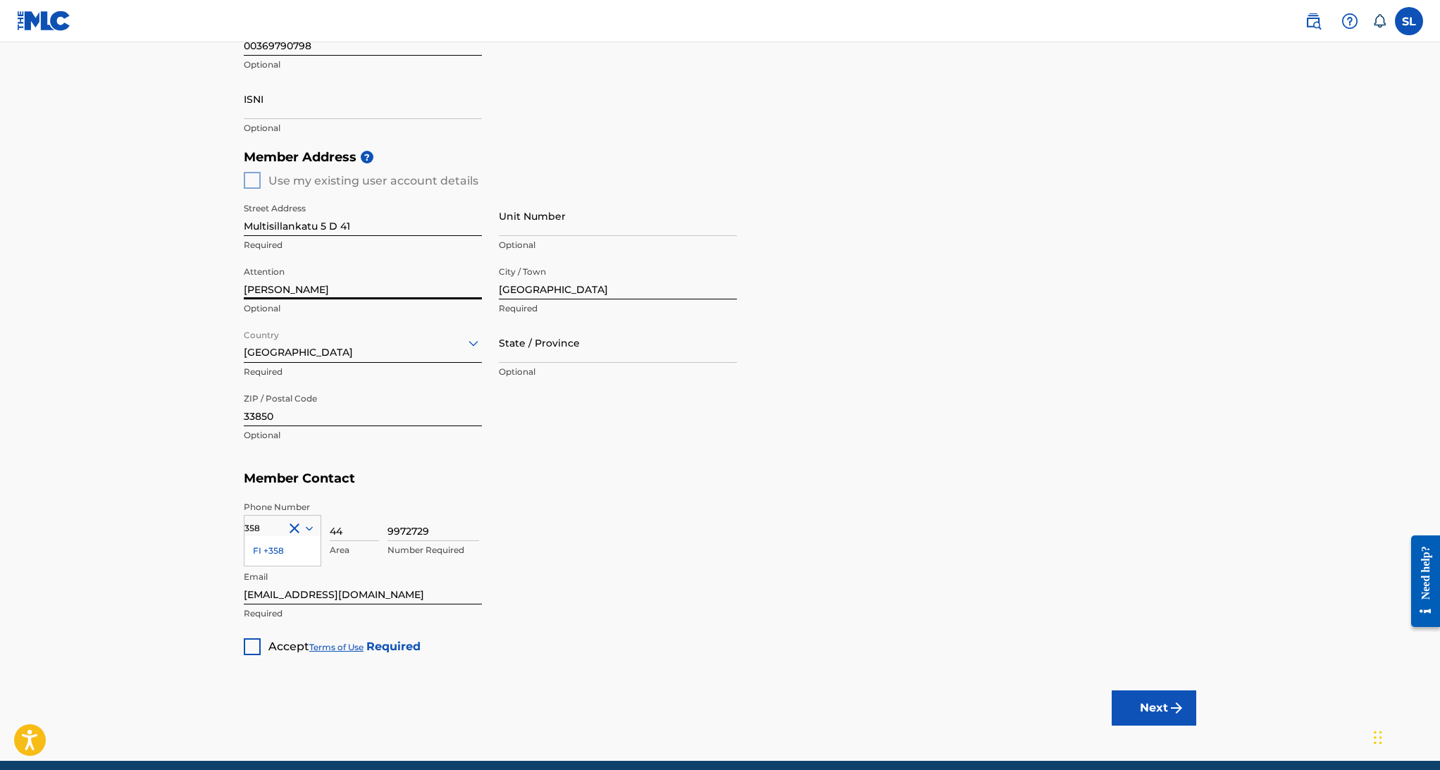
drag, startPoint x: 340, startPoint y: 284, endPoint x: 73, endPoint y: 284, distance: 267.7
click at [73, 284] on main "Create a Member If you are a self-administered songwriter without a publisher t…" at bounding box center [720, 168] width 1440 height 1185
click at [73, 275] on main "Create a Member If you are a self-administered songwriter without a publisher t…" at bounding box center [720, 168] width 1440 height 1185
click at [277, 549] on div "FI +358" at bounding box center [282, 551] width 76 height 30
click at [186, 543] on main "Create a Member If you are a self-administered songwriter without a publisher t…" at bounding box center [720, 168] width 1440 height 1185
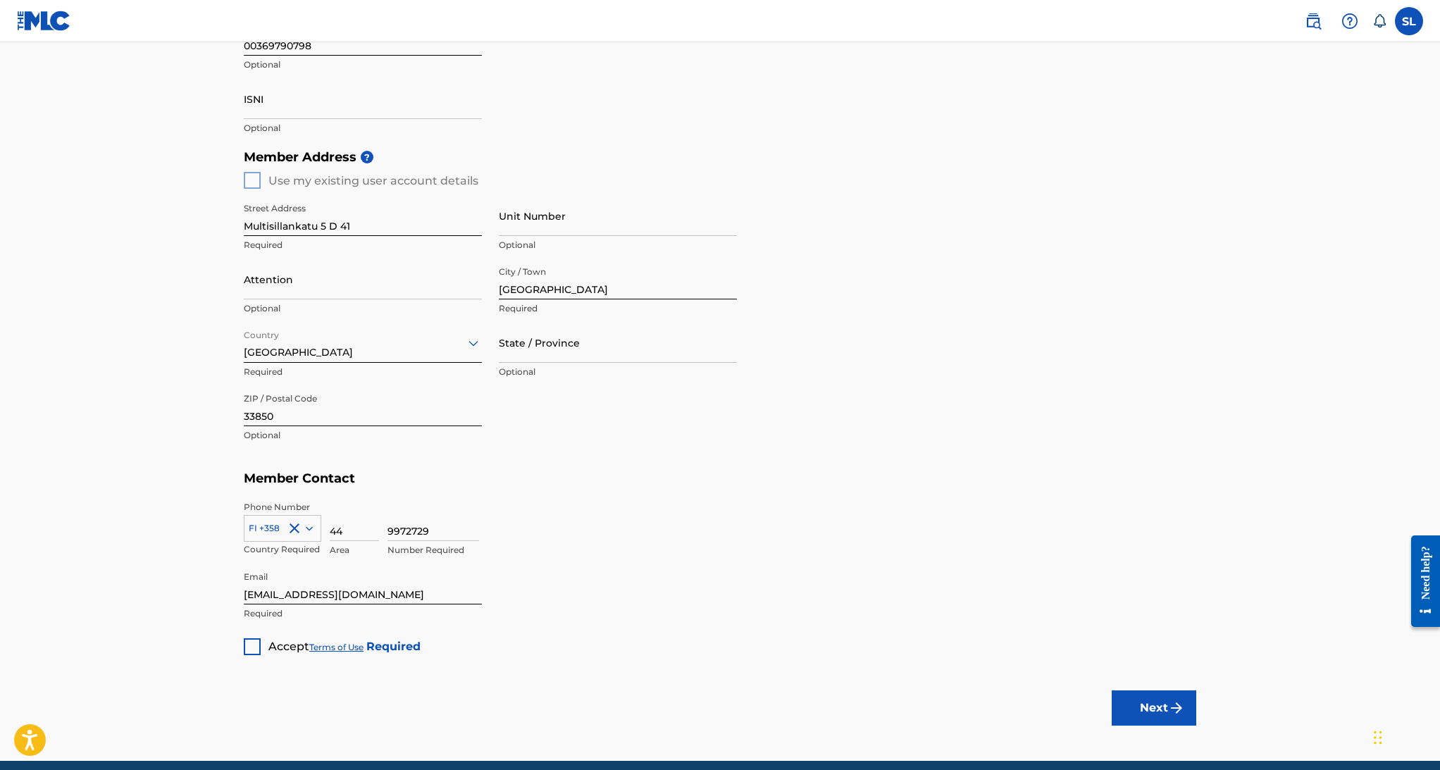
click at [261, 644] on div "Accept Terms of Use Required" at bounding box center [332, 641] width 177 height 27
click at [260, 644] on div at bounding box center [252, 646] width 17 height 17
click at [741, 648] on div "Member Type ? Publisher Required Member Name ? Member name [PERSON_NAME] Music …" at bounding box center [720, 195] width 952 height 920
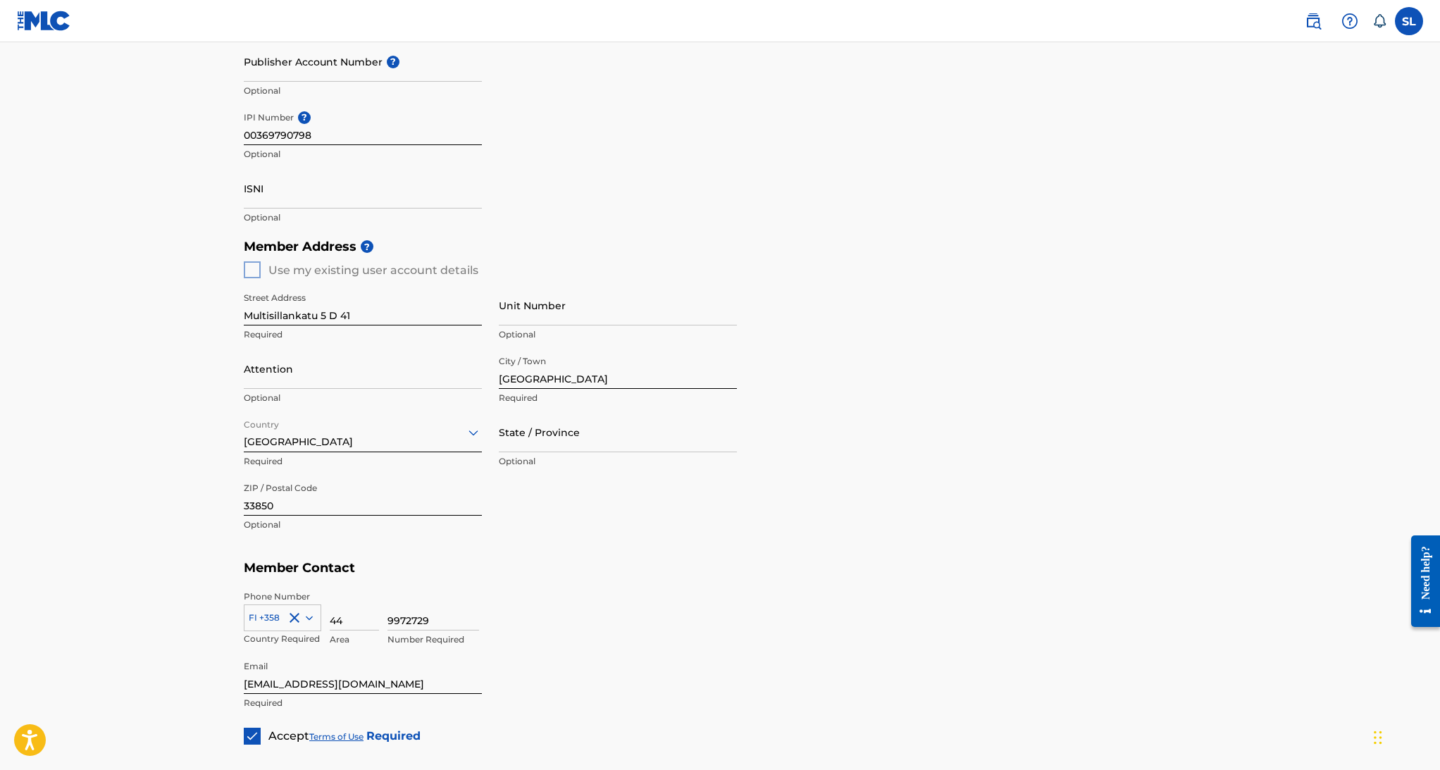
scroll to position [524, 0]
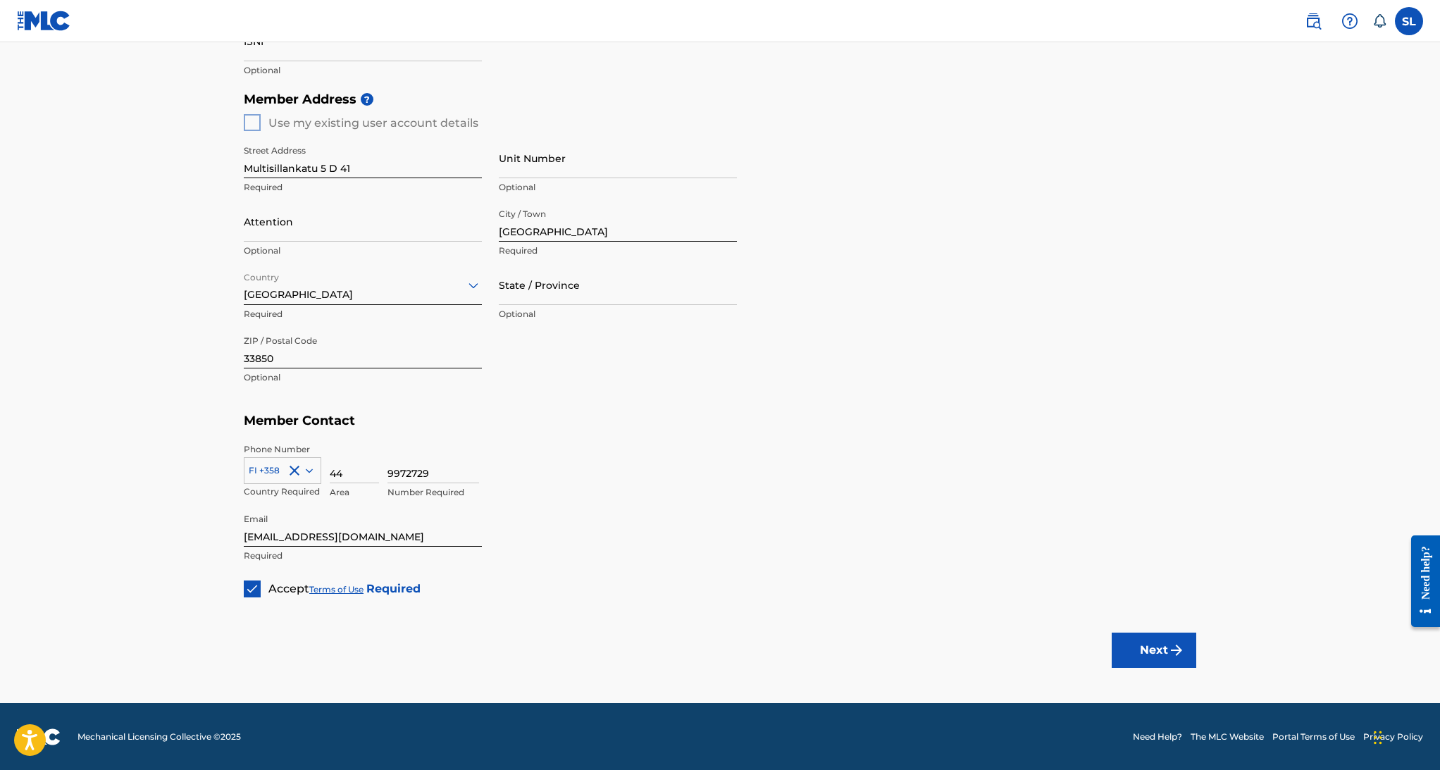
click at [1148, 640] on button "Next" at bounding box center [1153, 650] width 85 height 35
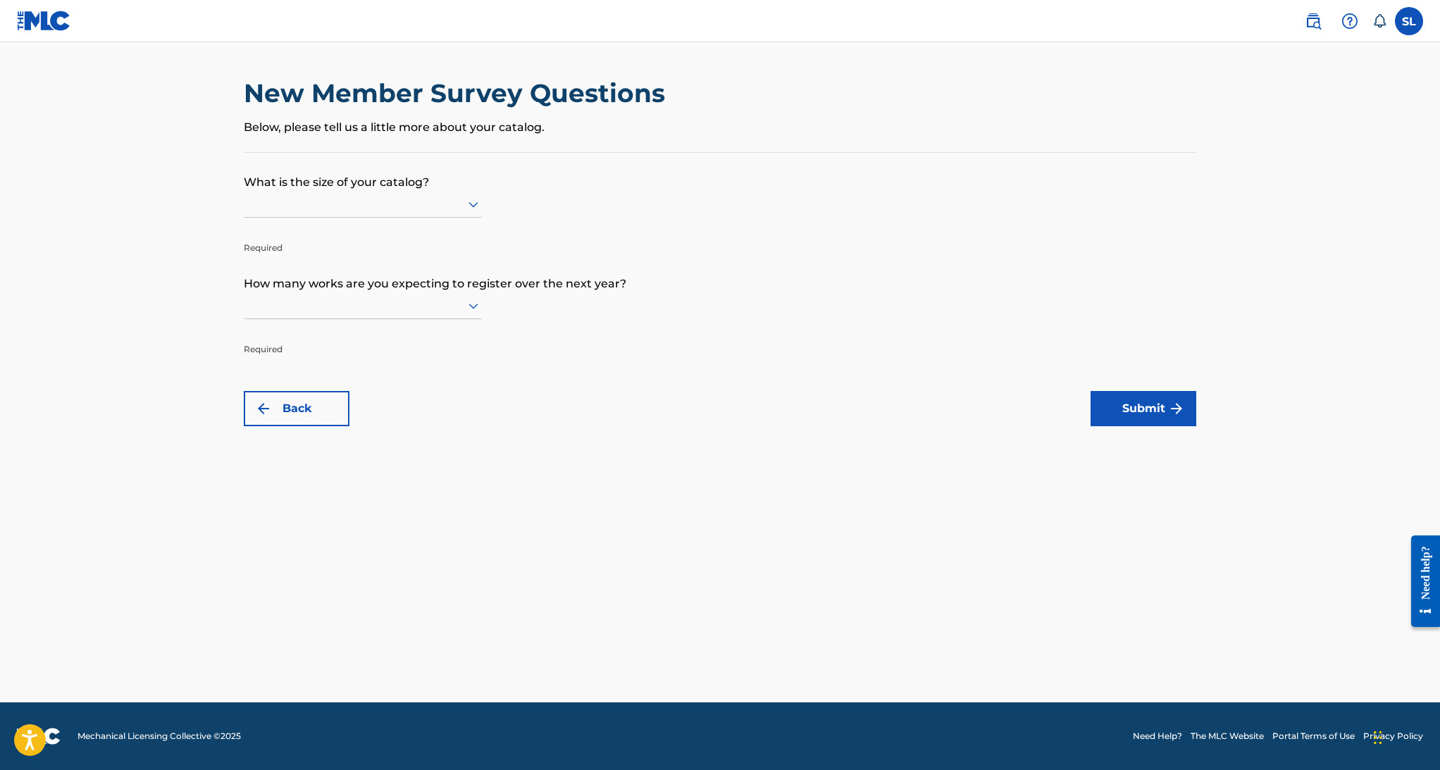
click at [444, 204] on div at bounding box center [363, 204] width 238 height 18
click at [398, 264] on div "101 to 300" at bounding box center [362, 265] width 237 height 32
click at [347, 320] on div "Required" at bounding box center [363, 323] width 238 height 63
click at [368, 308] on div at bounding box center [363, 306] width 238 height 18
click at [362, 330] on div "Up to 100" at bounding box center [362, 335] width 237 height 32
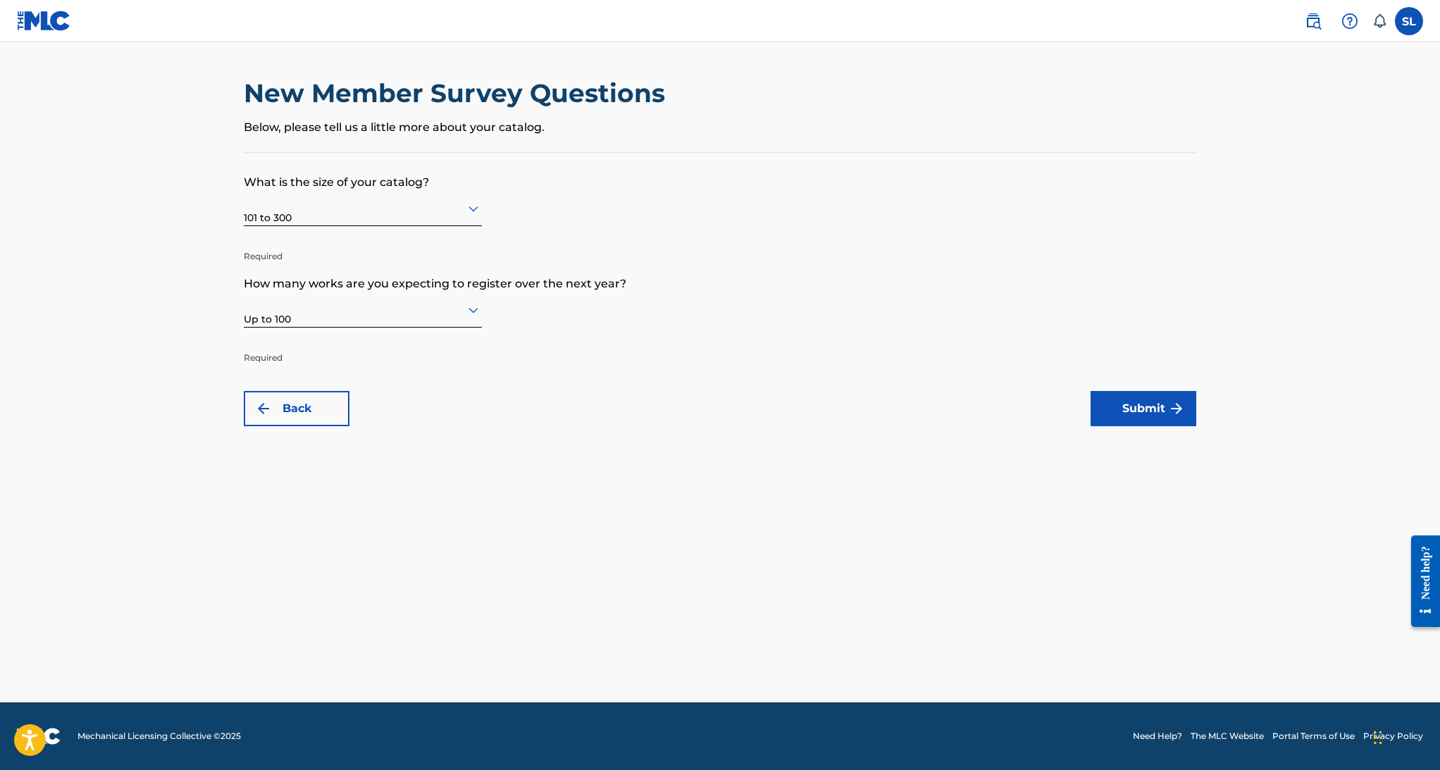
click at [1170, 413] on img "submit" at bounding box center [1176, 408] width 17 height 17
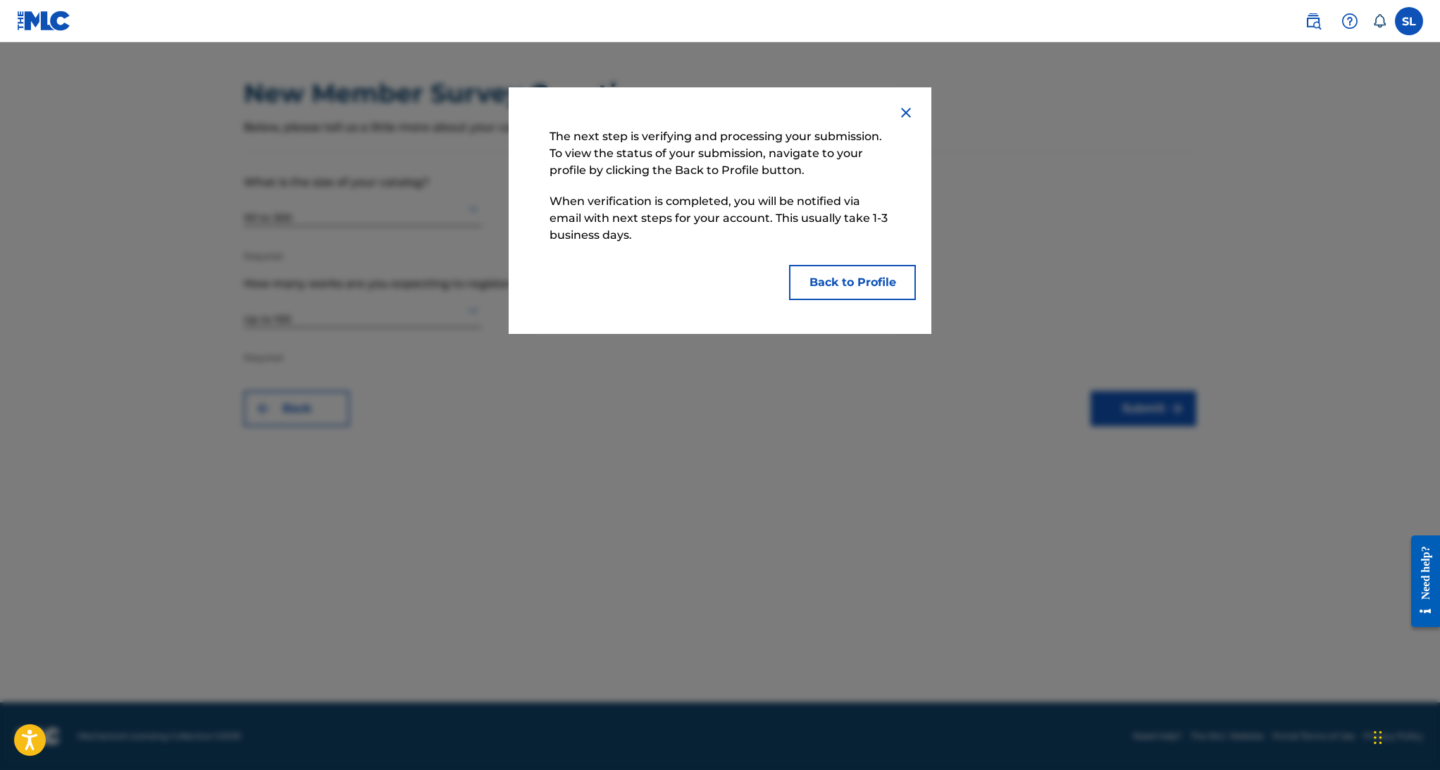
click at [840, 280] on button "Back to Profile" at bounding box center [852, 282] width 127 height 35
